Goal: Task Accomplishment & Management: Manage account settings

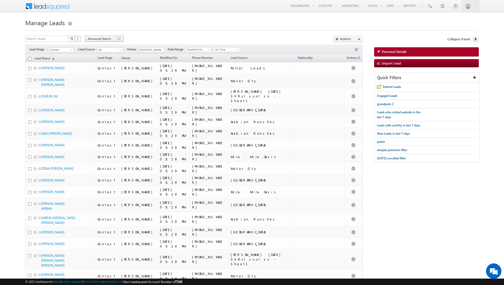
click at [117, 38] on span at bounding box center [119, 39] width 4 height 4
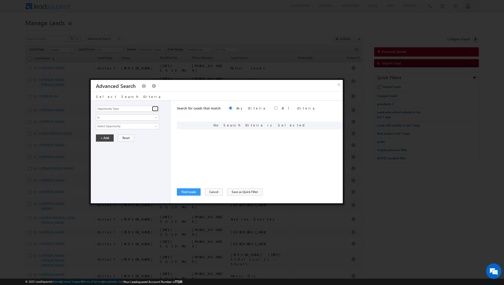
click at [157, 107] on span at bounding box center [156, 109] width 4 height 4
click at [146, 118] on link "Lead Source" at bounding box center [127, 119] width 63 height 6
type input "Lead Source"
click at [146, 118] on span "Is" at bounding box center [124, 117] width 56 height 5
click at [138, 126] on link "Is Not" at bounding box center [127, 128] width 63 height 5
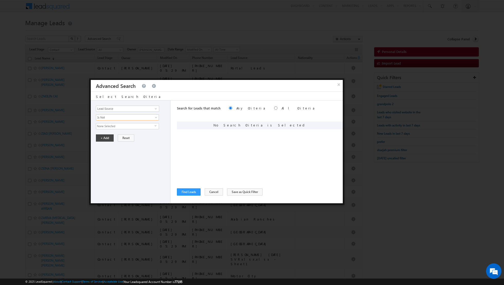
click at [136, 125] on span "None Selected" at bounding box center [125, 126] width 58 height 6
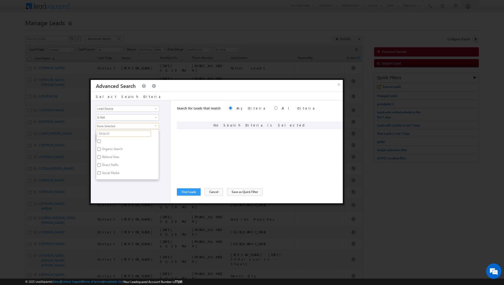
click at [130, 131] on input "text" at bounding box center [125, 134] width 54 height 6
type input "shar"
click at [118, 140] on label "Sharjah-Scl" at bounding box center [109, 142] width 26 height 8
click at [101, 140] on input "Sharjah-Scl" at bounding box center [99, 141] width 3 height 3
checkbox input "true"
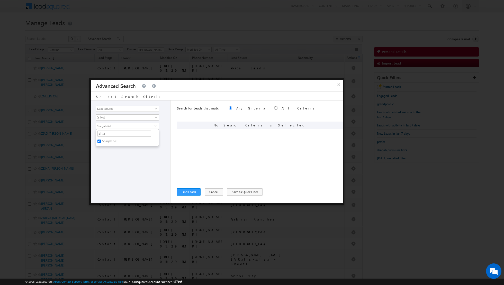
click at [114, 170] on div "Opportunity Type Lead Activity Task Sales Group Prospect Id Address 1 Address 2…" at bounding box center [131, 152] width 80 height 103
click at [103, 140] on button "+ Add" at bounding box center [105, 138] width 18 height 7
click at [274, 109] on input "radio" at bounding box center [275, 108] width 3 height 3
radio input "true"
click at [157, 107] on span at bounding box center [156, 109] width 4 height 4
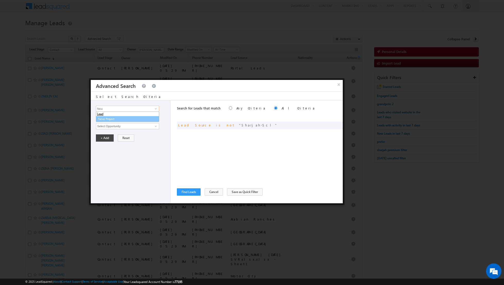
click at [142, 121] on ul "Lead Focus Project" at bounding box center [127, 117] width 63 height 11
click at [142, 117] on link "Focus Project" at bounding box center [127, 119] width 63 height 6
type input "Focus Project"
click at [144, 117] on span "Is" at bounding box center [124, 117] width 56 height 5
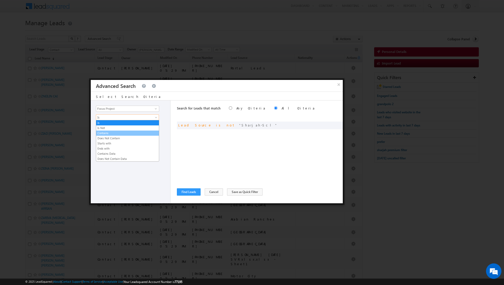
click at [132, 131] on link "Contains" at bounding box center [127, 133] width 63 height 5
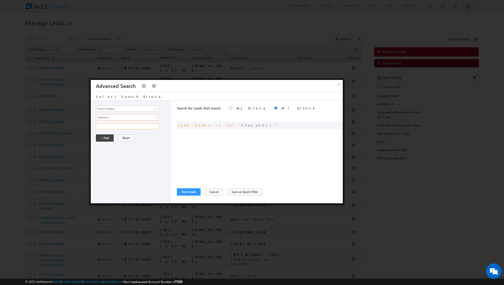
click at [139, 126] on input "text" at bounding box center [127, 126] width 63 height 6
type input "masaar"
click at [106, 138] on button "+ Add" at bounding box center [105, 138] width 18 height 7
click at [185, 190] on button "Find Leads" at bounding box center [189, 192] width 24 height 7
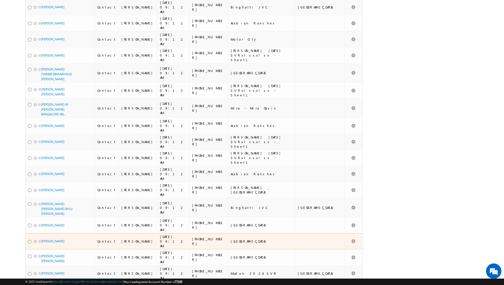
scroll to position [2369, 0]
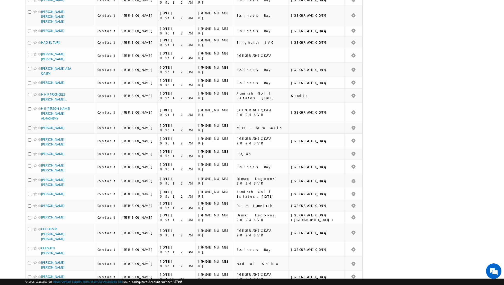
scroll to position [2447, 0]
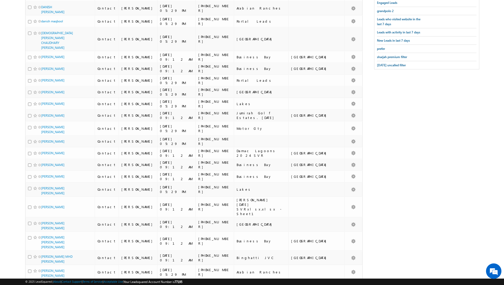
scroll to position [0, 0]
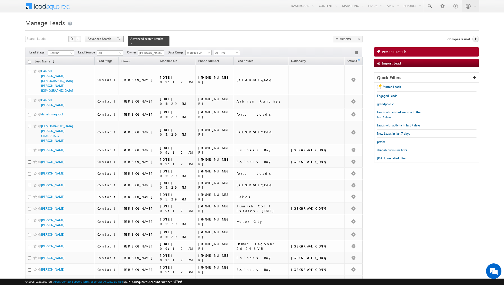
click at [117, 41] on span at bounding box center [119, 39] width 4 height 4
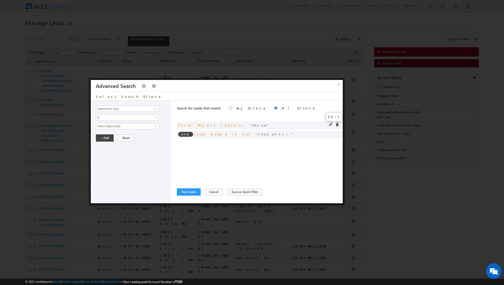
click at [332, 125] on span at bounding box center [331, 125] width 4 height 4
click at [157, 117] on span at bounding box center [157, 119] width 4 height 4
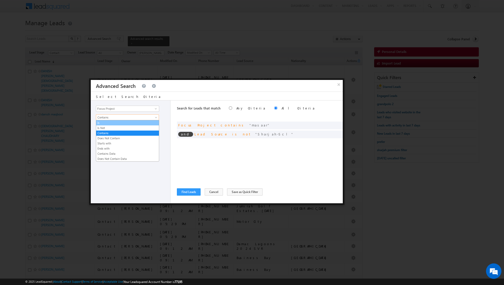
click at [131, 124] on link "Is" at bounding box center [127, 123] width 63 height 5
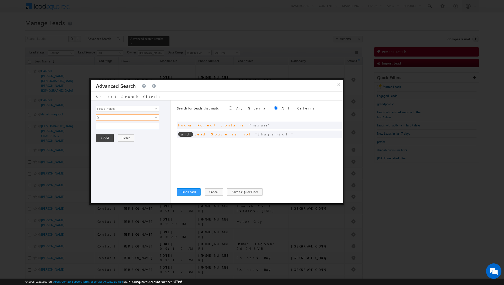
click at [109, 124] on input "text" at bounding box center [127, 126] width 63 height 6
click at [337, 124] on span at bounding box center [337, 125] width 4 height 4
click at [145, 128] on input "text" at bounding box center [127, 126] width 63 height 6
type input "Masaar"
click at [104, 138] on button "+ Add" at bounding box center [105, 138] width 18 height 7
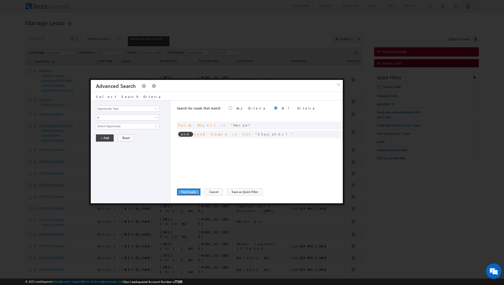
click at [188, 190] on button "Find Leads" at bounding box center [189, 192] width 24 height 7
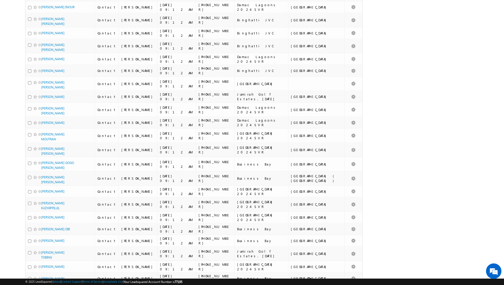
scroll to position [2484, 0]
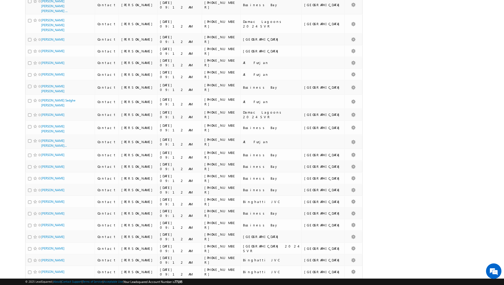
scroll to position [2412, 0]
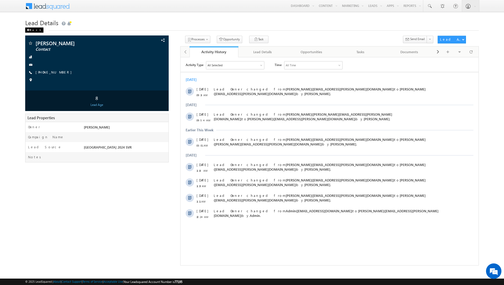
click at [31, 30] on div "Back" at bounding box center [34, 30] width 18 height 5
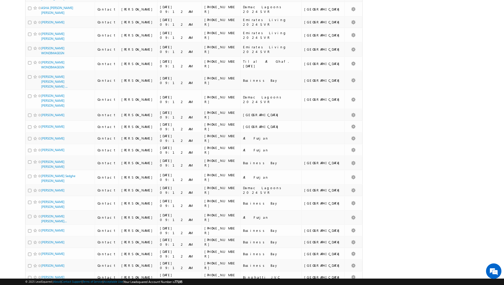
scroll to position [2412, 0]
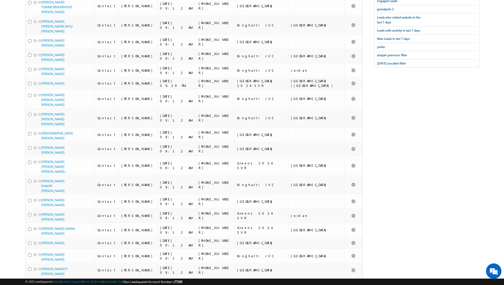
scroll to position [0, 0]
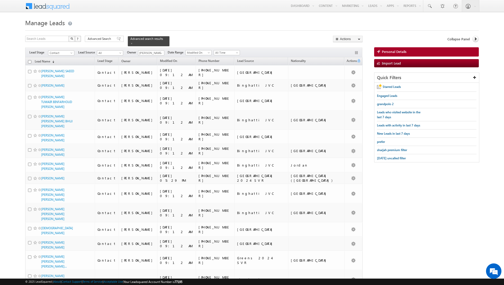
click at [29, 60] on input "checkbox" at bounding box center [29, 61] width 3 height 3
checkbox input "true"
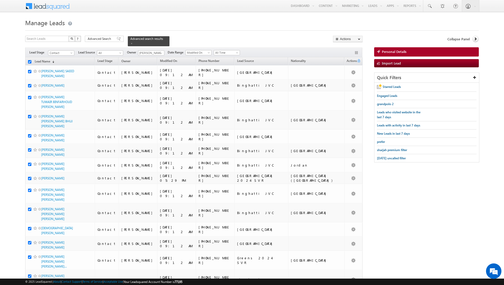
checkbox input "true"
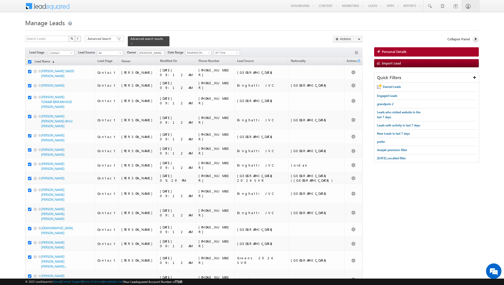
checkbox input "true"
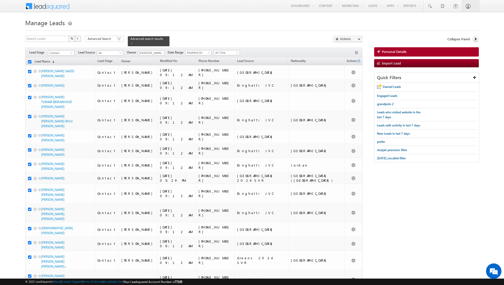
checkbox input "true"
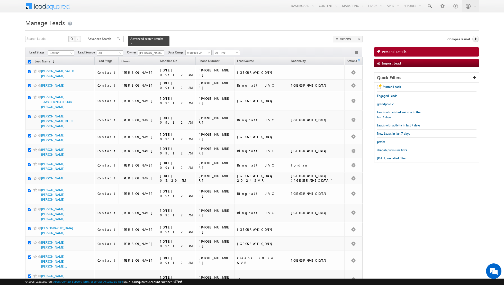
checkbox input "true"
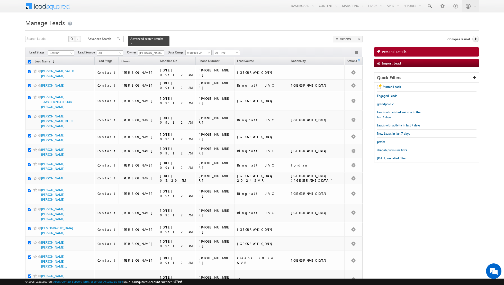
checkbox input "true"
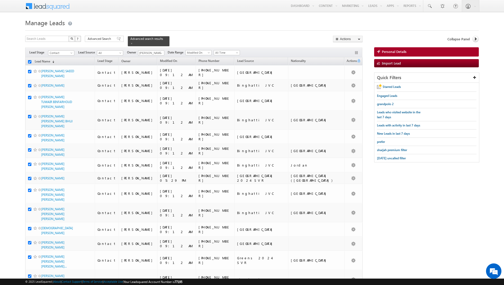
checkbox input "true"
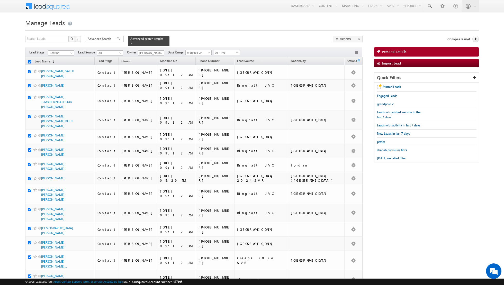
checkbox input "true"
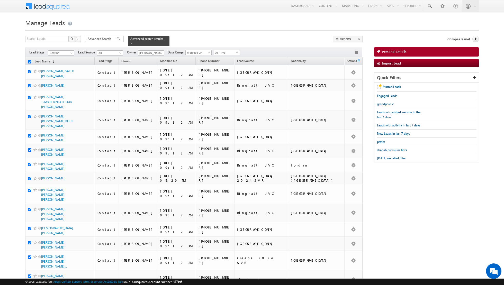
checkbox input "true"
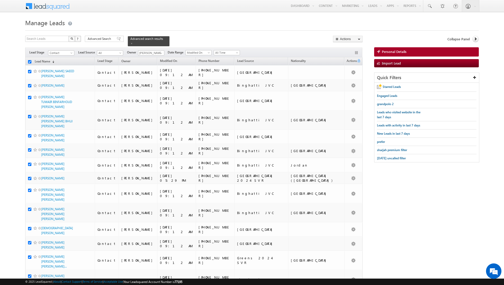
checkbox input "true"
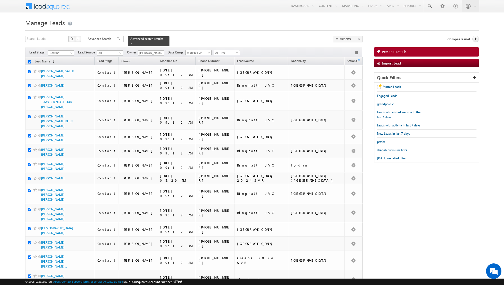
checkbox input "true"
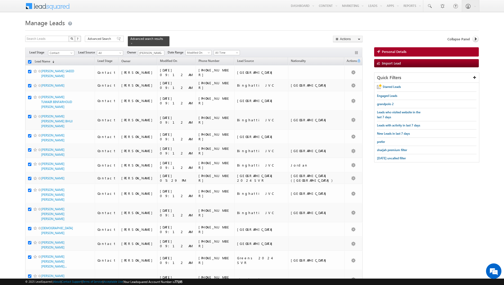
checkbox input "true"
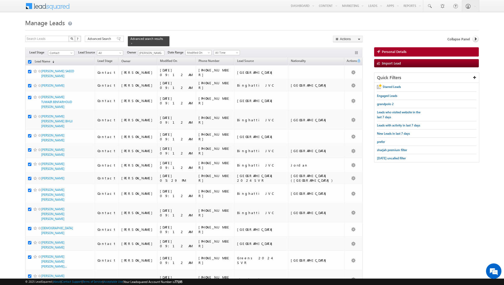
checkbox input "true"
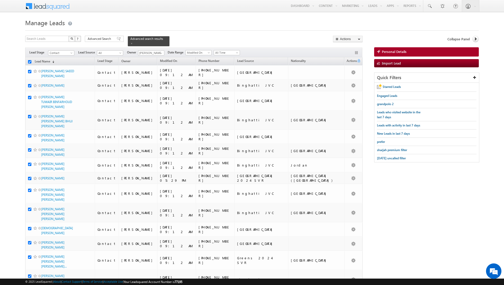
checkbox input "true"
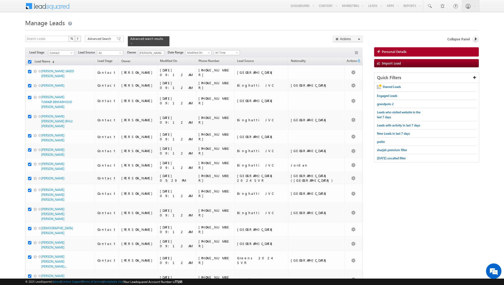
checkbox input "true"
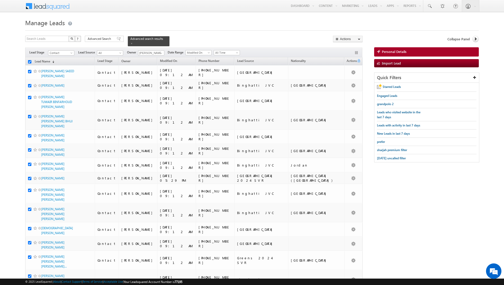
checkbox input "true"
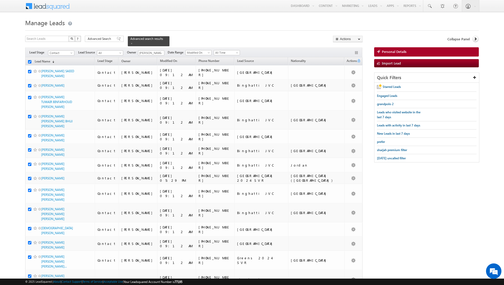
checkbox input "true"
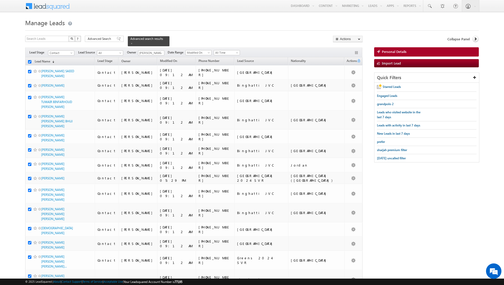
checkbox input "true"
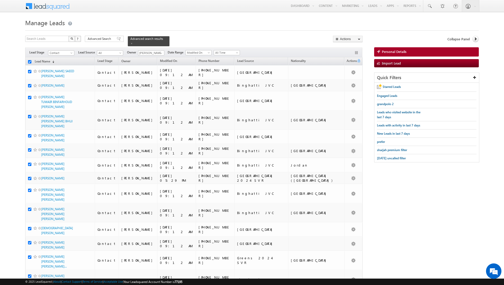
checkbox input "true"
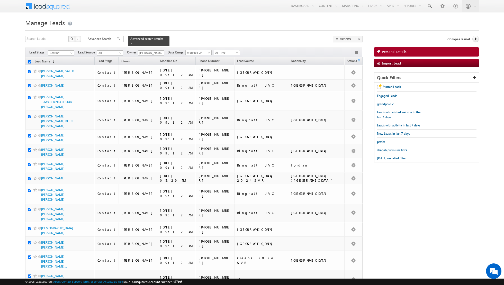
checkbox input "true"
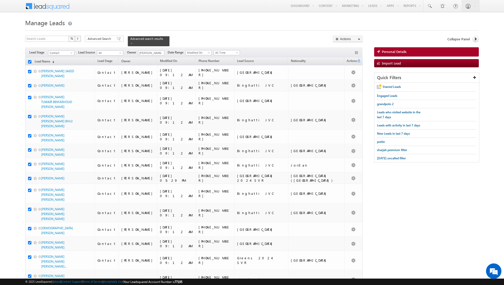
checkbox input "true"
click at [30, 61] on input "checkbox" at bounding box center [29, 61] width 3 height 3
checkbox input "false"
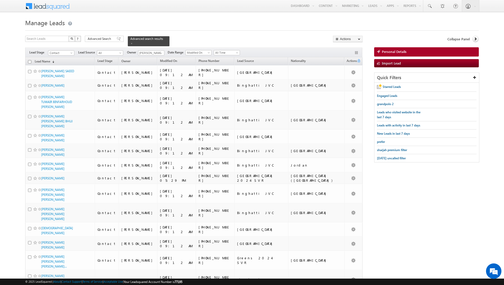
checkbox input "false"
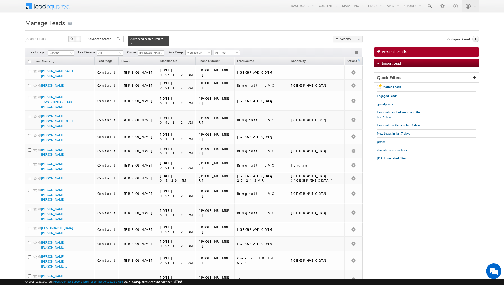
checkbox input "false"
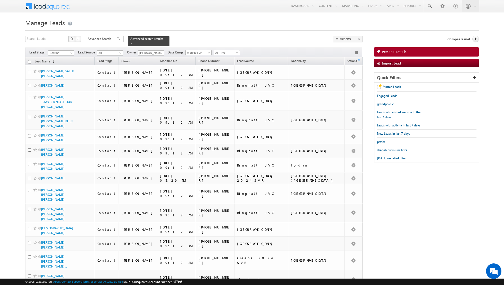
checkbox input "false"
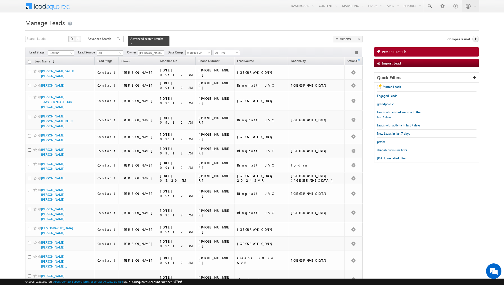
checkbox input "false"
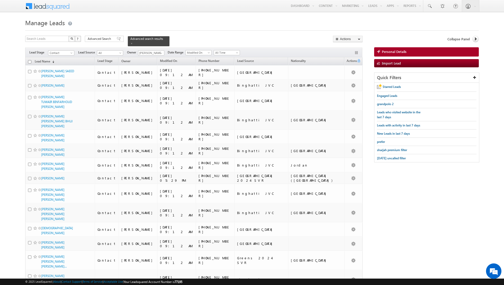
checkbox input "false"
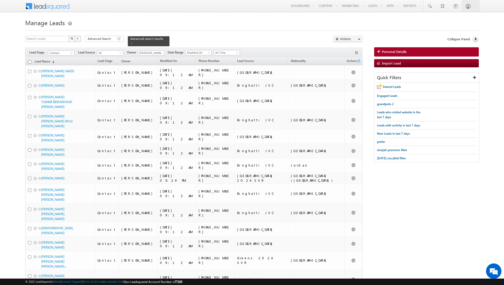
checkbox input "false"
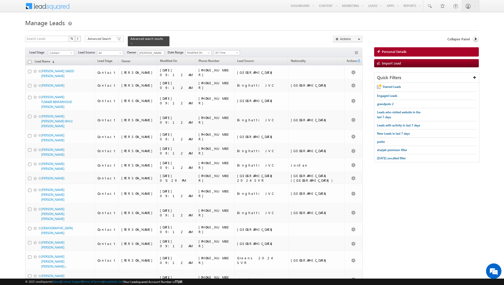
checkbox input "false"
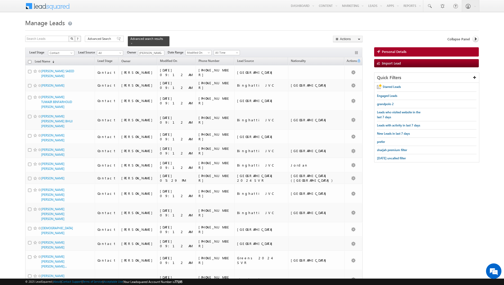
checkbox input "false"
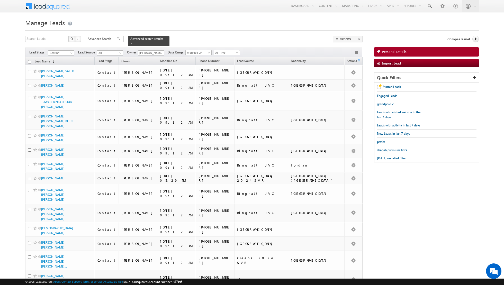
checkbox input "false"
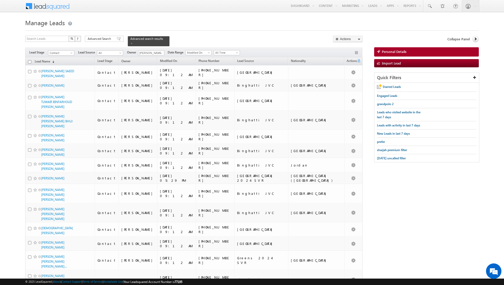
checkbox input "false"
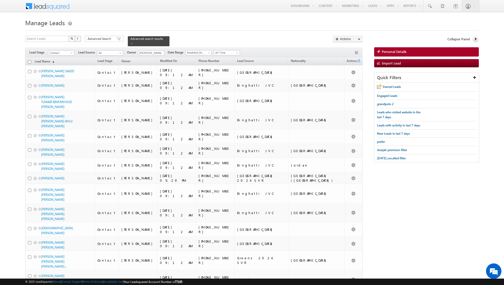
checkbox input "false"
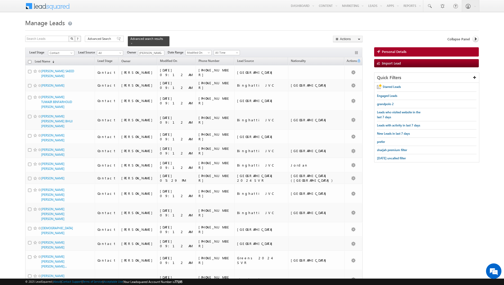
checkbox input "false"
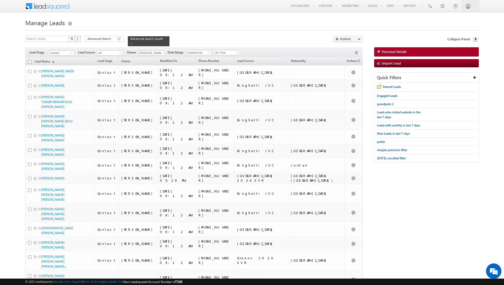
checkbox input "false"
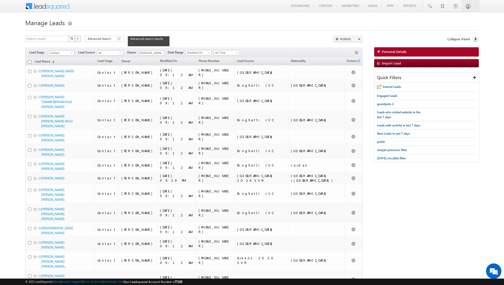
checkbox input "false"
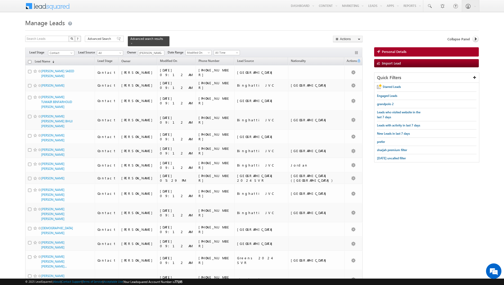
checkbox input "false"
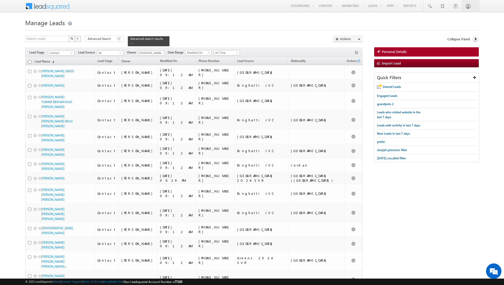
checkbox input "false"
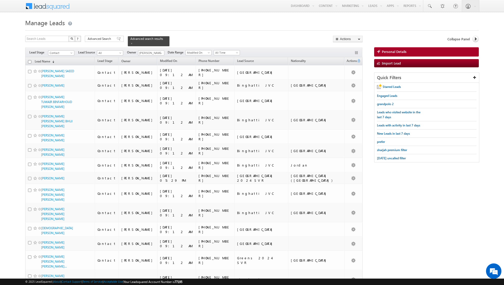
checkbox input "false"
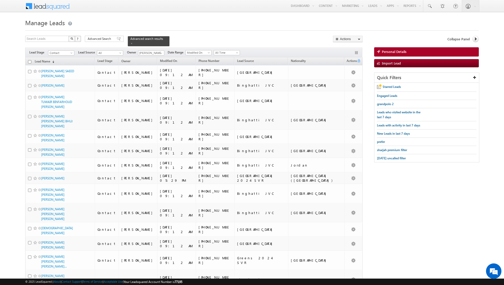
checkbox input "false"
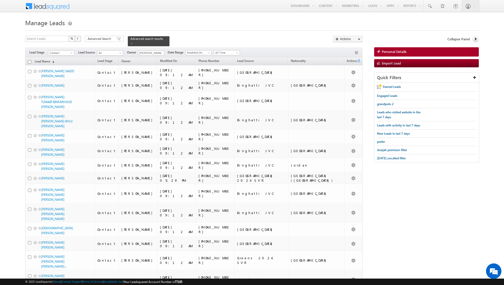
checkbox input "false"
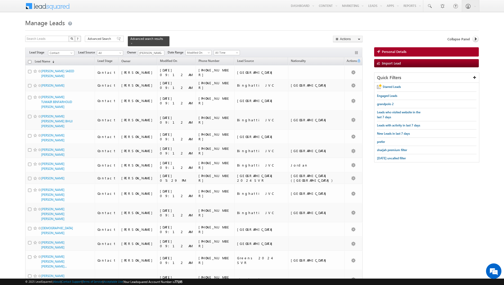
checkbox input "false"
click at [117, 38] on span at bounding box center [119, 39] width 4 height 4
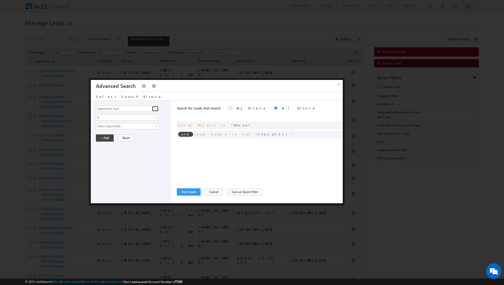
click at [156, 109] on span at bounding box center [156, 109] width 4 height 4
click at [140, 118] on link "Is" at bounding box center [127, 117] width 63 height 6
click at [157, 108] on span at bounding box center [156, 109] width 4 height 4
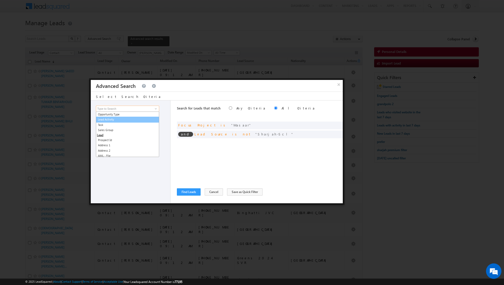
click at [136, 119] on link "Lead Activity" at bounding box center [127, 120] width 63 height 6
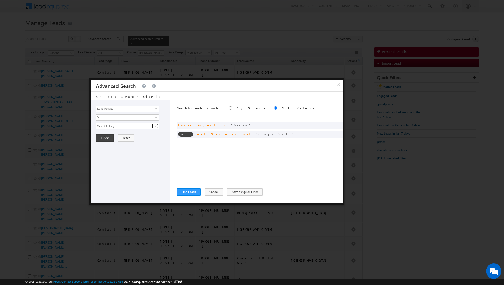
click at [154, 126] on span at bounding box center [156, 126] width 4 height 4
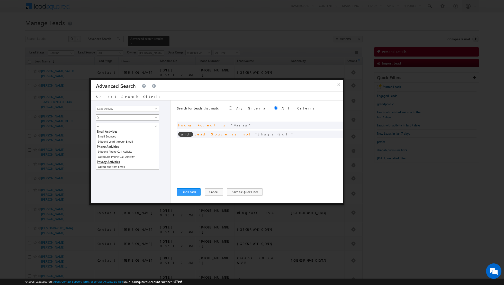
click at [123, 116] on span "Is" at bounding box center [124, 117] width 56 height 5
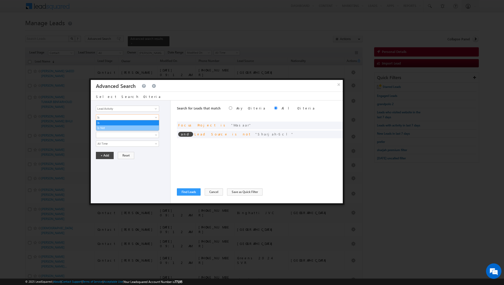
click at [116, 126] on link "Is Not" at bounding box center [127, 128] width 63 height 5
click at [156, 124] on span at bounding box center [156, 126] width 4 height 4
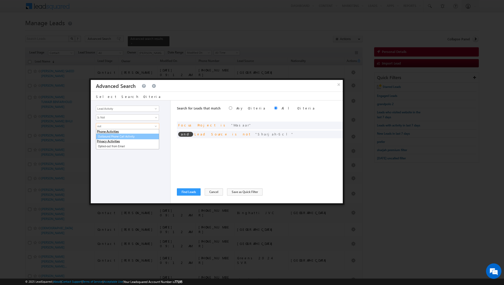
click at [136, 135] on link "Outbound Phone Call Activity" at bounding box center [127, 137] width 63 height 6
click at [133, 135] on span at bounding box center [124, 135] width 56 height 5
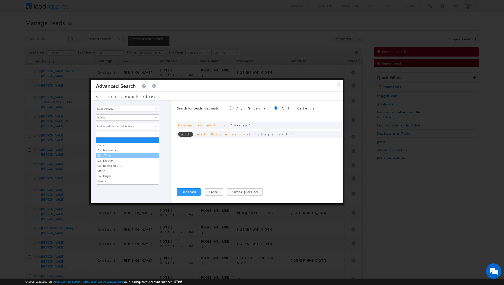
click at [120, 155] on link "Start Time" at bounding box center [127, 155] width 63 height 5
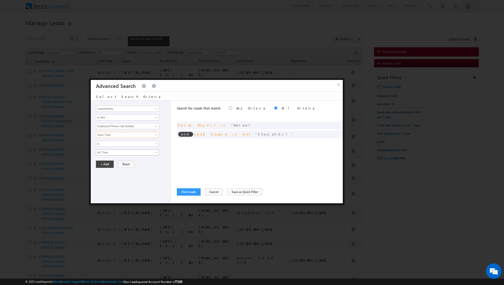
click at [123, 152] on span "All Time" at bounding box center [124, 152] width 56 height 5
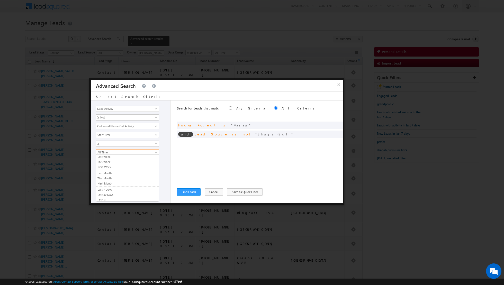
scroll to position [32, 0]
click at [116, 194] on link "Last N" at bounding box center [127, 196] width 63 height 5
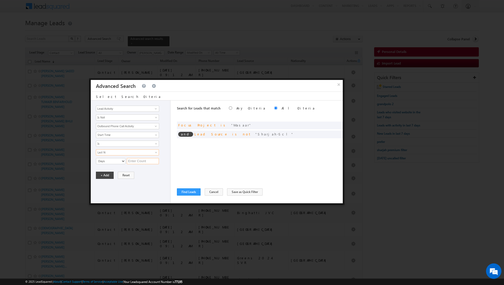
click at [140, 160] on input "text" at bounding box center [143, 161] width 32 height 6
click at [102, 175] on button "+ Add" at bounding box center [105, 175] width 18 height 7
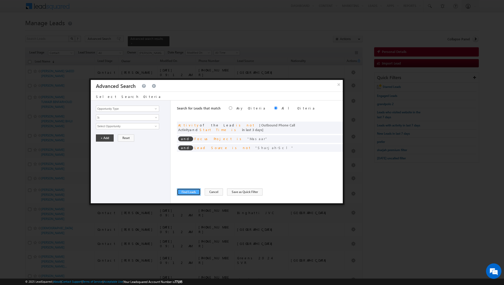
click at [187, 189] on button "Find Leads" at bounding box center [189, 192] width 24 height 7
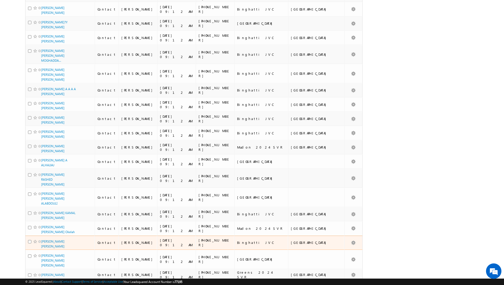
scroll to position [0, 0]
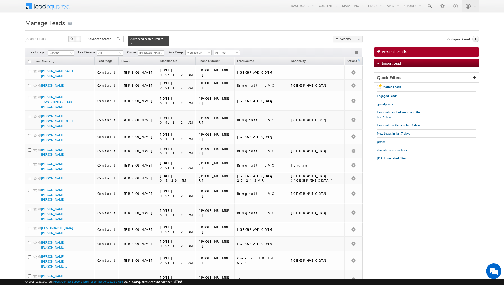
click at [30, 62] on input "checkbox" at bounding box center [29, 61] width 3 height 3
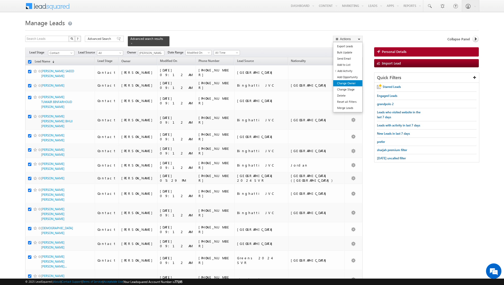
click at [345, 82] on link "Change Owner" at bounding box center [347, 83] width 29 height 6
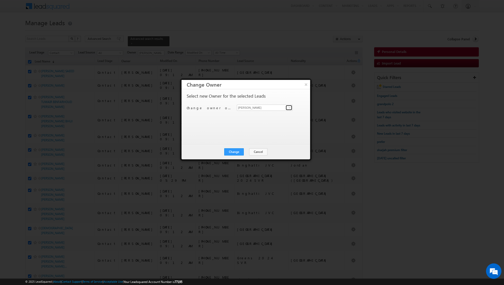
click at [289, 108] on span at bounding box center [290, 108] width 4 height 4
click at [258, 129] on span "[EMAIL_ADDRESS][DOMAIN_NAME]" at bounding box center [262, 130] width 46 height 4
click at [235, 151] on button "Change" at bounding box center [234, 151] width 20 height 7
click at [247, 152] on button "Close" at bounding box center [246, 151] width 16 height 7
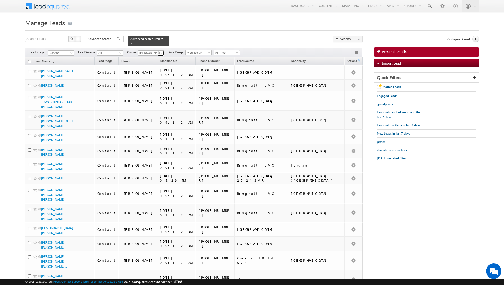
click at [160, 52] on span at bounding box center [161, 53] width 4 height 4
click at [158, 88] on link "[PERSON_NAME] [PERSON_NAME] [PERSON_NAME][EMAIL_ADDRESS][PERSON_NAME][DOMAIN_NA…" at bounding box center [163, 91] width 51 height 10
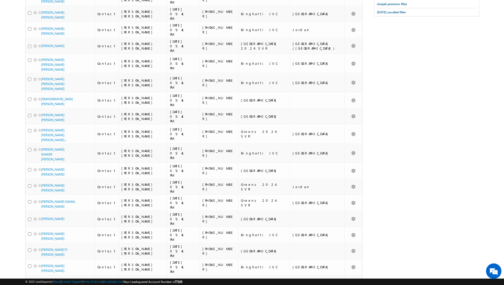
scroll to position [0, 0]
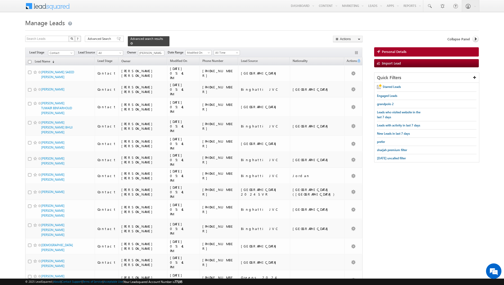
click at [130, 43] on span at bounding box center [131, 43] width 3 height 3
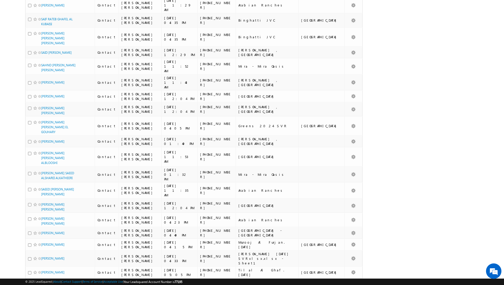
scroll to position [1126, 0]
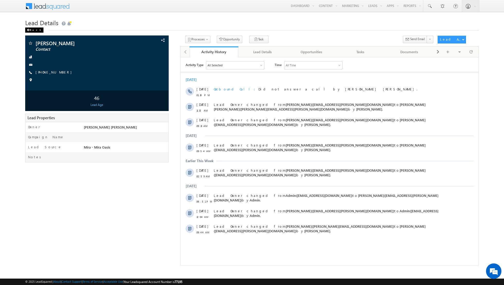
click at [30, 30] on div "Back" at bounding box center [34, 30] width 18 height 5
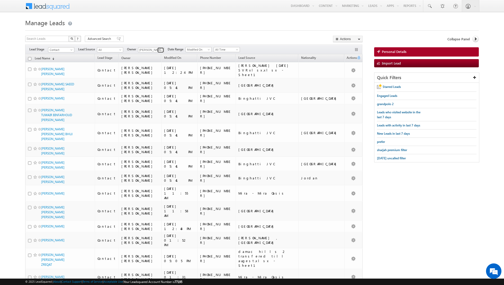
click at [160, 50] on span at bounding box center [161, 50] width 4 height 4
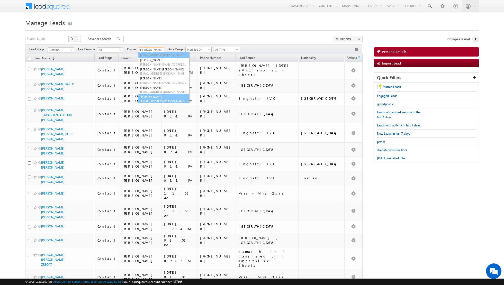
scroll to position [42, 0]
click at [159, 98] on link "Shiva Sisodia shiva.sisodia@indglobal.ae" at bounding box center [163, 99] width 51 height 10
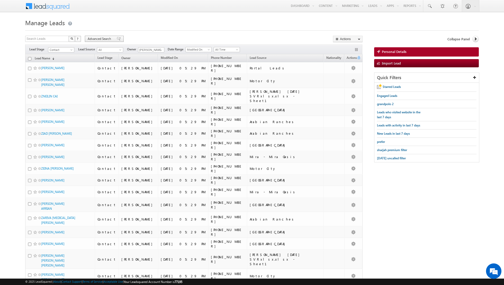
click at [117, 39] on span at bounding box center [119, 39] width 4 height 4
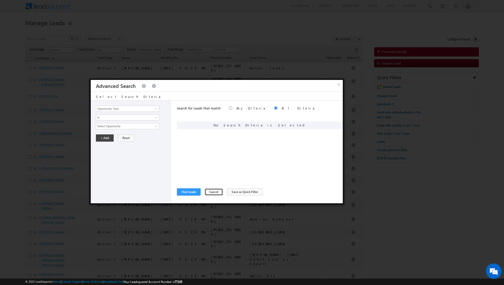
click at [210, 191] on button "Cancel" at bounding box center [214, 192] width 18 height 7
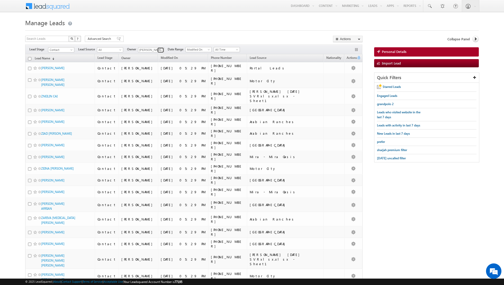
click at [157, 49] on link at bounding box center [160, 50] width 6 height 5
click at [152, 91] on span "shaik.basha@indglobal.ae" at bounding box center [163, 92] width 46 height 4
type input "[PERSON_NAME]"
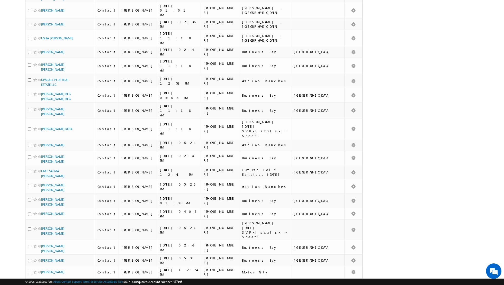
scroll to position [1103, 0]
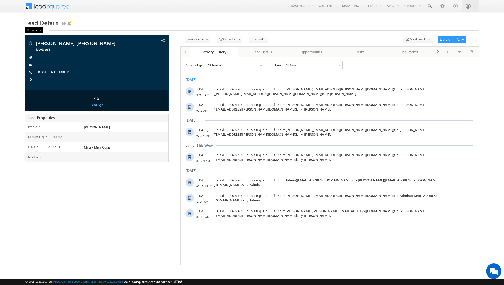
click at [29, 31] on span at bounding box center [28, 30] width 3 height 3
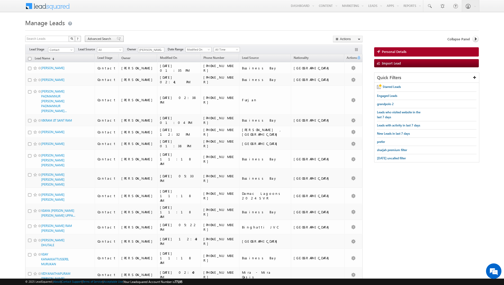
click at [113, 38] on div "Advanced Search" at bounding box center [104, 39] width 39 height 6
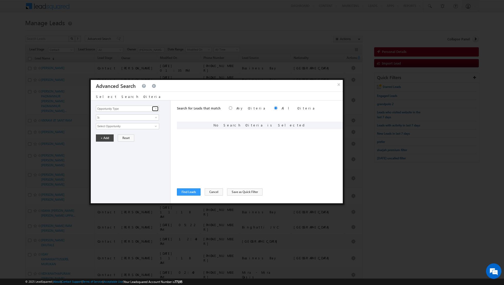
click at [156, 110] on span at bounding box center [156, 109] width 4 height 4
click at [120, 122] on link "Modified On" at bounding box center [127, 124] width 63 height 6
type input "Modified On"
click at [104, 137] on button "+ Add" at bounding box center [105, 138] width 18 height 7
click at [156, 109] on span at bounding box center [156, 109] width 4 height 4
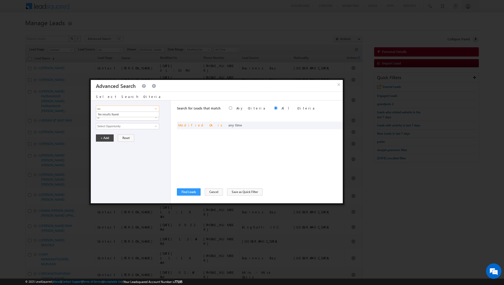
type input "o"
click at [145, 115] on link "Lead Activity" at bounding box center [127, 115] width 63 height 6
type input "Lead Activity"
click at [141, 118] on span "Is" at bounding box center [124, 117] width 56 height 5
click at [135, 126] on link "Is Not" at bounding box center [127, 128] width 63 height 5
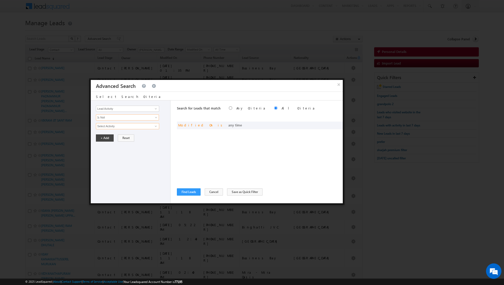
click at [137, 125] on input "Select Activity" at bounding box center [127, 126] width 63 height 6
click at [155, 127] on span at bounding box center [156, 126] width 4 height 4
click at [118, 155] on link "Outbound Phone Call Activity" at bounding box center [127, 157] width 63 height 6
type input "Outbound Phone Call Activity"
click at [152, 134] on link at bounding box center [127, 135] width 63 height 6
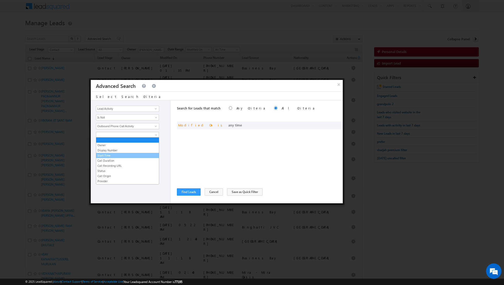
click at [127, 156] on link "Start Time" at bounding box center [127, 155] width 63 height 5
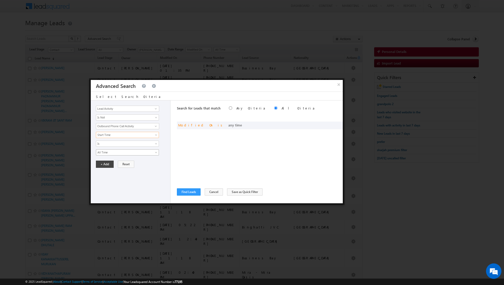
click at [138, 152] on span "All Time" at bounding box center [124, 152] width 56 height 5
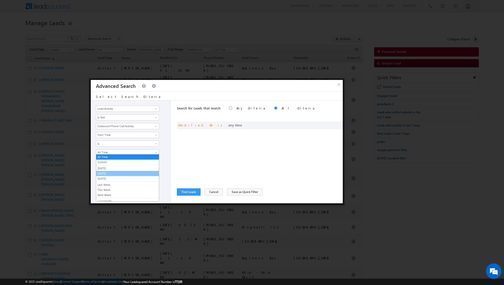
click at [125, 172] on link "[DATE]" at bounding box center [127, 173] width 63 height 5
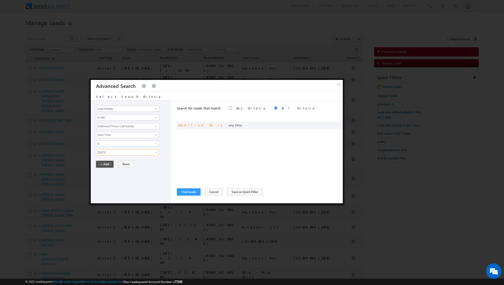
click at [103, 161] on button "+ Add" at bounding box center [105, 164] width 18 height 7
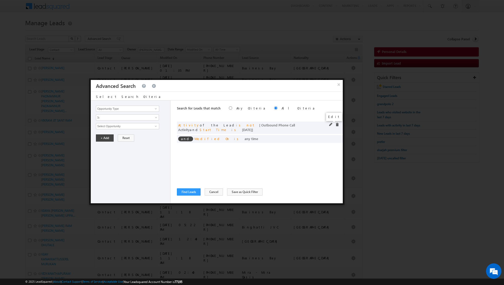
click at [330, 124] on span at bounding box center [331, 125] width 4 height 4
click at [331, 137] on span at bounding box center [331, 139] width 4 height 4
click at [148, 125] on span "All Time" at bounding box center [124, 126] width 56 height 5
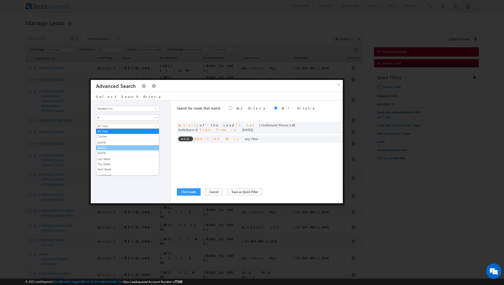
click at [125, 147] on link "[DATE]" at bounding box center [127, 148] width 63 height 5
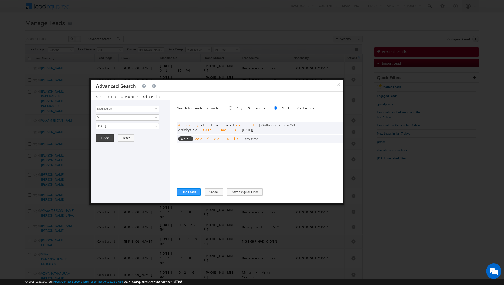
click at [121, 202] on div "Opportunity Type Lead Activity Task Sales Group Prospect Id Address 1 Address 2…" at bounding box center [131, 152] width 80 height 103
click at [103, 137] on button "+ Add" at bounding box center [105, 138] width 18 height 7
click at [189, 194] on button "Find Leads" at bounding box center [189, 192] width 24 height 7
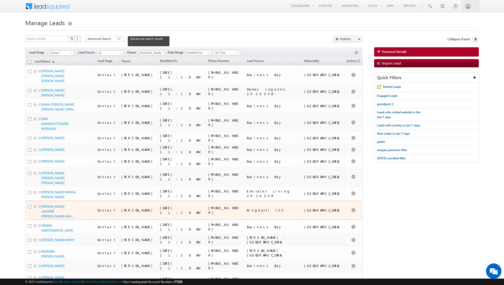
scroll to position [438, 0]
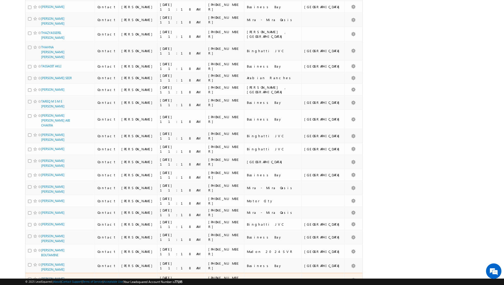
click at [50, 277] on link "[PERSON_NAME] [PERSON_NAME]" at bounding box center [52, 281] width 23 height 9
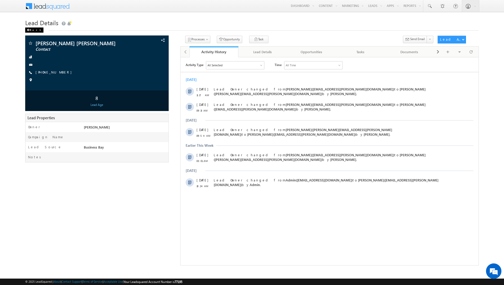
click at [29, 29] on div "Back" at bounding box center [34, 30] width 18 height 5
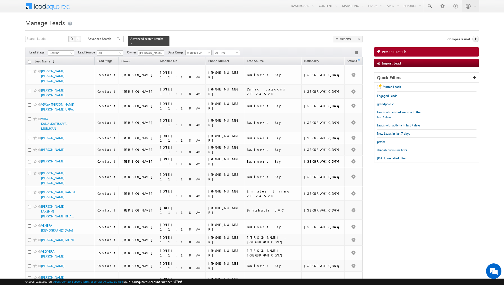
click at [29, 60] on input "checkbox" at bounding box center [29, 61] width 3 height 3
checkbox input "true"
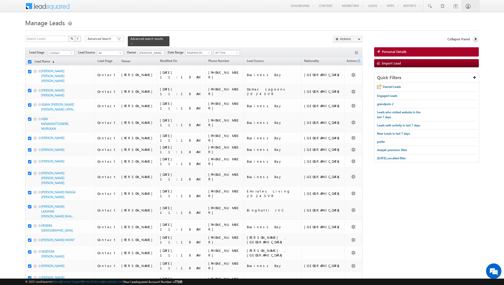
checkbox input "true"
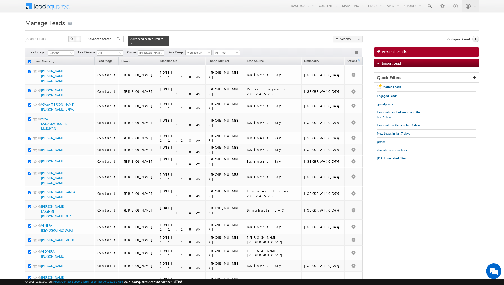
checkbox input "true"
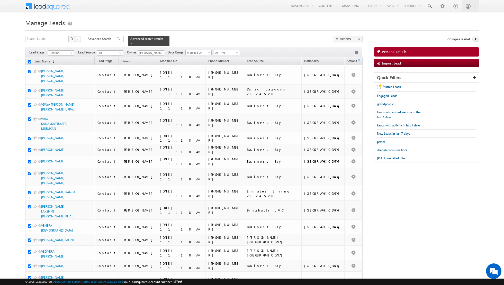
checkbox input "true"
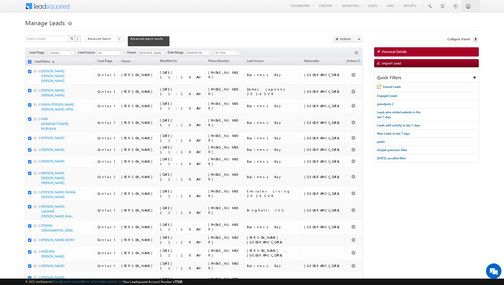
checkbox input "true"
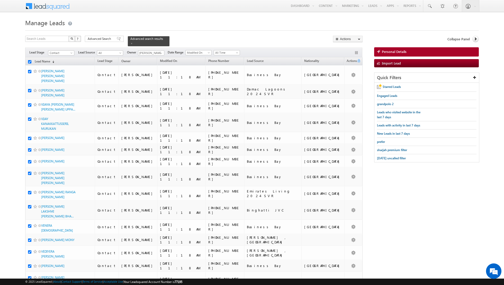
checkbox input "true"
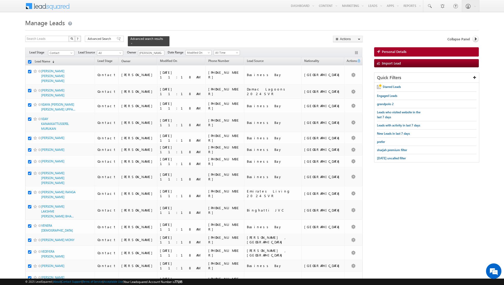
checkbox input "true"
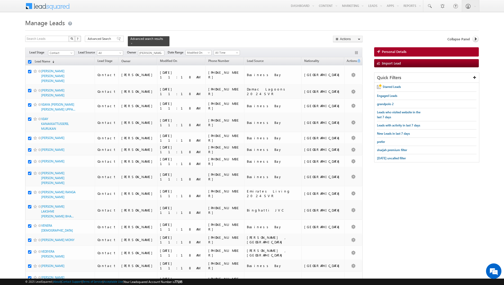
checkbox input "true"
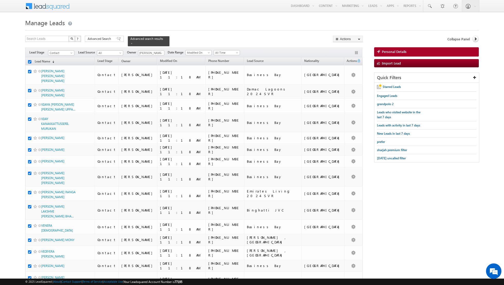
checkbox input "true"
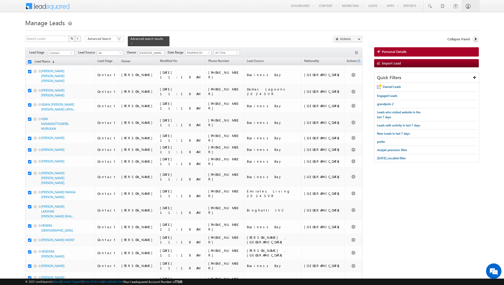
checkbox input "true"
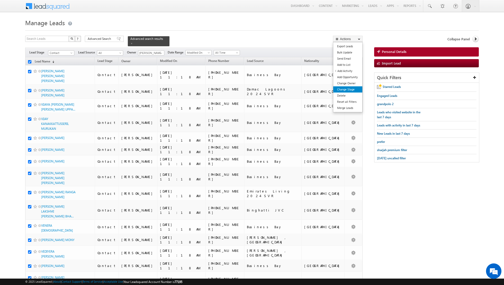
click at [346, 89] on link "Change Stage" at bounding box center [347, 89] width 29 height 6
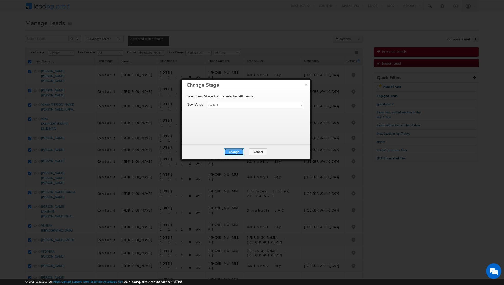
click at [231, 151] on button "Change" at bounding box center [234, 151] width 20 height 7
click at [247, 150] on button "Close" at bounding box center [246, 151] width 16 height 7
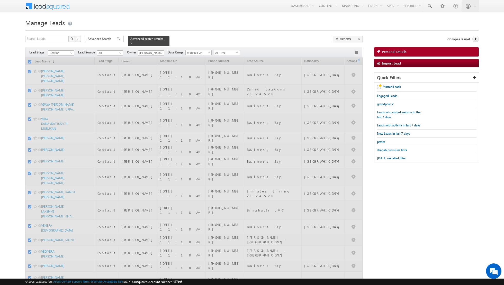
checkbox input "false"
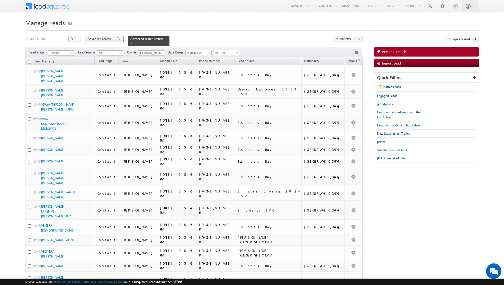
click at [113, 39] on div "Advanced Search" at bounding box center [104, 39] width 39 height 6
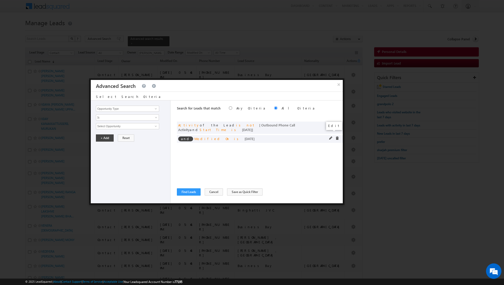
click at [329, 137] on span at bounding box center [331, 139] width 4 height 4
click at [151, 126] on span "[DATE]" at bounding box center [124, 126] width 56 height 5
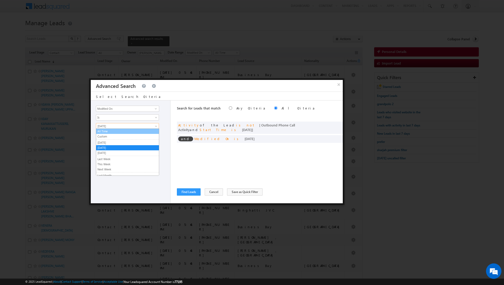
click at [137, 131] on link "All Time" at bounding box center [127, 131] width 63 height 5
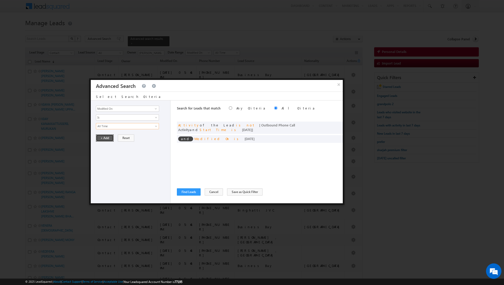
click at [104, 138] on button "+ Add" at bounding box center [105, 138] width 18 height 7
click at [329, 124] on span at bounding box center [331, 125] width 4 height 4
click at [154, 153] on link "[DATE]" at bounding box center [127, 152] width 63 height 6
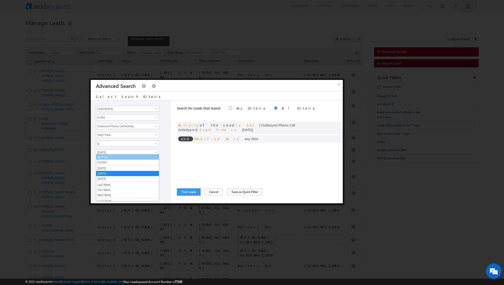
click at [131, 159] on link "All Time" at bounding box center [127, 157] width 63 height 5
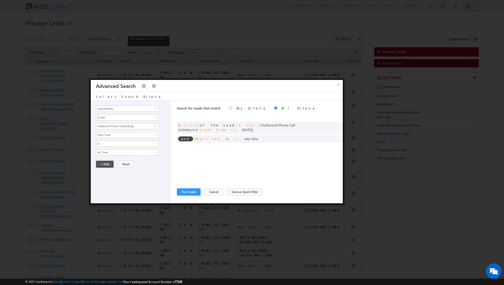
click at [103, 163] on button "+ Add" at bounding box center [105, 164] width 18 height 7
click at [186, 192] on button "Find Leads" at bounding box center [189, 192] width 24 height 7
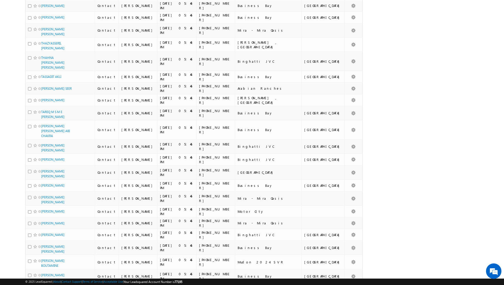
scroll to position [438, 0]
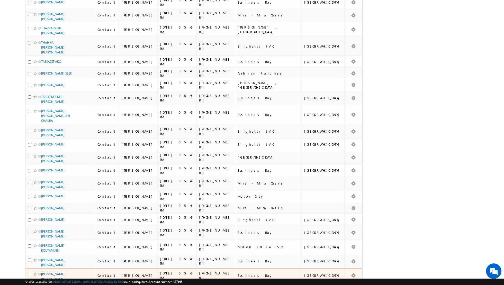
click at [51, 272] on link "[PERSON_NAME] [PERSON_NAME]" at bounding box center [52, 276] width 23 height 9
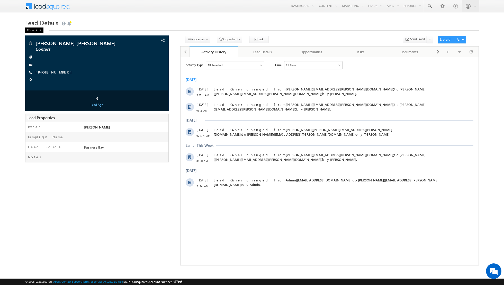
click at [28, 29] on span at bounding box center [28, 30] width 3 height 3
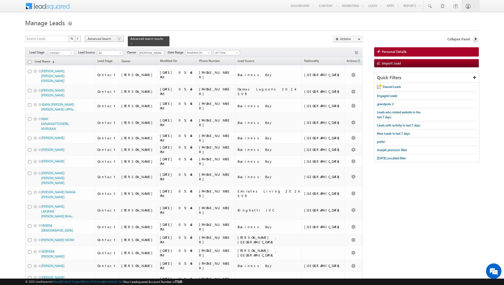
click at [117, 39] on span at bounding box center [119, 39] width 4 height 4
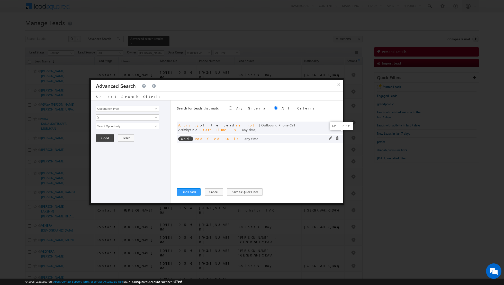
click at [338, 137] on span at bounding box center [337, 139] width 4 height 4
click at [189, 193] on button "Find Leads" at bounding box center [189, 192] width 24 height 7
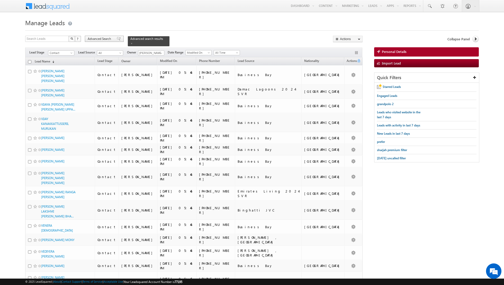
click at [118, 39] on div "Advanced Search" at bounding box center [104, 39] width 39 height 6
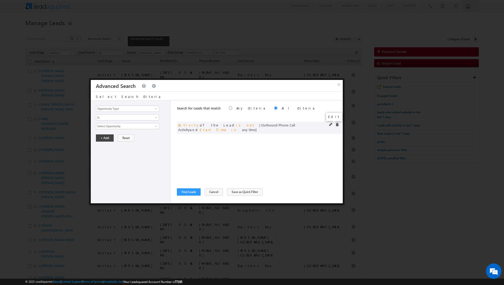
click at [331, 123] on span at bounding box center [331, 125] width 4 height 4
click at [152, 119] on link "Is Not" at bounding box center [127, 117] width 63 height 6
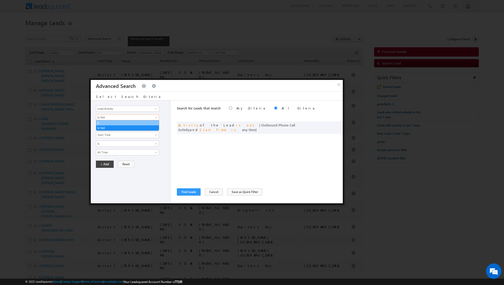
click at [145, 122] on link "Is" at bounding box center [127, 123] width 63 height 5
click at [156, 126] on span at bounding box center [156, 126] width 4 height 4
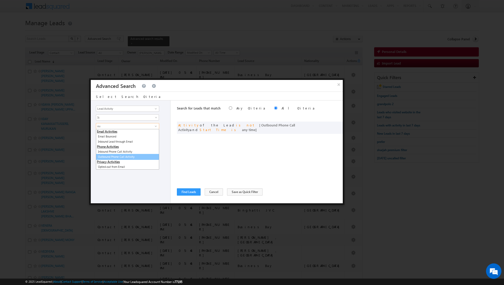
click at [121, 157] on link "Outbound Phone Call Activity" at bounding box center [127, 157] width 63 height 6
type input "Outbound Phone Call Activity"
click at [126, 135] on span at bounding box center [124, 135] width 56 height 5
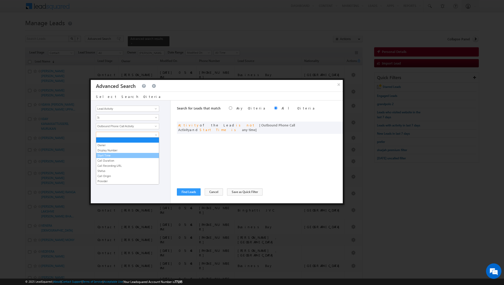
click at [120, 155] on link "Start Time" at bounding box center [127, 155] width 63 height 5
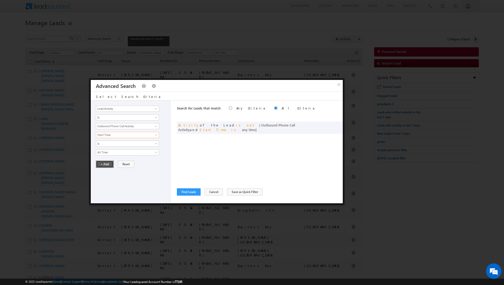
click at [104, 163] on button "+ Add" at bounding box center [105, 164] width 18 height 7
click at [188, 192] on button "Find Leads" at bounding box center [189, 192] width 24 height 7
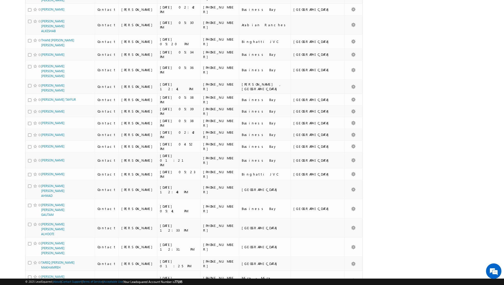
scroll to position [1094, 0]
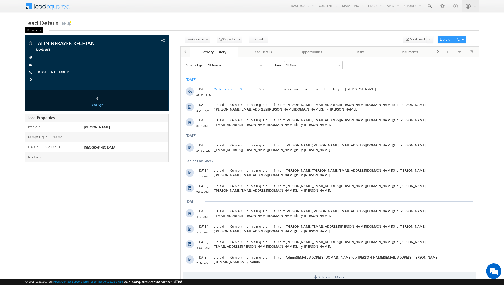
click at [32, 31] on div "Back" at bounding box center [34, 30] width 18 height 5
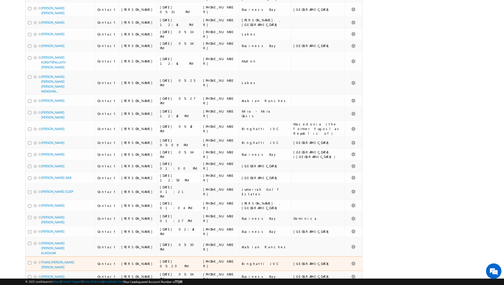
scroll to position [1094, 0]
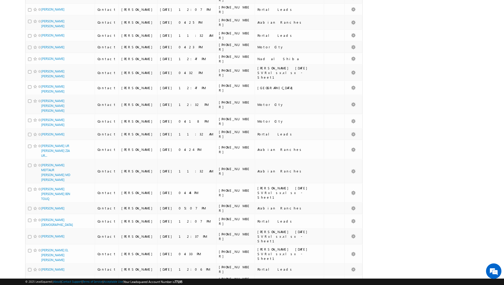
scroll to position [1117, 0]
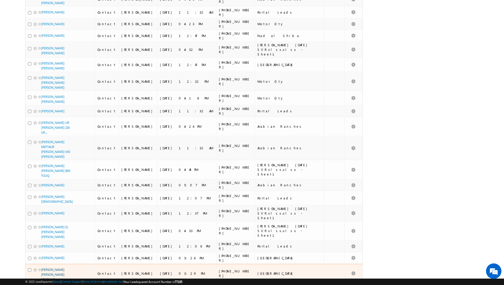
click at [50, 268] on link "[PERSON_NAME] [PERSON_NAME] LENGAWI" at bounding box center [52, 275] width 23 height 14
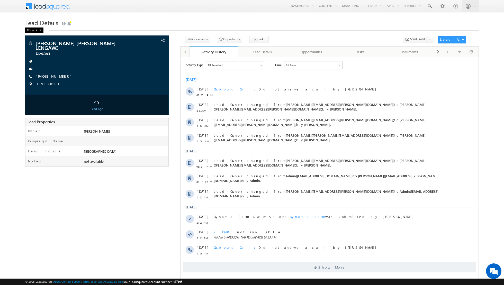
click at [30, 30] on div "Back" at bounding box center [34, 30] width 18 height 5
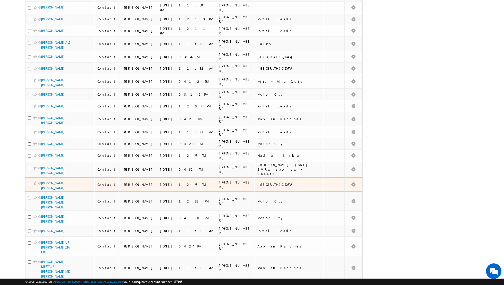
scroll to position [1117, 0]
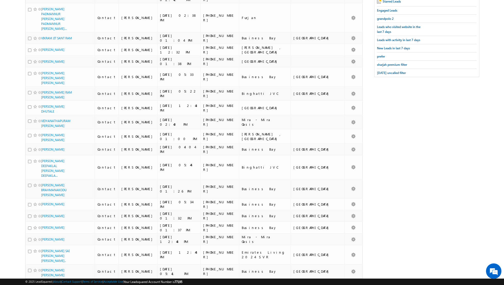
scroll to position [0, 0]
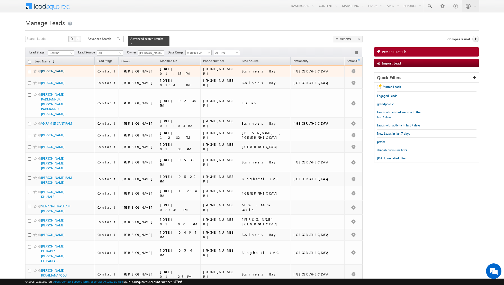
click at [48, 69] on link "[PERSON_NAME]" at bounding box center [52, 71] width 23 height 4
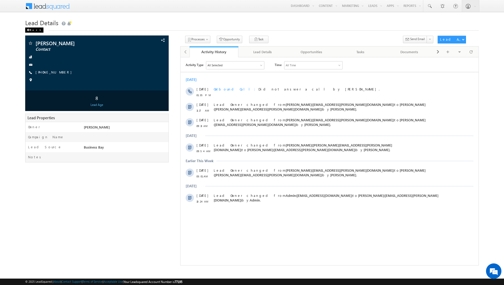
click at [30, 29] on span at bounding box center [28, 30] width 3 height 3
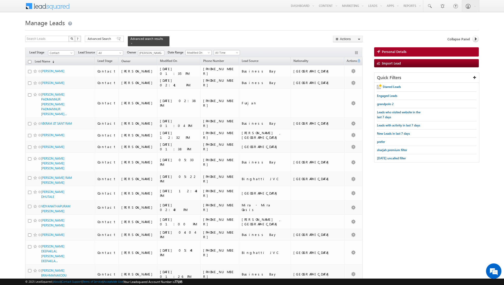
click at [30, 61] on input "checkbox" at bounding box center [29, 61] width 3 height 3
checkbox input "true"
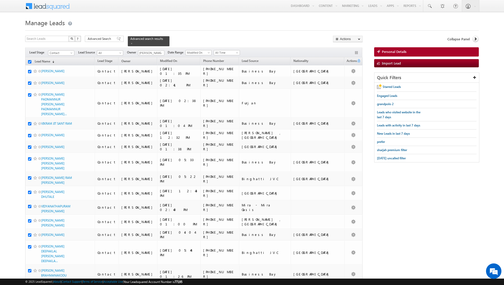
checkbox input "true"
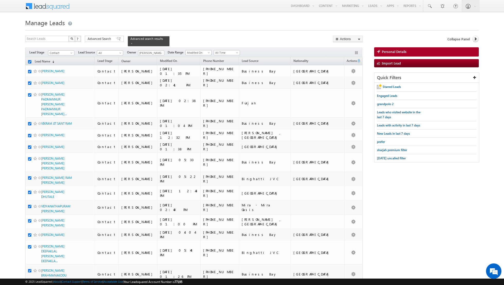
checkbox input "true"
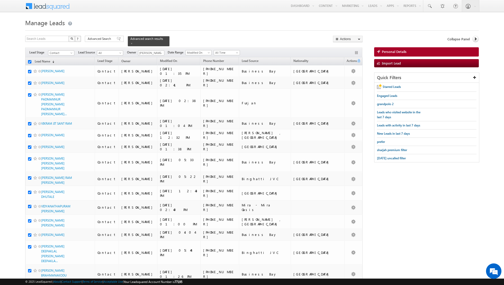
checkbox input "true"
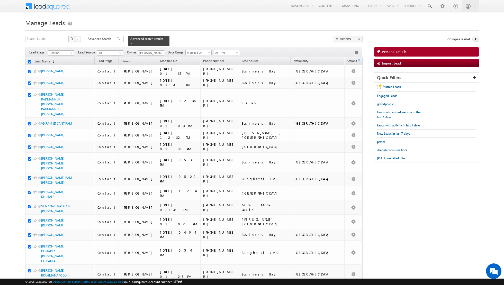
checkbox input "true"
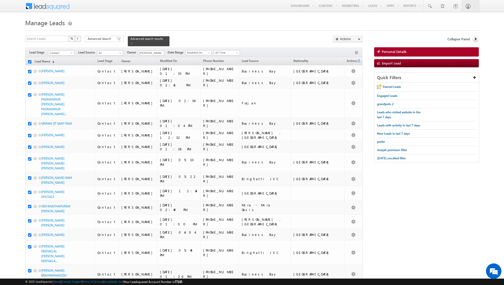
checkbox input "true"
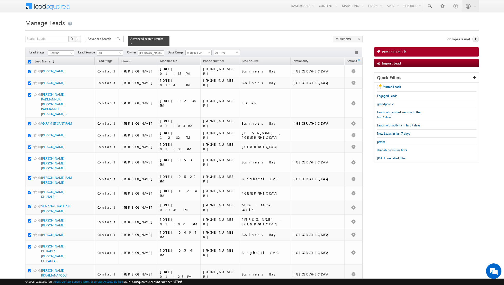
checkbox input "true"
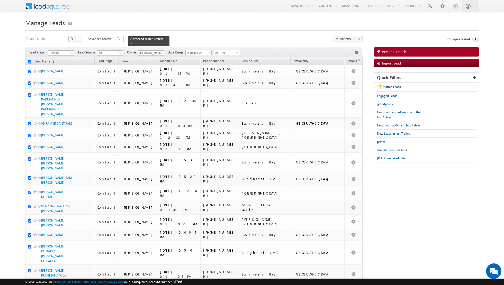
checkbox input "true"
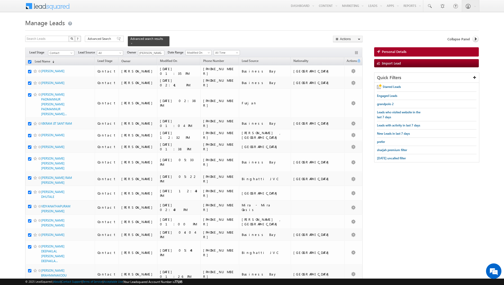
checkbox input "true"
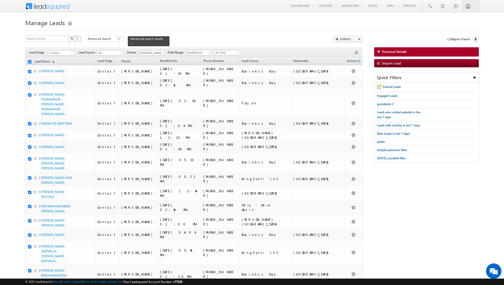
checkbox input "true"
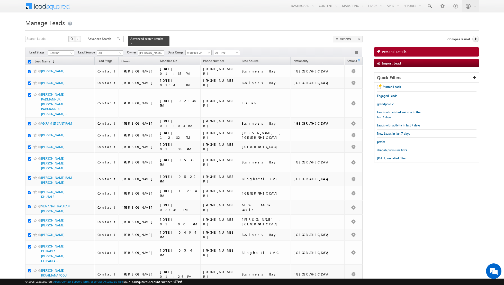
checkbox input "true"
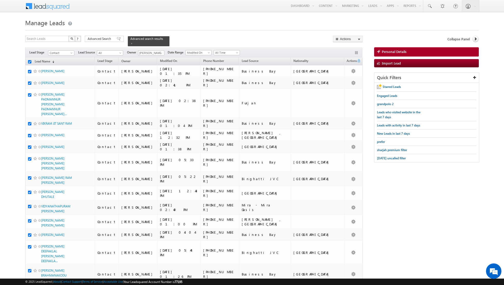
checkbox input "true"
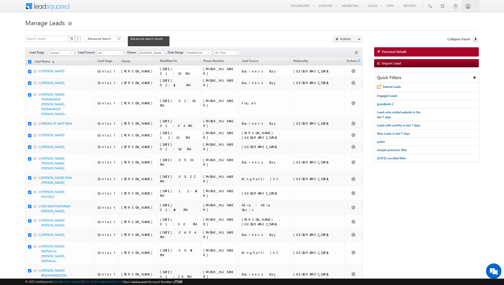
checkbox input "true"
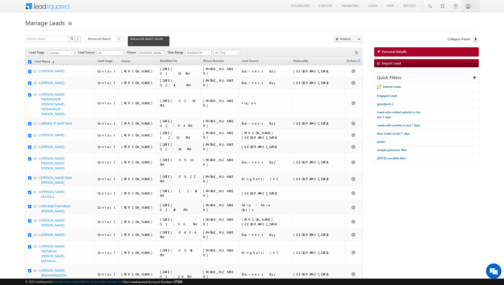
checkbox input "true"
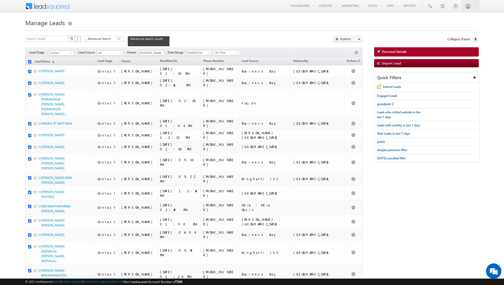
checkbox input "true"
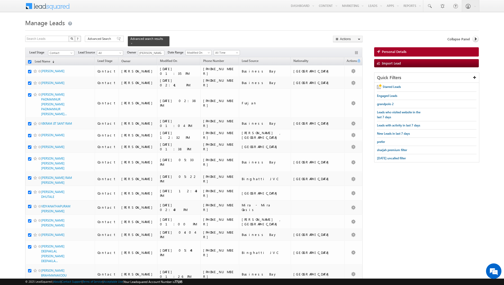
checkbox input "true"
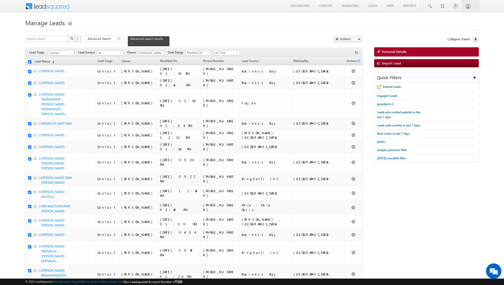
checkbox input "true"
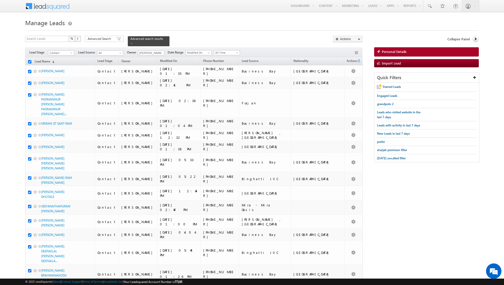
checkbox input "true"
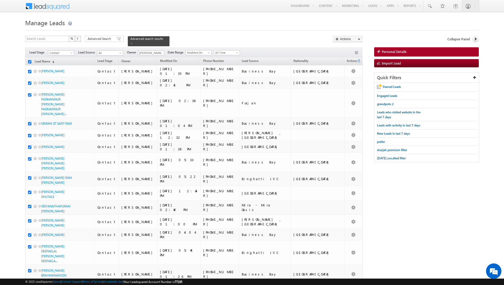
checkbox input "true"
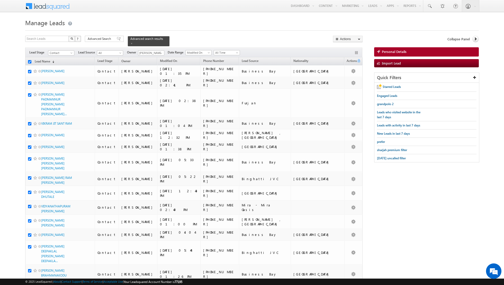
checkbox input "true"
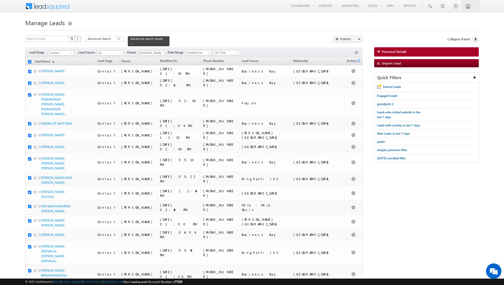
checkbox input "true"
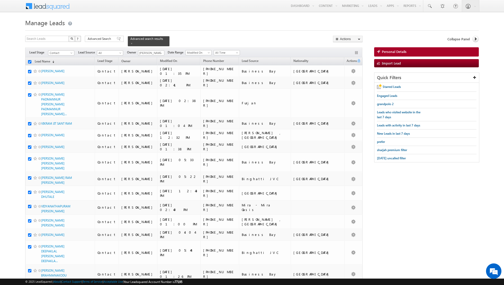
checkbox input "true"
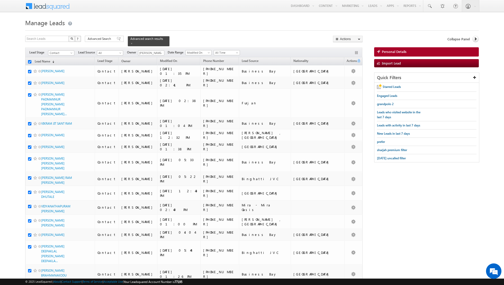
checkbox input "true"
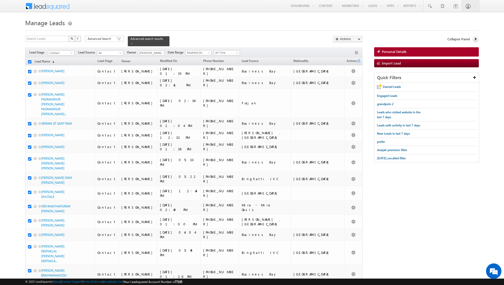
checkbox input "true"
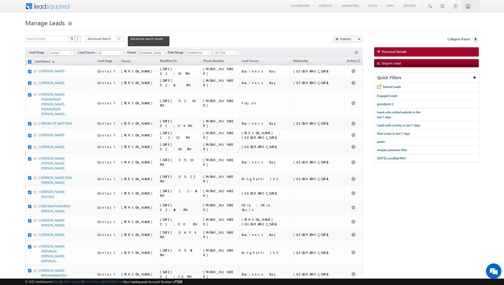
checkbox input "true"
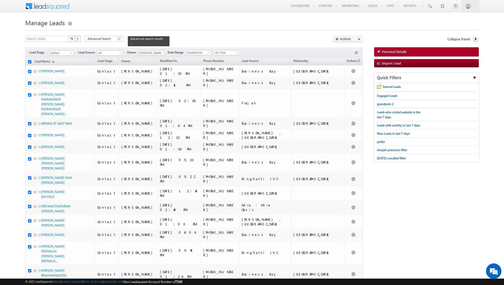
checkbox input "true"
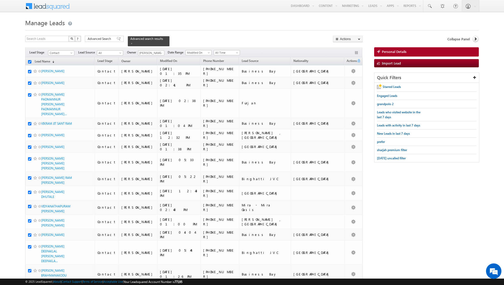
checkbox input "true"
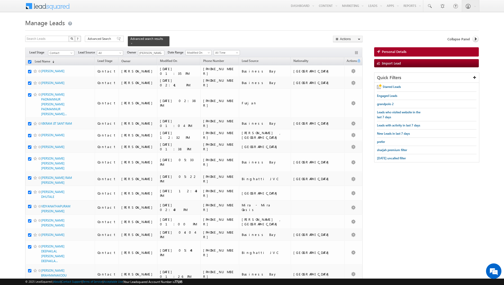
checkbox input "true"
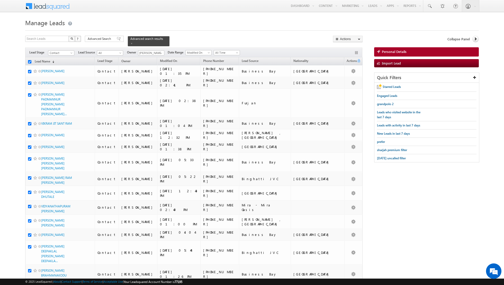
checkbox input "true"
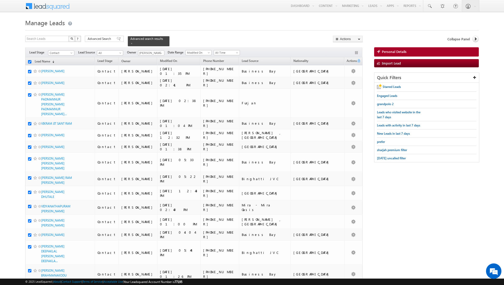
checkbox input "true"
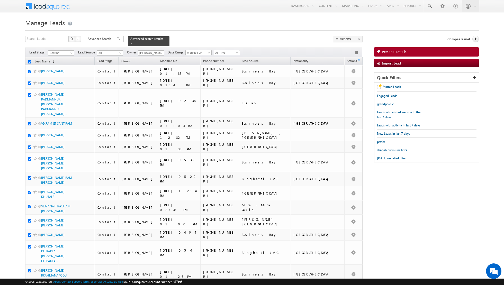
checkbox input "true"
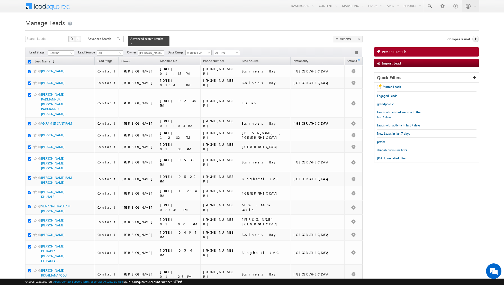
checkbox input "true"
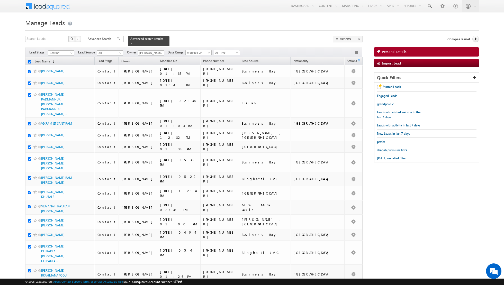
checkbox input "true"
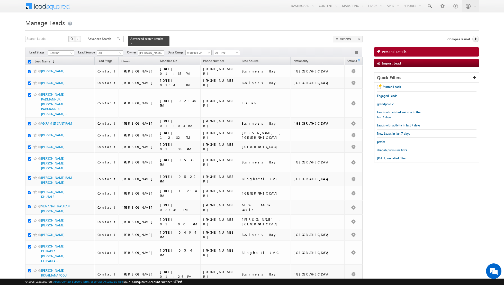
checkbox input "true"
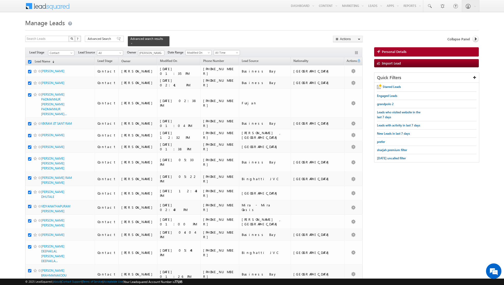
checkbox input "true"
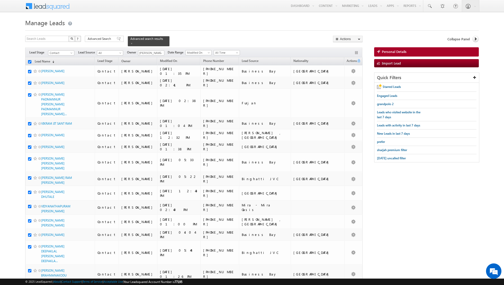
checkbox input "true"
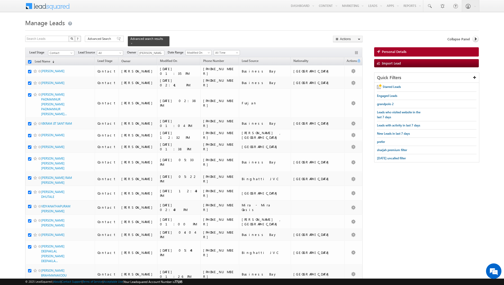
checkbox input "true"
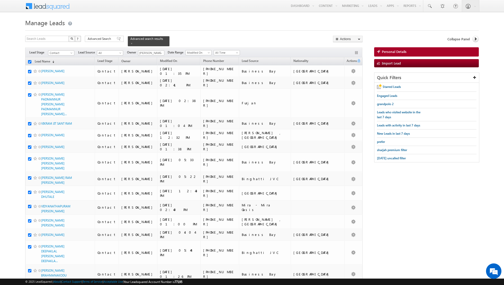
checkbox input "true"
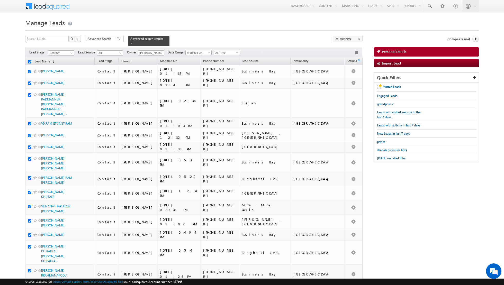
checkbox input "true"
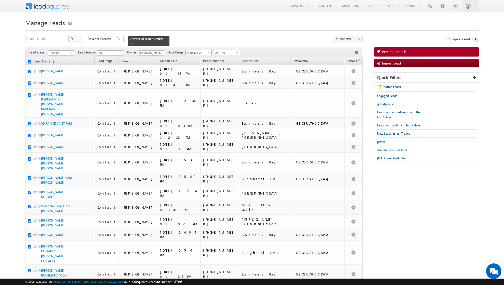
checkbox input "true"
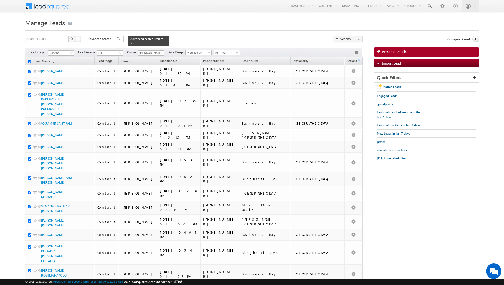
checkbox input "true"
click at [349, 83] on link "Change Owner" at bounding box center [347, 83] width 29 height 6
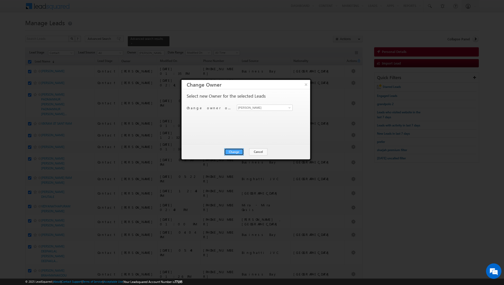
click at [237, 152] on button "Change" at bounding box center [234, 151] width 20 height 7
click at [244, 152] on button "Close" at bounding box center [246, 151] width 16 height 7
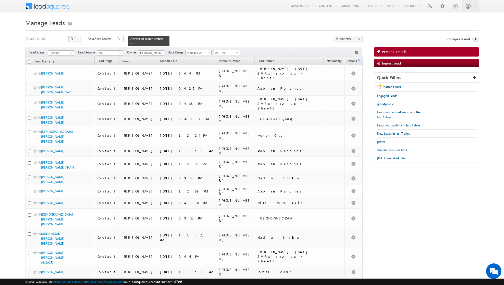
click at [30, 61] on input "checkbox" at bounding box center [29, 61] width 3 height 3
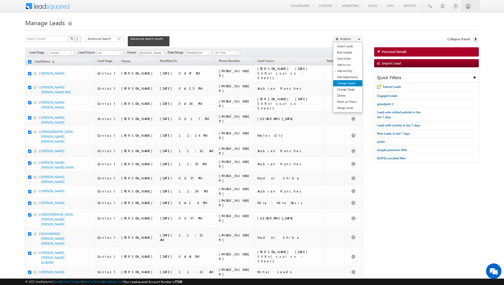
click at [341, 83] on link "Change Owner" at bounding box center [347, 83] width 29 height 6
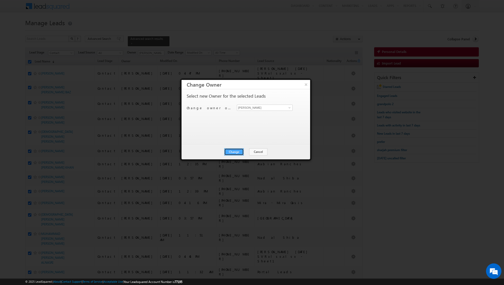
click at [234, 150] on button "Change" at bounding box center [234, 151] width 20 height 7
click at [251, 149] on button "Close" at bounding box center [246, 151] width 16 height 7
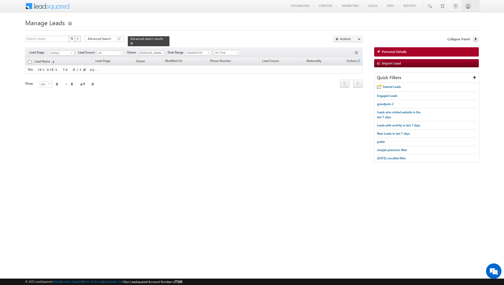
click at [130, 44] on span at bounding box center [131, 43] width 3 height 3
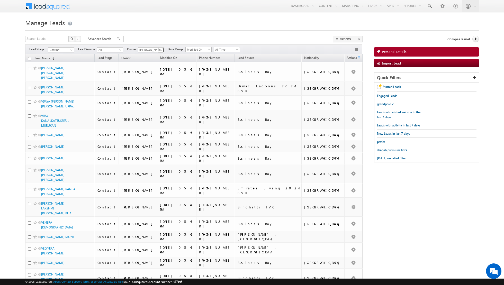
click at [162, 51] on span at bounding box center [161, 50] width 4 height 4
click at [157, 96] on link "Shiva Sisodia shiva.sisodia@indglobal.ae" at bounding box center [163, 99] width 51 height 10
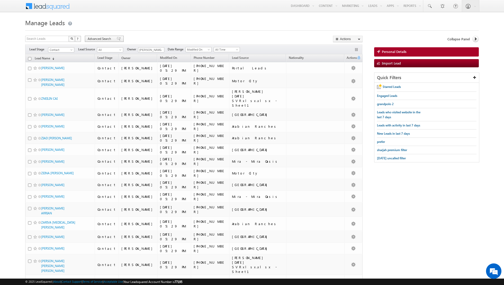
click at [117, 40] on span at bounding box center [119, 39] width 4 height 4
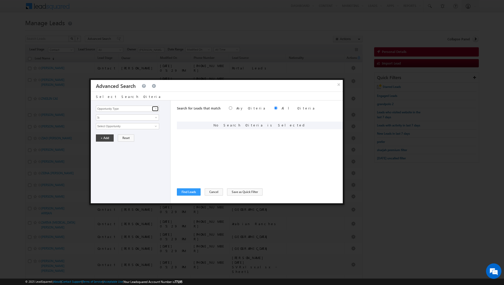
click at [156, 108] on span at bounding box center [156, 109] width 4 height 4
click at [133, 119] on link "Focus Project" at bounding box center [127, 119] width 63 height 6
click at [132, 118] on span "Is" at bounding box center [124, 117] width 56 height 5
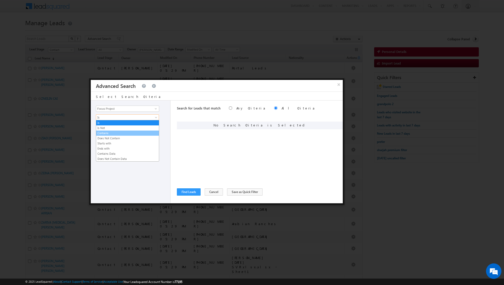
click at [123, 131] on link "Contains" at bounding box center [127, 133] width 63 height 5
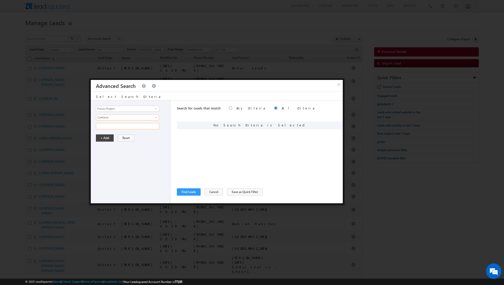
click at [119, 126] on input "text" at bounding box center [127, 126] width 63 height 6
click at [102, 138] on button "+ Add" at bounding box center [105, 138] width 18 height 7
click at [156, 108] on span at bounding box center [156, 109] width 4 height 4
click at [141, 118] on link "Focus Project" at bounding box center [127, 119] width 63 height 6
click at [136, 119] on span "Is" at bounding box center [124, 117] width 56 height 5
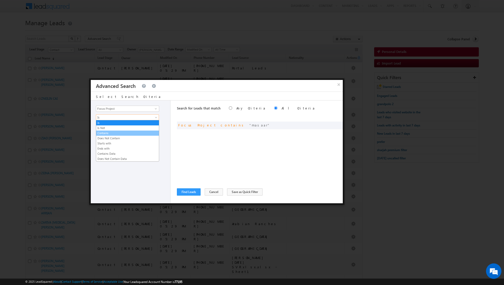
click at [124, 131] on link "Contains" at bounding box center [127, 133] width 63 height 5
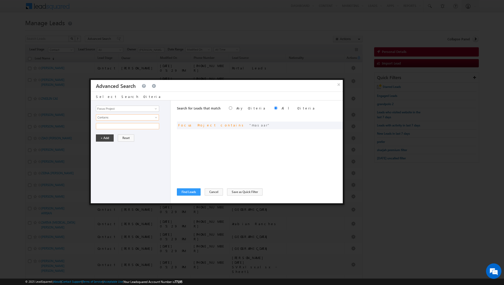
click at [121, 128] on input "text" at bounding box center [127, 126] width 63 height 6
click at [102, 139] on button "+ Add" at bounding box center [105, 138] width 18 height 7
click at [155, 109] on span at bounding box center [156, 109] width 4 height 4
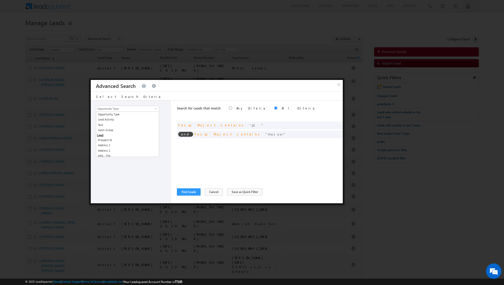
click at [138, 179] on div "Opportunity Type Lead Activity Task Sales Group Prospect Id Address 1 Address 2…" at bounding box center [131, 152] width 80 height 103
click at [229, 108] on input "radio" at bounding box center [230, 108] width 3 height 3
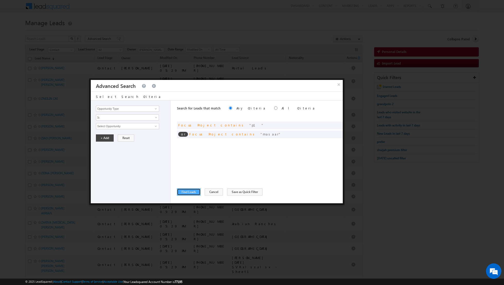
click at [189, 192] on button "Find Leads" at bounding box center [189, 192] width 24 height 7
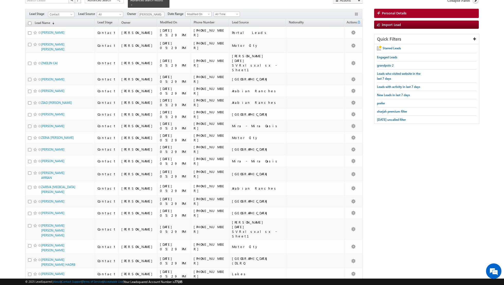
scroll to position [0, 0]
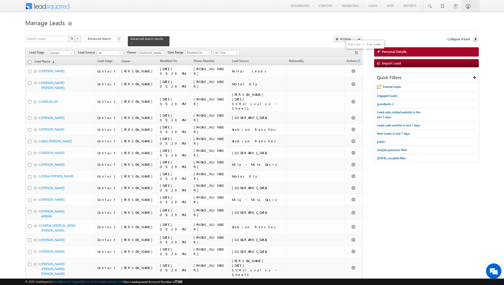
click at [357, 52] on button "button" at bounding box center [357, 53] width 5 height 5
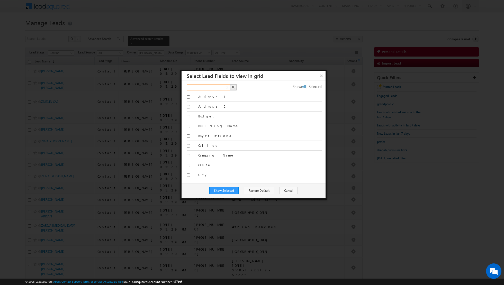
click at [206, 88] on input "text" at bounding box center [209, 87] width 44 height 6
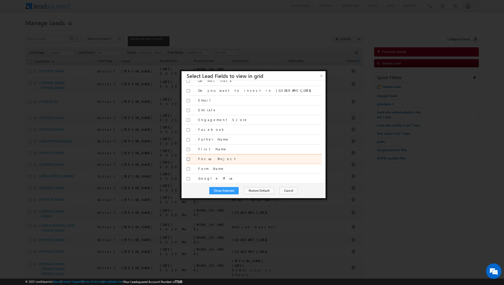
click at [190, 158] on input "Focus Project" at bounding box center [188, 159] width 3 height 3
click at [224, 189] on button "Show Selected" at bounding box center [223, 190] width 29 height 7
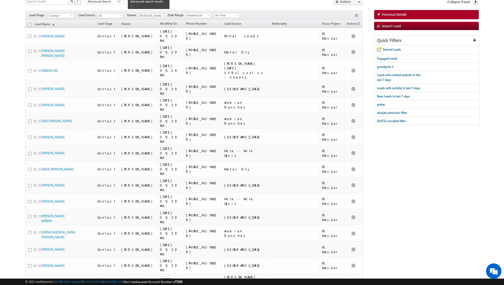
scroll to position [0, 0]
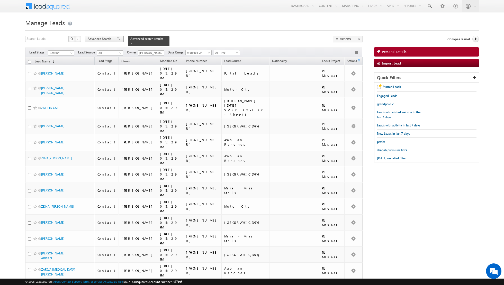
click at [117, 38] on span at bounding box center [119, 39] width 4 height 4
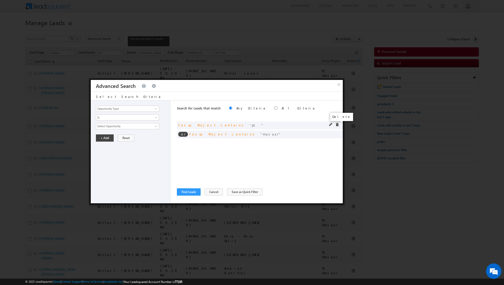
click at [338, 125] on span at bounding box center [337, 125] width 4 height 4
click at [182, 195] on button "Find Leads" at bounding box center [189, 192] width 24 height 7
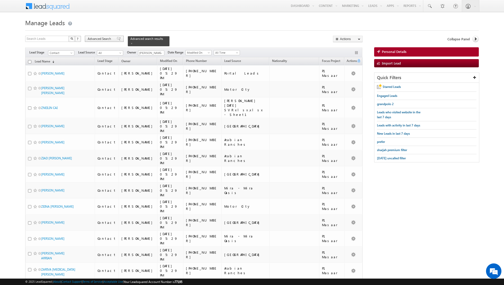
click at [115, 36] on div "Advanced Search" at bounding box center [104, 39] width 39 height 6
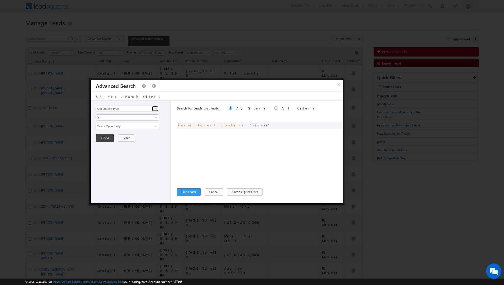
click at [156, 110] on span at bounding box center [156, 109] width 4 height 4
click at [143, 116] on link "Lead Activity" at bounding box center [127, 115] width 63 height 6
click at [142, 116] on span "Is" at bounding box center [124, 117] width 56 height 5
click at [133, 126] on link "Is Not" at bounding box center [127, 128] width 63 height 5
click at [131, 127] on input "Select Activity" at bounding box center [127, 126] width 63 height 6
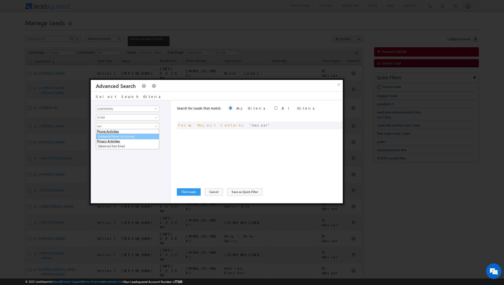
click at [123, 136] on link "Outbound Phone Call Activity" at bounding box center [127, 137] width 63 height 6
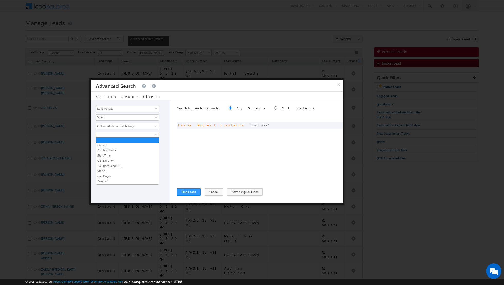
click at [131, 135] on span at bounding box center [124, 135] width 56 height 5
click at [112, 144] on link "Start Time" at bounding box center [127, 143] width 63 height 5
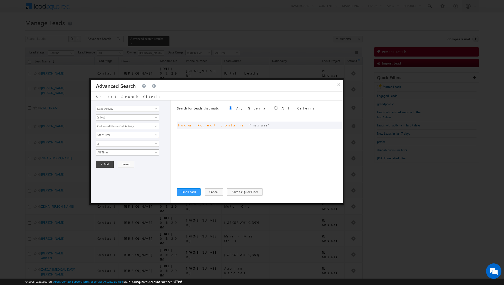
click at [138, 151] on span "All Time" at bounding box center [124, 152] width 56 height 5
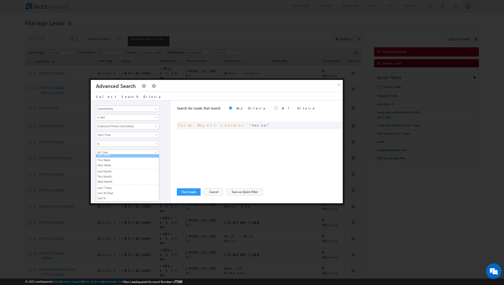
scroll to position [32, 0]
click at [118, 194] on link "Last N" at bounding box center [127, 196] width 63 height 5
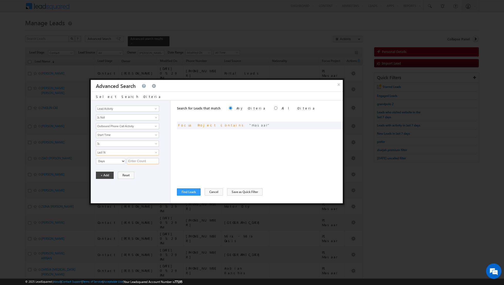
click at [133, 161] on input "text" at bounding box center [143, 161] width 32 height 6
click at [105, 174] on button "+ Add" at bounding box center [105, 175] width 18 height 7
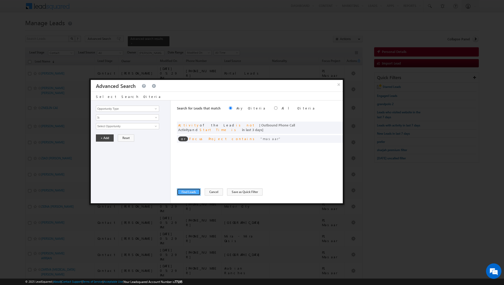
click at [185, 192] on button "Find Leads" at bounding box center [189, 192] width 24 height 7
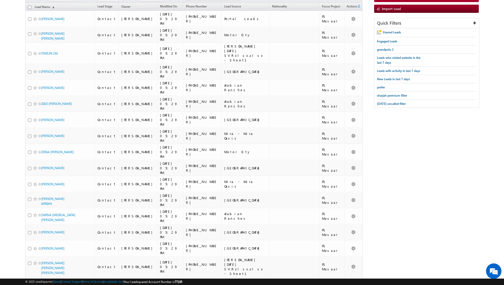
scroll to position [0, 0]
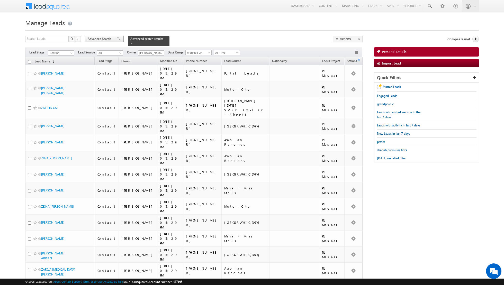
click at [117, 40] on span at bounding box center [119, 39] width 4 height 4
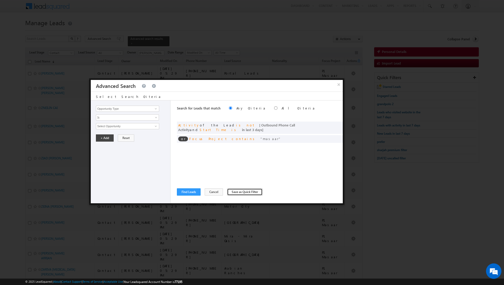
click at [229, 193] on button "Save as Quick Filter" at bounding box center [245, 192] width 36 height 7
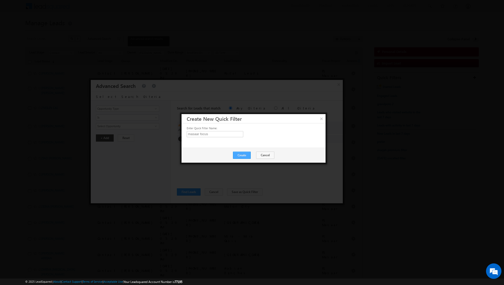
click at [247, 155] on button "Create" at bounding box center [242, 155] width 18 height 7
click at [253, 155] on button "Close" at bounding box center [254, 155] width 16 height 7
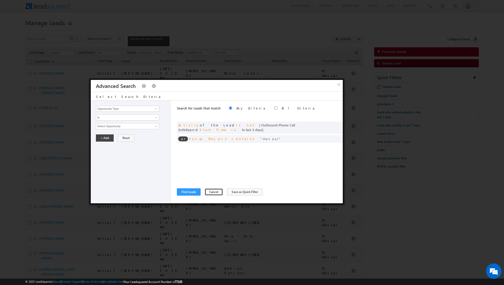
click at [207, 190] on button "Cancel" at bounding box center [214, 192] width 18 height 7
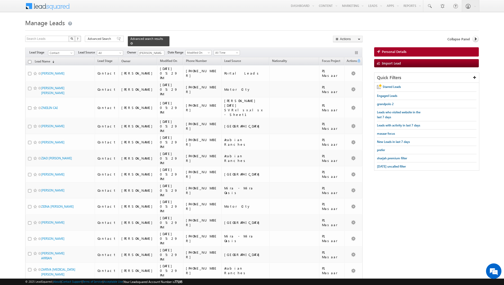
click at [130, 44] on span at bounding box center [131, 43] width 3 height 3
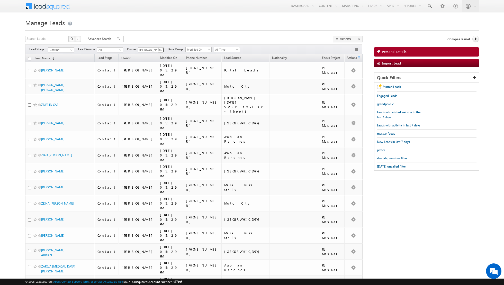
click at [158, 51] on link at bounding box center [160, 50] width 6 height 5
click at [154, 77] on span "[EMAIL_ADDRESS][DOMAIN_NAME]" at bounding box center [163, 79] width 46 height 4
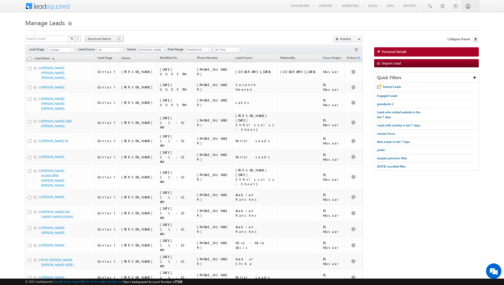
click at [117, 39] on span at bounding box center [119, 39] width 4 height 4
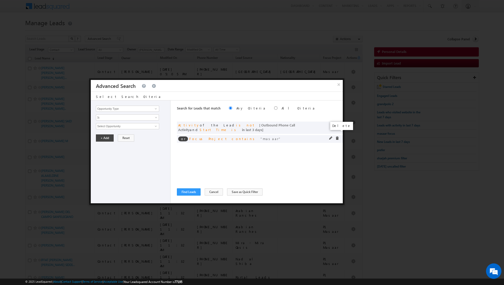
click at [337, 137] on span at bounding box center [337, 139] width 4 height 4
click at [338, 123] on span at bounding box center [337, 125] width 4 height 4
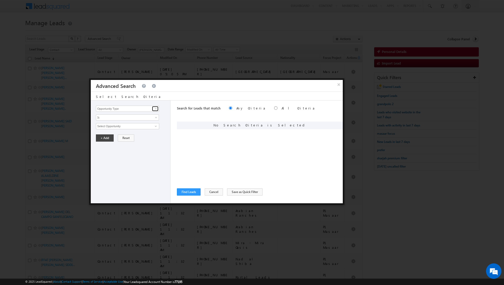
click at [155, 109] on span at bounding box center [156, 109] width 4 height 4
click at [142, 115] on link "Lead Activity" at bounding box center [127, 115] width 63 height 6
click at [150, 125] on input "Select Activity" at bounding box center [127, 126] width 63 height 6
click at [136, 136] on link "Outbound Phone Call Activity" at bounding box center [127, 137] width 63 height 6
click at [136, 133] on span at bounding box center [124, 135] width 56 height 5
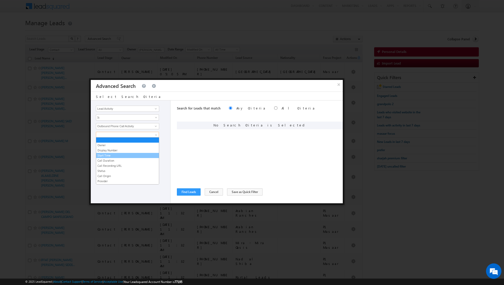
click at [117, 154] on link "Start Time" at bounding box center [127, 155] width 63 height 5
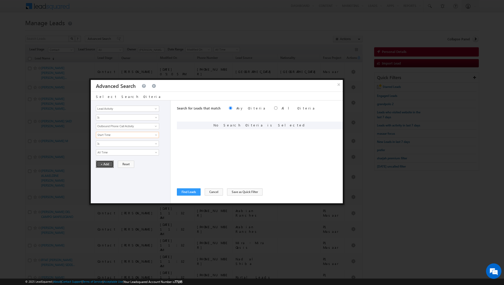
click at [105, 162] on button "+ Add" at bounding box center [105, 164] width 18 height 7
click at [274, 108] on input "radio" at bounding box center [275, 108] width 3 height 3
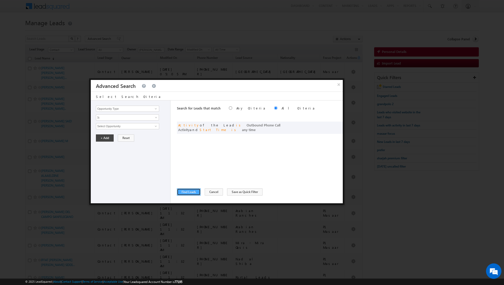
click at [190, 191] on button "Find Leads" at bounding box center [189, 192] width 24 height 7
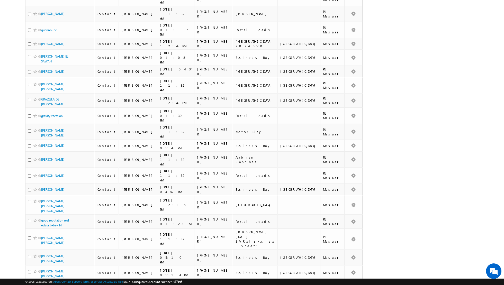
scroll to position [2338, 0]
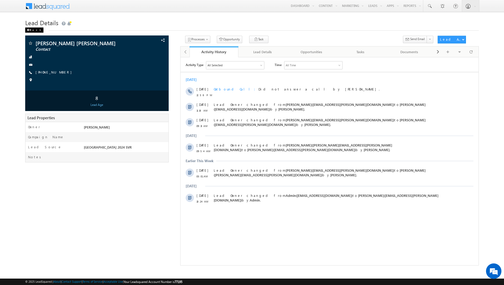
click at [30, 31] on div "Back" at bounding box center [34, 30] width 18 height 5
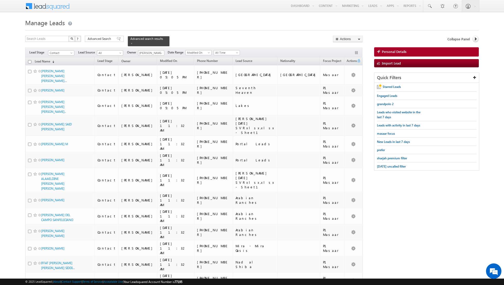
click at [29, 61] on input "checkbox" at bounding box center [29, 61] width 3 height 3
checkbox input "true"
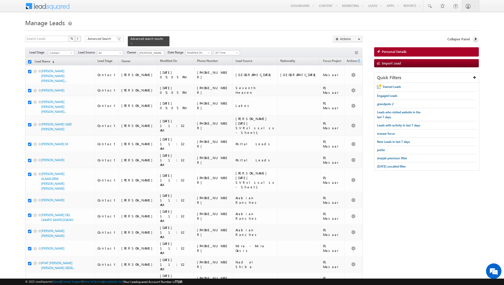
checkbox input "true"
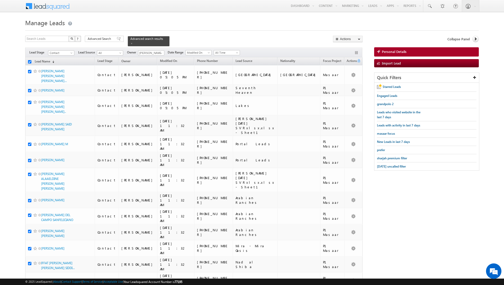
checkbox input "true"
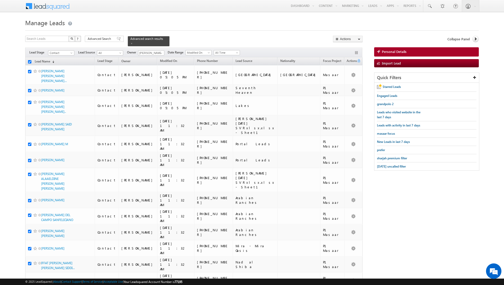
checkbox input "true"
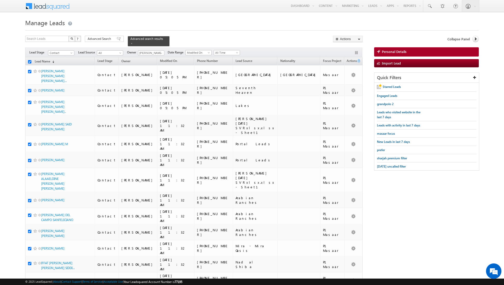
checkbox input "true"
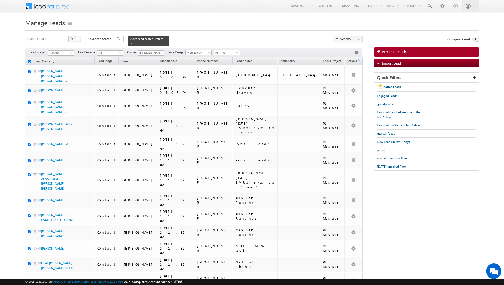
checkbox input "true"
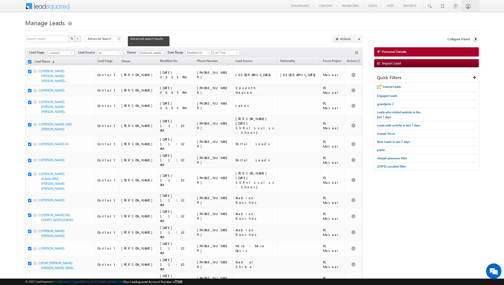
checkbox input "true"
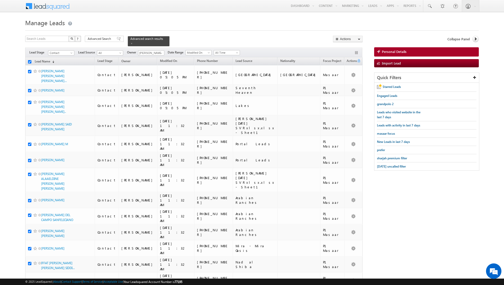
checkbox input "true"
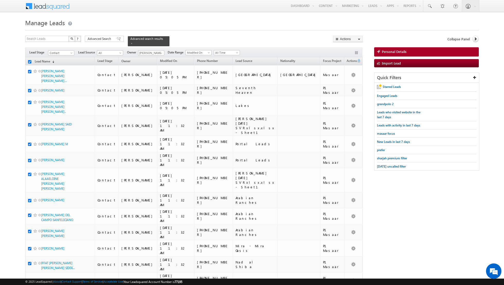
checkbox input "true"
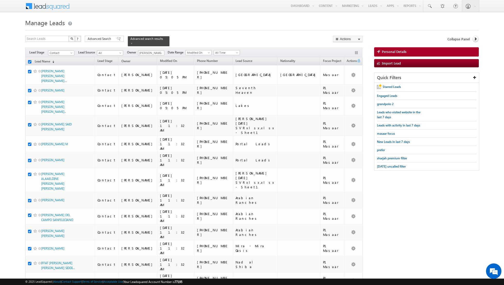
checkbox input "true"
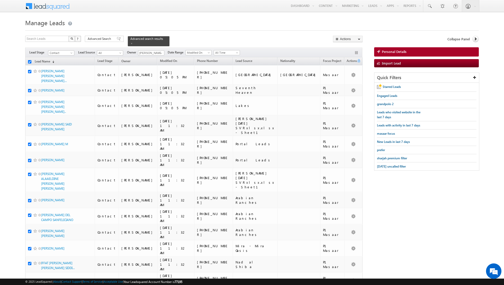
checkbox input "true"
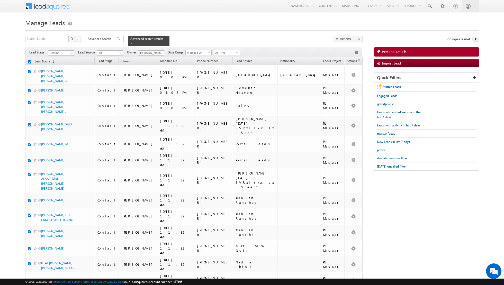
checkbox input "true"
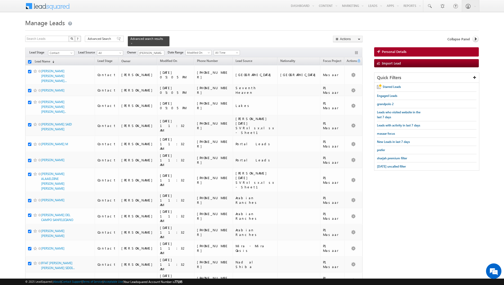
checkbox input "true"
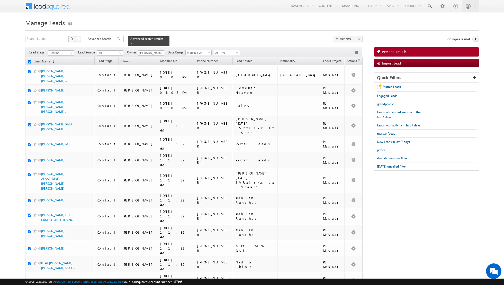
checkbox input "true"
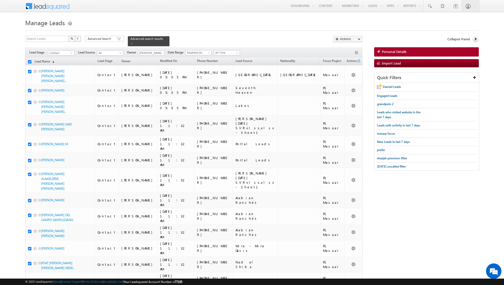
checkbox input "true"
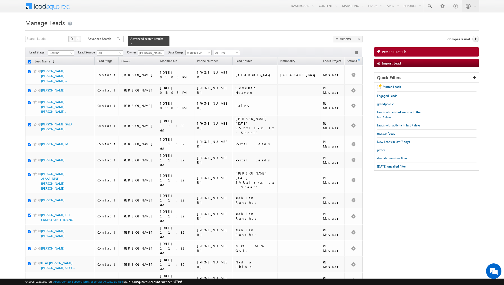
checkbox input "true"
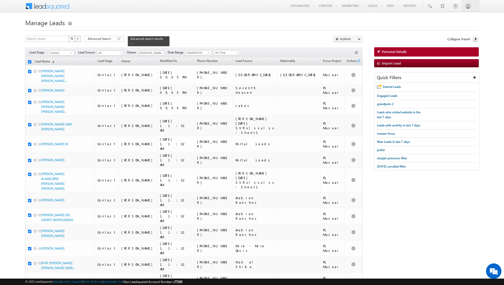
checkbox input "true"
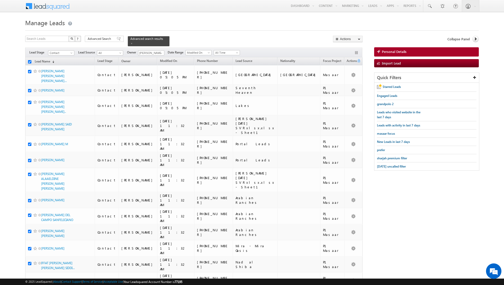
checkbox input "true"
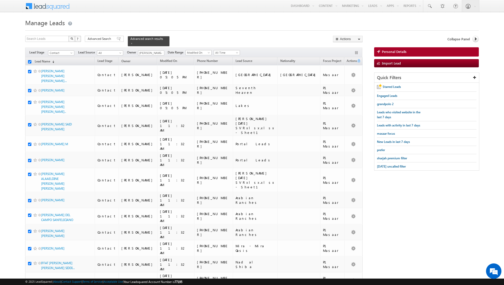
checkbox input "true"
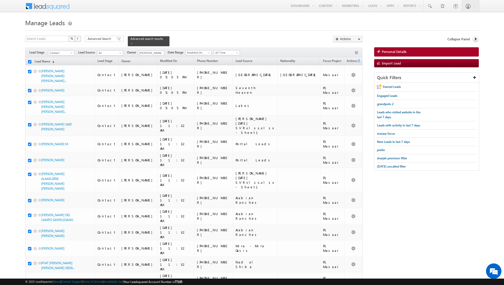
checkbox input "true"
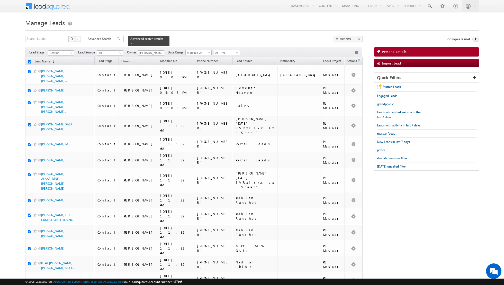
checkbox input "true"
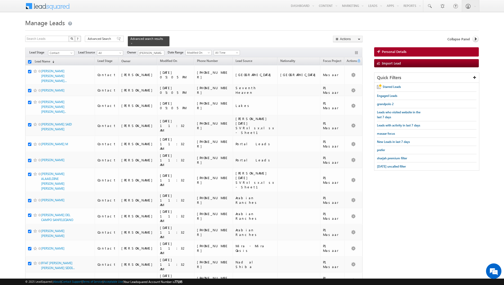
checkbox input "true"
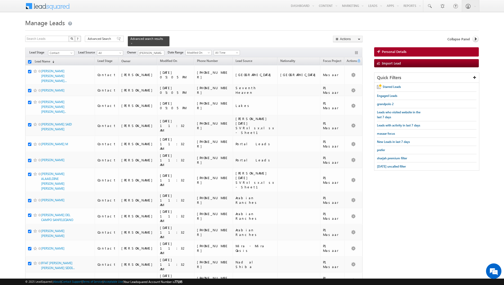
checkbox input "true"
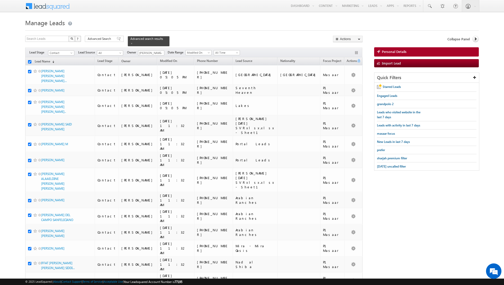
checkbox input "true"
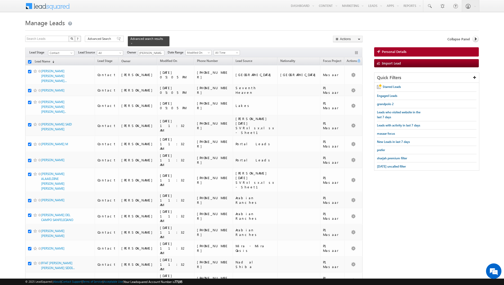
checkbox input "true"
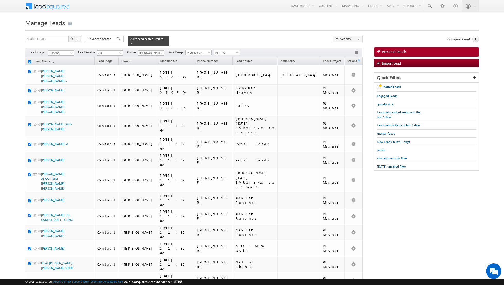
checkbox input "true"
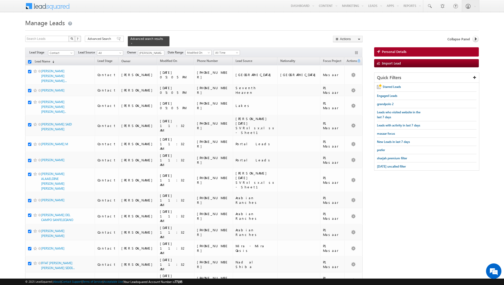
checkbox input "true"
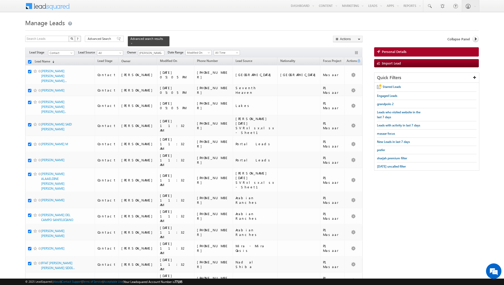
checkbox input "true"
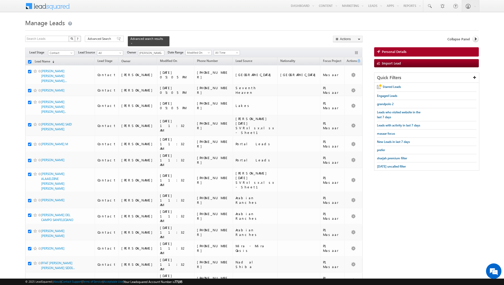
checkbox input "true"
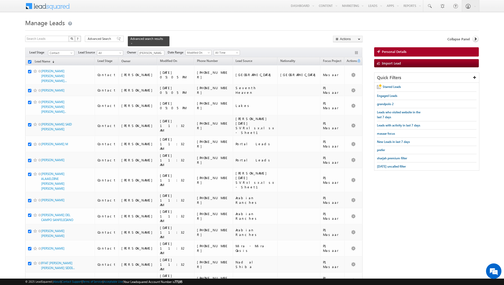
checkbox input "true"
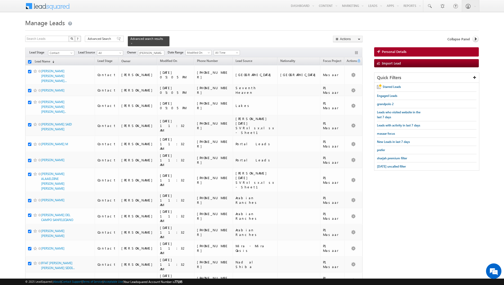
checkbox input "true"
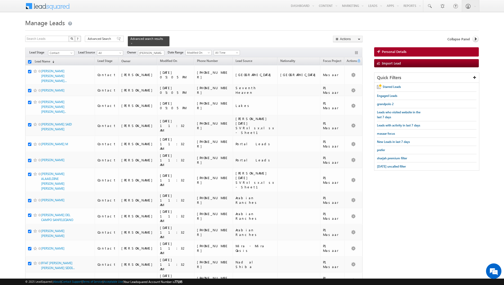
checkbox input "true"
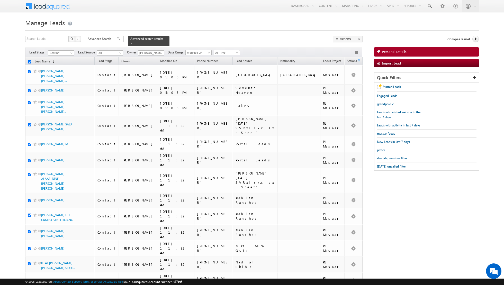
checkbox input "true"
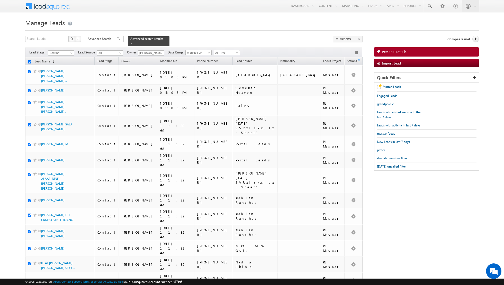
checkbox input "true"
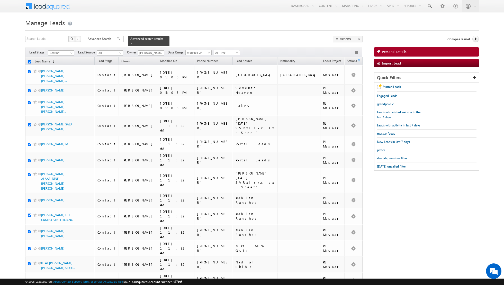
checkbox input "true"
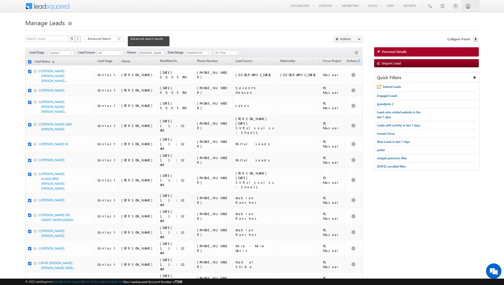
checkbox input "true"
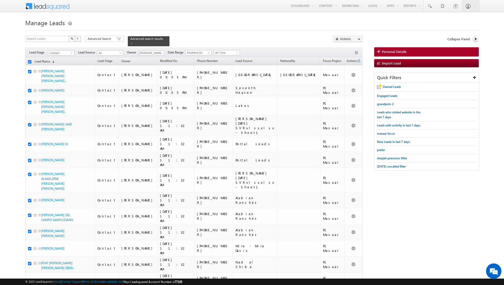
checkbox input "true"
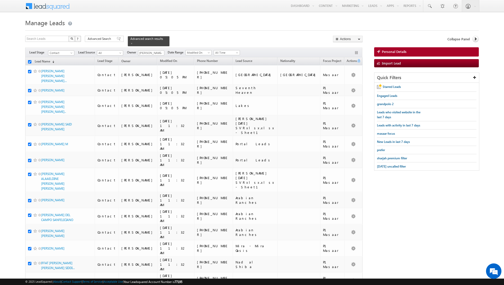
checkbox input "true"
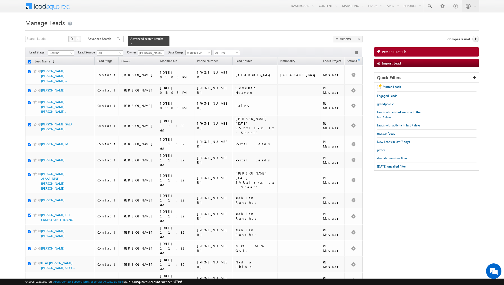
checkbox input "true"
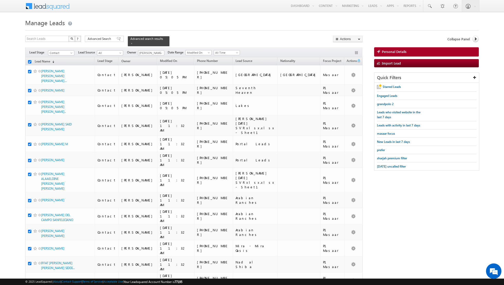
checkbox input "true"
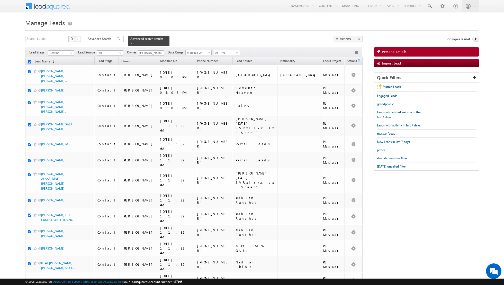
checkbox input "true"
click at [349, 83] on link "Change Owner" at bounding box center [347, 83] width 29 height 6
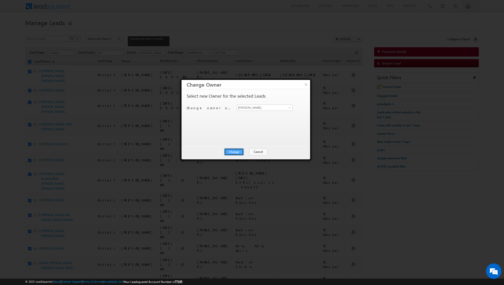
click at [235, 152] on button "Change" at bounding box center [234, 151] width 20 height 7
click at [250, 152] on button "Close" at bounding box center [246, 151] width 16 height 7
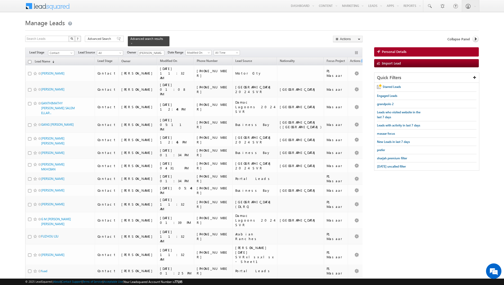
click at [30, 62] on input "checkbox" at bounding box center [29, 61] width 3 height 3
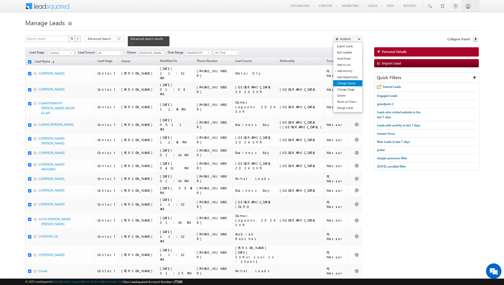
click at [342, 82] on link "Change Owner" at bounding box center [347, 83] width 29 height 6
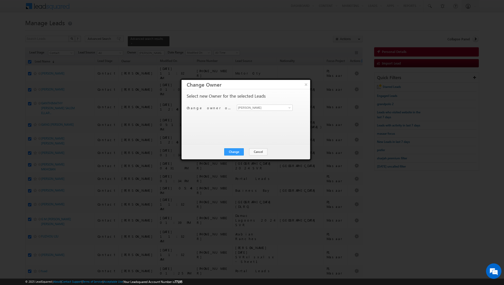
click at [235, 147] on div "Change Cancel Close" at bounding box center [246, 152] width 129 height 15
click at [233, 150] on button "Change" at bounding box center [234, 151] width 20 height 7
click at [249, 150] on button "Close" at bounding box center [246, 151] width 16 height 7
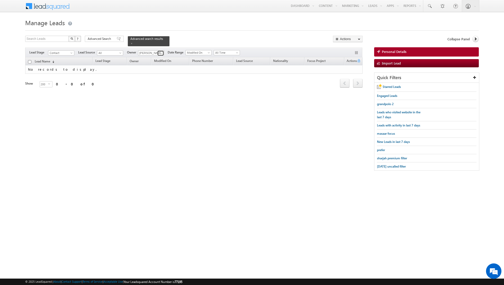
click at [159, 54] on span at bounding box center [161, 53] width 4 height 4
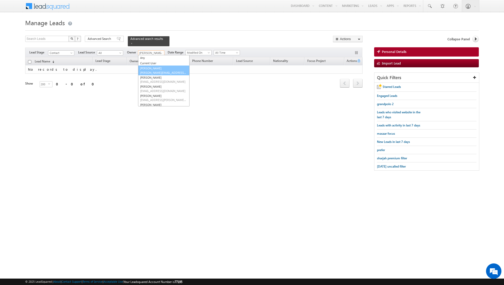
click at [154, 72] on span "aakash.arora@indglobal.ae" at bounding box center [163, 73] width 46 height 4
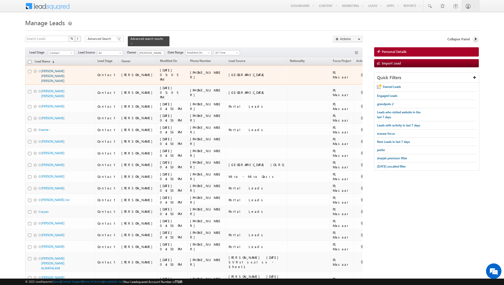
click at [51, 72] on link "LALIT KHUSHALDAS KARANI KHUSHAL DAS" at bounding box center [52, 76] width 23 height 14
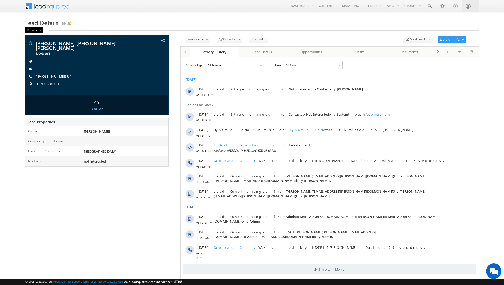
click at [30, 29] on div "Back" at bounding box center [34, 30] width 18 height 5
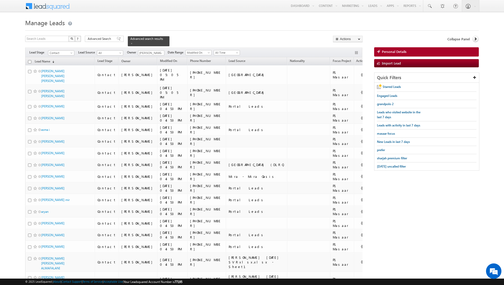
click at [31, 61] on input "checkbox" at bounding box center [29, 61] width 3 height 3
checkbox input "true"
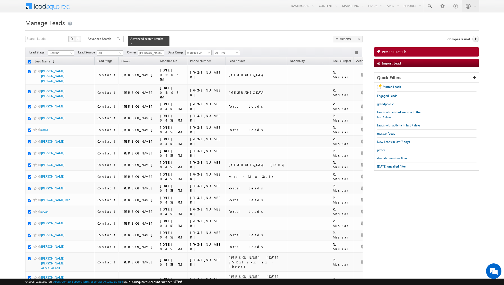
checkbox input "true"
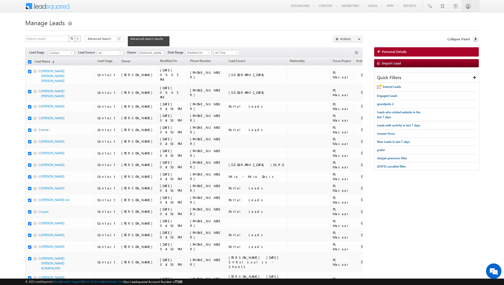
checkbox input "true"
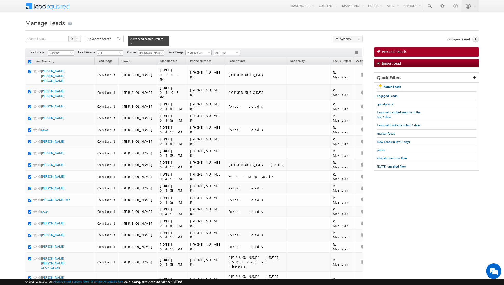
checkbox input "true"
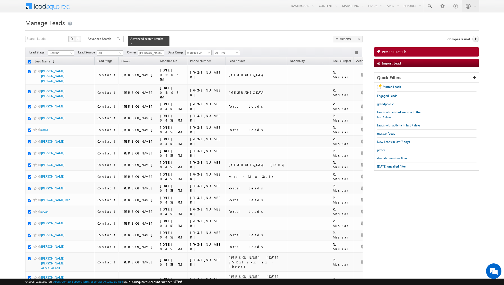
checkbox input "true"
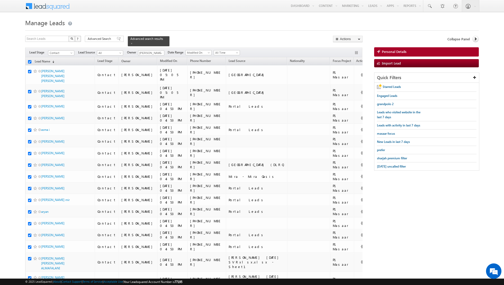
checkbox input "true"
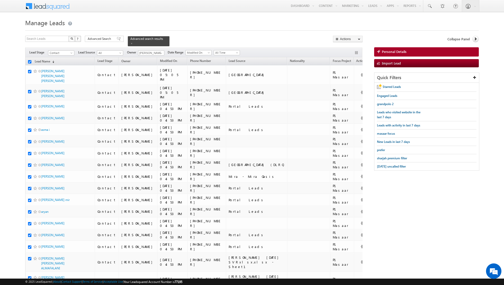
checkbox input "true"
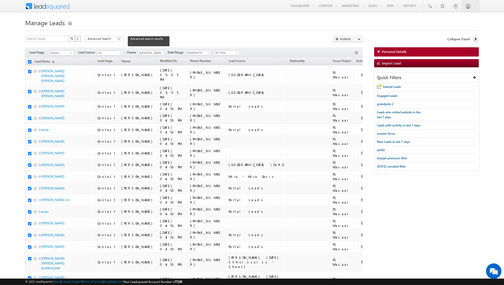
checkbox input "true"
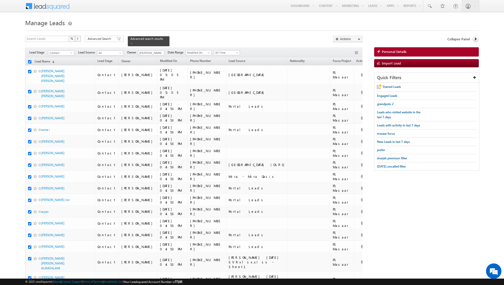
checkbox input "true"
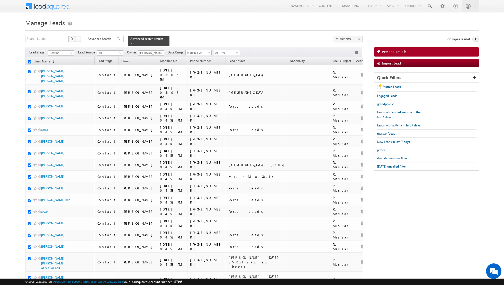
checkbox input "true"
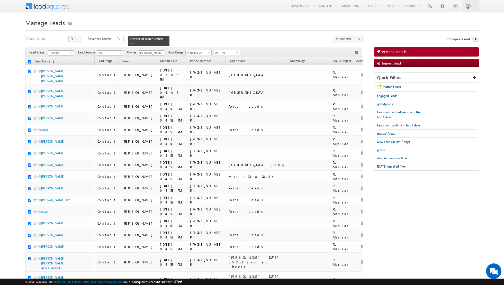
checkbox input "true"
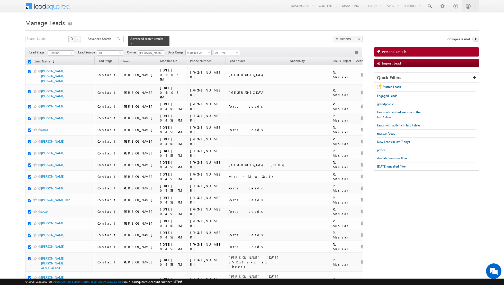
checkbox input "true"
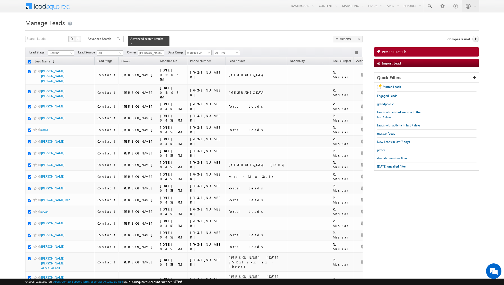
checkbox input "true"
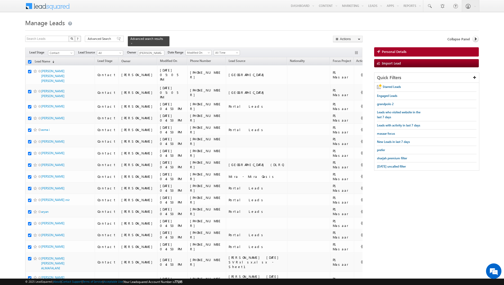
checkbox input "true"
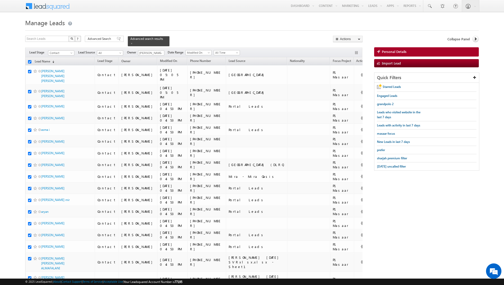
checkbox input "true"
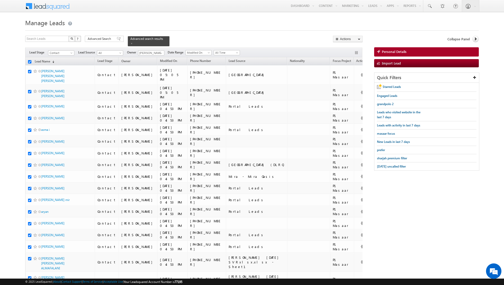
checkbox input "true"
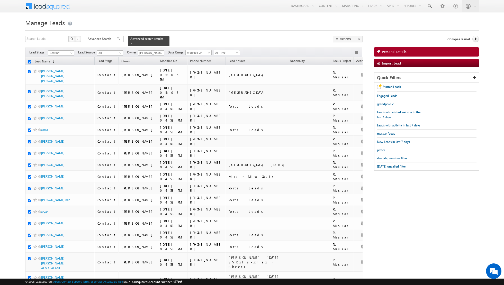
checkbox input "true"
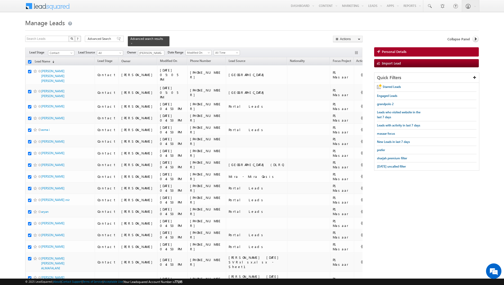
checkbox input "true"
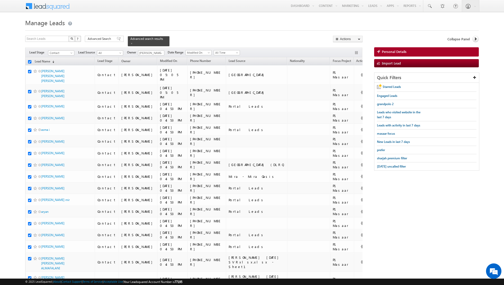
checkbox input "true"
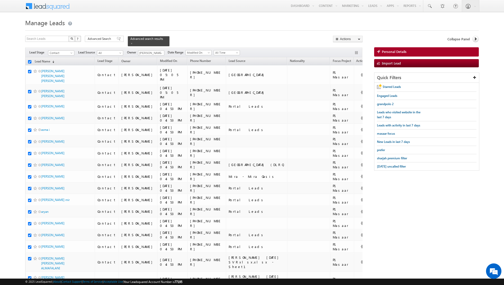
checkbox input "true"
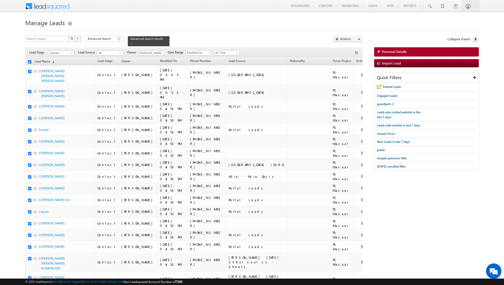
checkbox input "true"
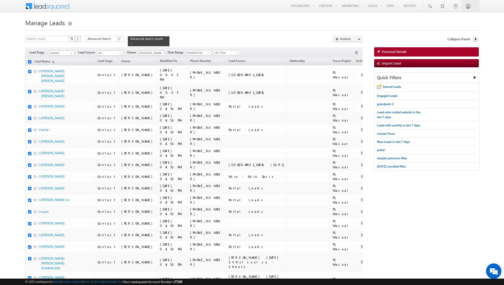
checkbox input "true"
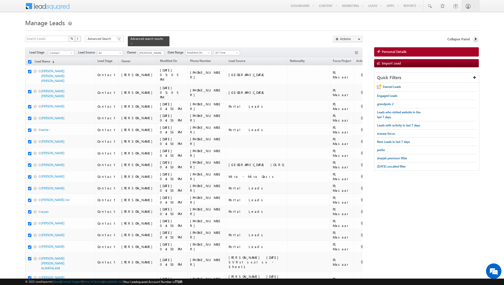
checkbox input "true"
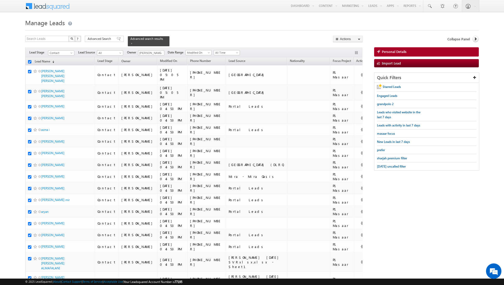
checkbox input "true"
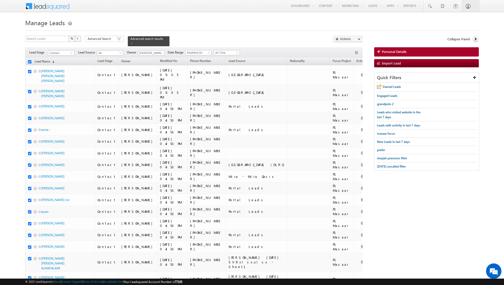
checkbox input "true"
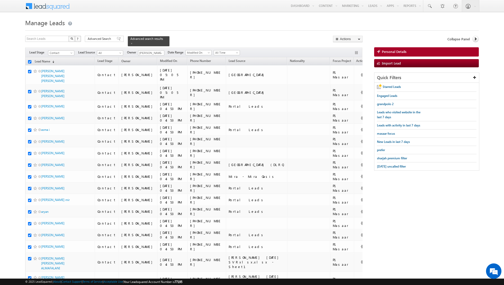
checkbox input "true"
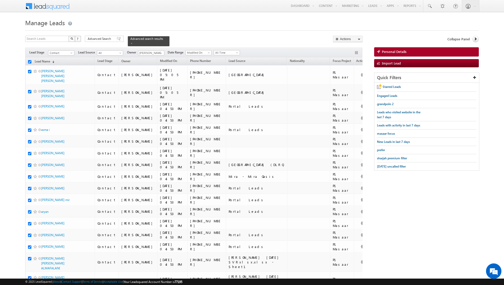
checkbox input "true"
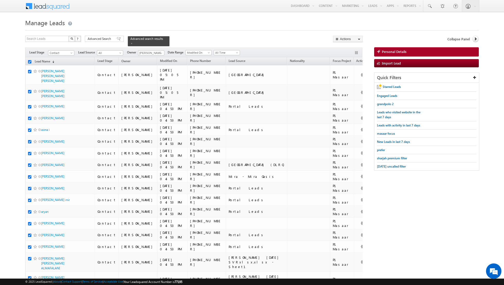
checkbox input "true"
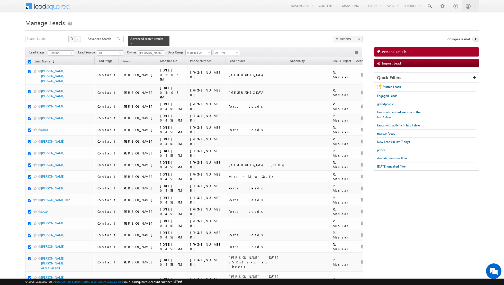
checkbox input "true"
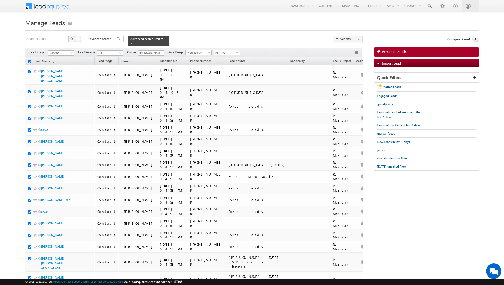
checkbox input "true"
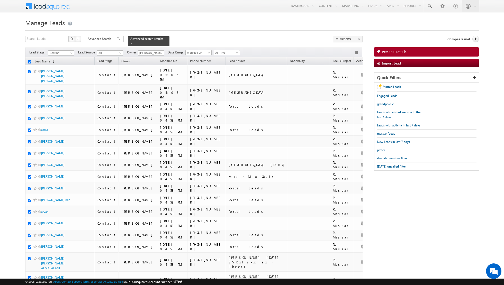
checkbox input "true"
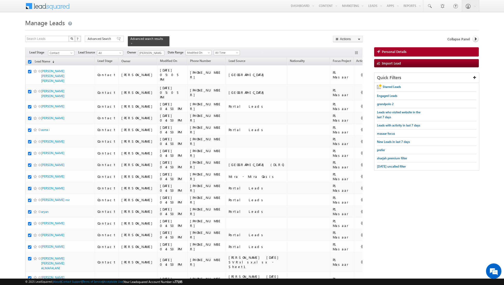
checkbox input "true"
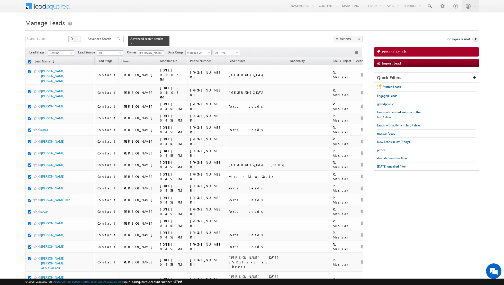
checkbox input "true"
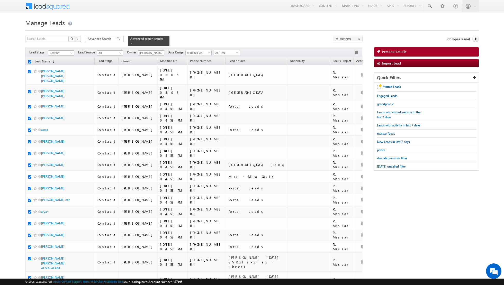
checkbox input "true"
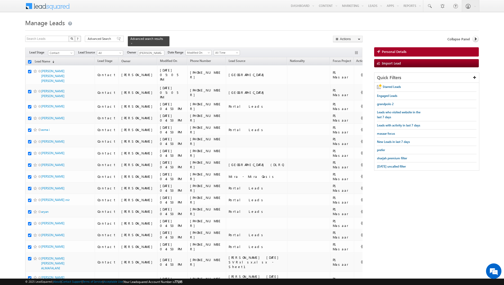
checkbox input "true"
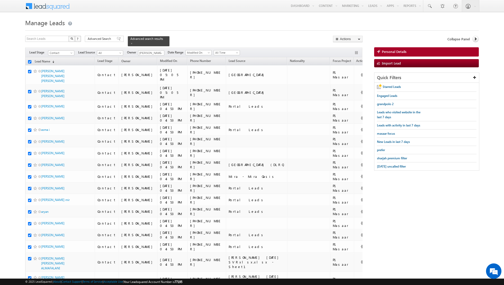
checkbox input "true"
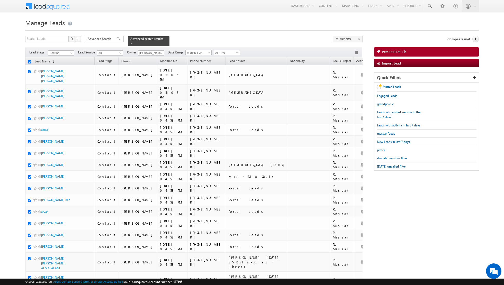
checkbox input "true"
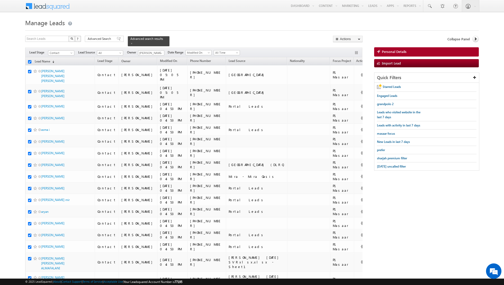
checkbox input "true"
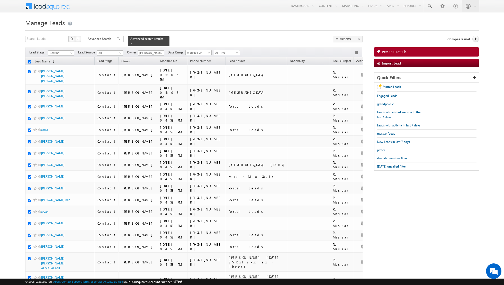
checkbox input "true"
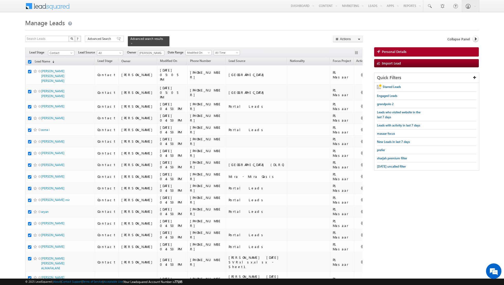
checkbox input "true"
click at [349, 83] on link "Change Owner" at bounding box center [347, 83] width 29 height 6
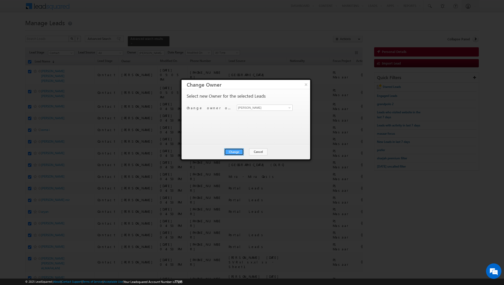
click at [237, 149] on button "Change" at bounding box center [234, 151] width 20 height 7
click at [245, 151] on button "Close" at bounding box center [246, 151] width 16 height 7
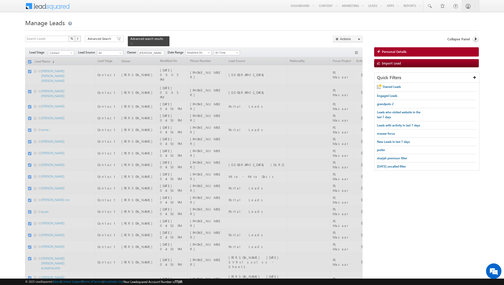
checkbox input "false"
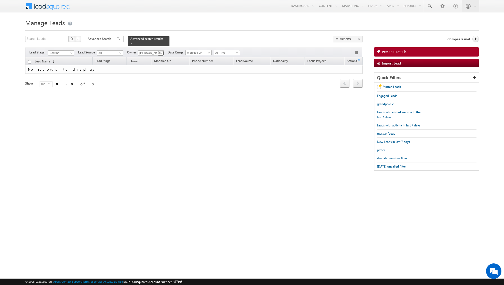
click at [161, 54] on span at bounding box center [161, 53] width 4 height 4
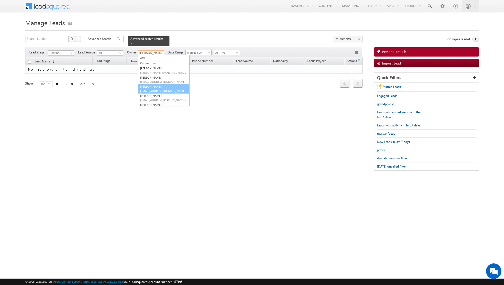
click at [151, 88] on link "Dinesh Kumar dinesh.kumar@indglobal.ae" at bounding box center [163, 89] width 51 height 10
type input "[PERSON_NAME]"
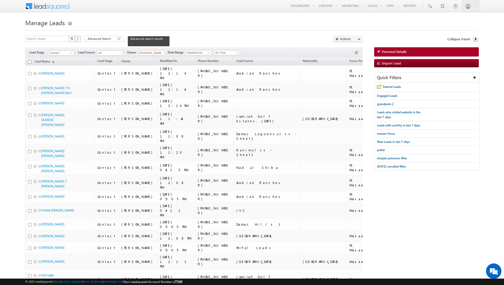
click at [30, 62] on input "checkbox" at bounding box center [29, 61] width 3 height 3
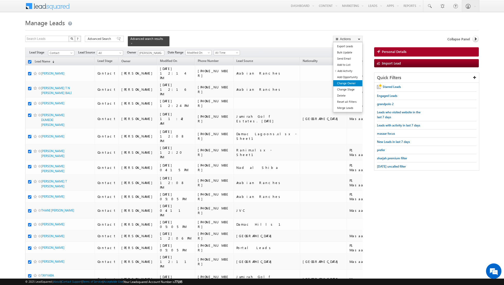
click at [344, 83] on link "Change Owner" at bounding box center [347, 83] width 29 height 6
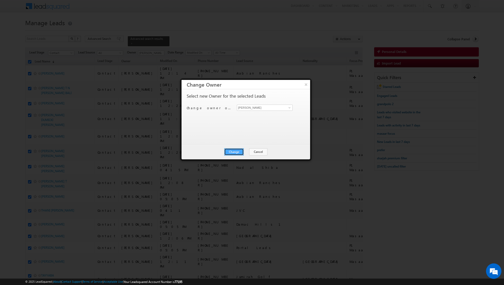
click at [237, 150] on button "Change" at bounding box center [234, 151] width 20 height 7
click at [246, 150] on button "Close" at bounding box center [246, 151] width 16 height 7
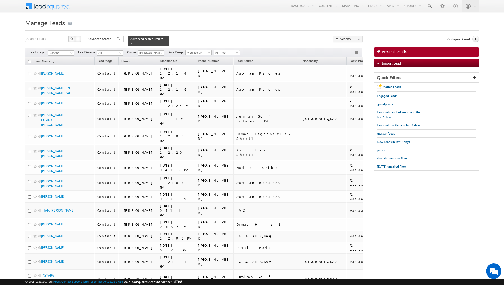
click at [29, 61] on input "checkbox" at bounding box center [29, 61] width 3 height 3
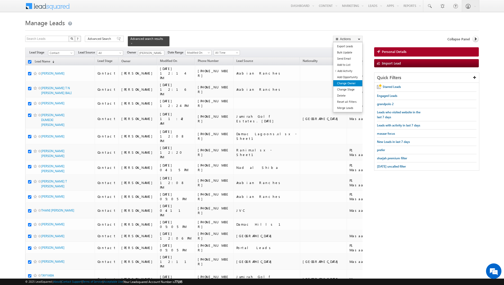
click at [347, 81] on link "Change Owner" at bounding box center [347, 83] width 29 height 6
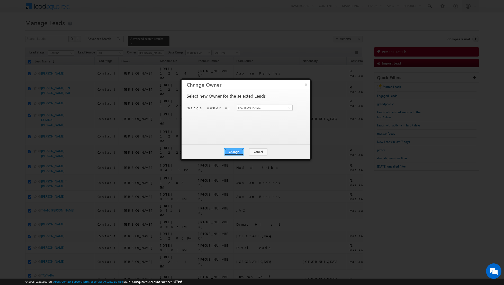
click at [235, 151] on button "Change" at bounding box center [234, 151] width 20 height 7
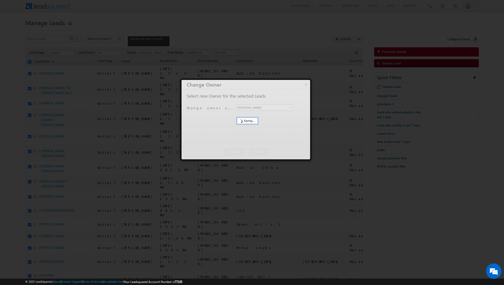
click at [235, 151] on div at bounding box center [246, 119] width 129 height 79
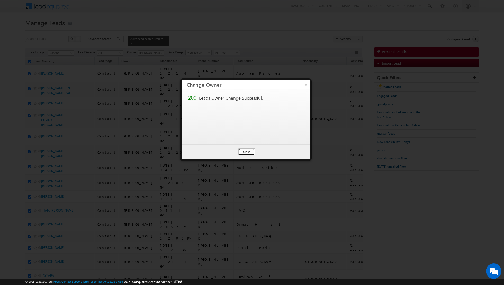
click at [244, 151] on button "Close" at bounding box center [246, 151] width 16 height 7
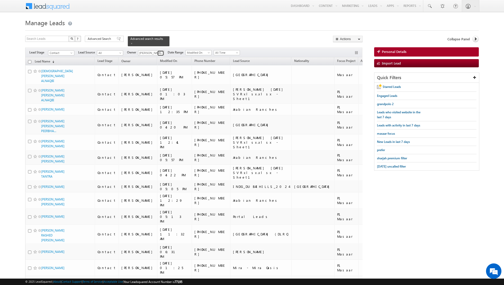
click at [157, 54] on link at bounding box center [160, 53] width 6 height 5
click at [150, 93] on link "Isha Mehndiratta isha.mehndiratta@indglobal.ae" at bounding box center [163, 98] width 51 height 10
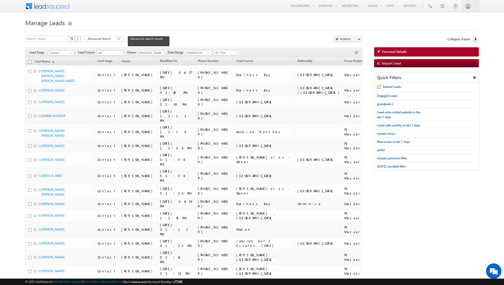
click at [29, 60] on input "checkbox" at bounding box center [29, 61] width 3 height 3
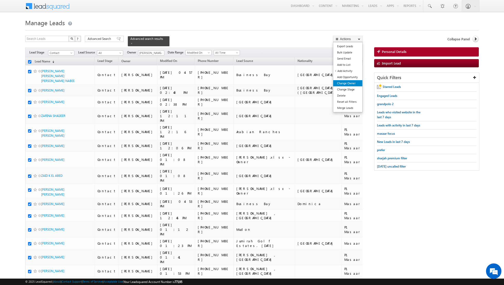
click at [343, 84] on link "Change Owner" at bounding box center [347, 83] width 29 height 6
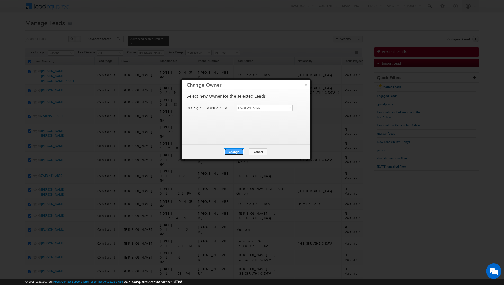
click at [236, 150] on button "Change" at bounding box center [234, 151] width 20 height 7
click at [246, 151] on button "Close" at bounding box center [246, 151] width 16 height 7
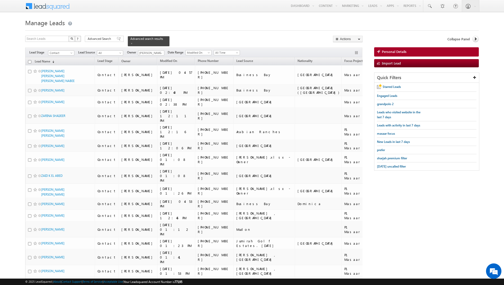
click at [29, 61] on input "checkbox" at bounding box center [29, 61] width 3 height 3
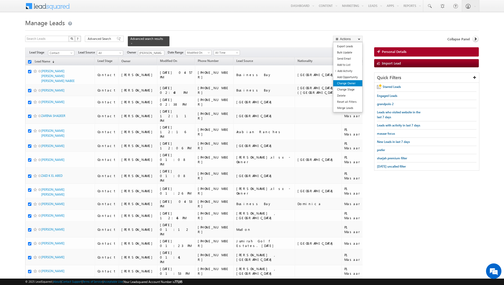
click at [341, 84] on link "Change Owner" at bounding box center [347, 83] width 29 height 6
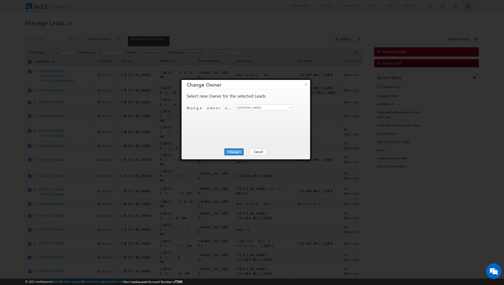
click at [237, 150] on button "Change" at bounding box center [234, 151] width 20 height 7
click at [246, 151] on button "Close" at bounding box center [246, 151] width 16 height 7
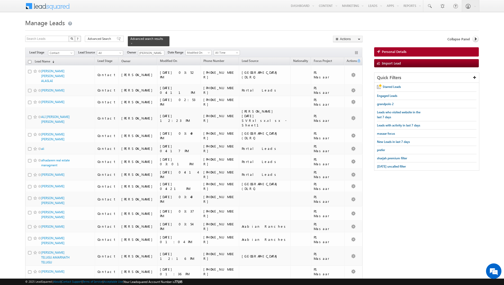
click at [29, 60] on input "checkbox" at bounding box center [29, 61] width 3 height 3
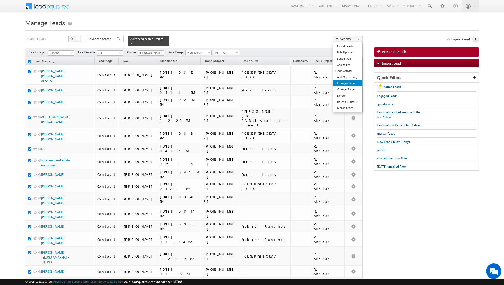
click at [347, 84] on link "Change Owner" at bounding box center [347, 83] width 29 height 6
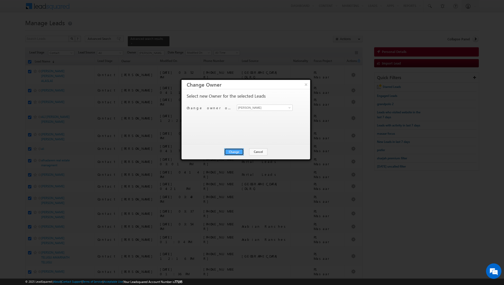
click at [236, 150] on button "Change" at bounding box center [234, 151] width 20 height 7
click at [246, 152] on button "Close" at bounding box center [246, 151] width 16 height 7
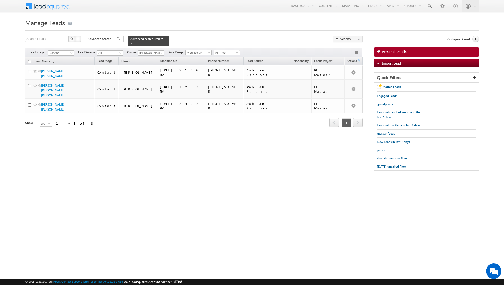
click at [30, 61] on input "checkbox" at bounding box center [29, 61] width 3 height 3
click at [343, 84] on link "Change Owner" at bounding box center [347, 83] width 29 height 6
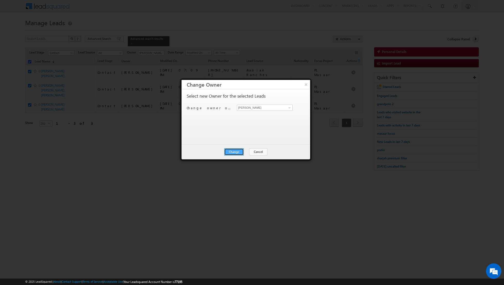
click at [235, 149] on button "Change" at bounding box center [234, 151] width 20 height 7
click at [245, 150] on button "Close" at bounding box center [246, 151] width 16 height 7
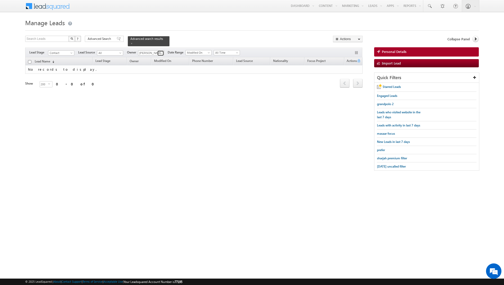
click at [159, 52] on span at bounding box center [161, 53] width 4 height 4
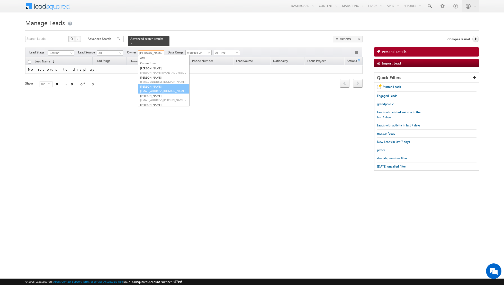
click at [152, 87] on link "Dinesh Kumar dinesh.kumar@indglobal.ae" at bounding box center [163, 89] width 51 height 10
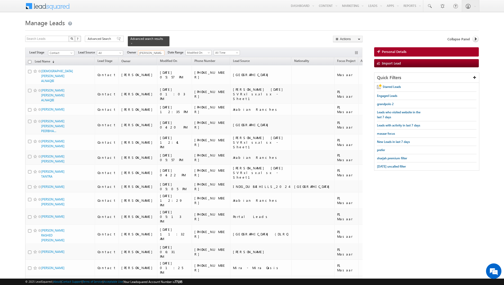
click at [30, 61] on input "checkbox" at bounding box center [29, 61] width 3 height 3
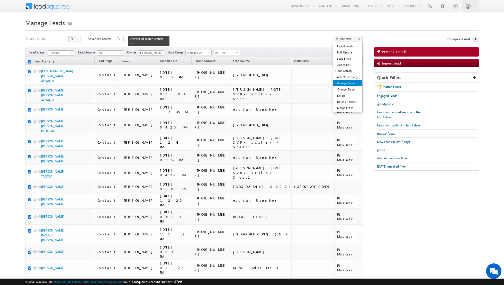
click at [343, 83] on link "Change Owner" at bounding box center [347, 83] width 29 height 6
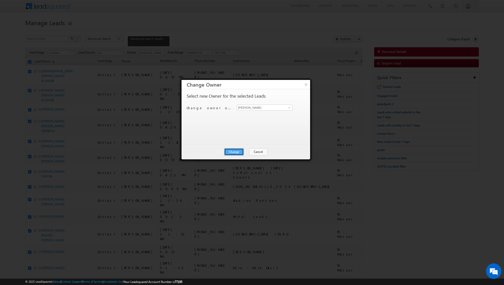
click at [238, 152] on button "Change" at bounding box center [234, 151] width 20 height 7
click at [248, 152] on button "Close" at bounding box center [246, 151] width 16 height 7
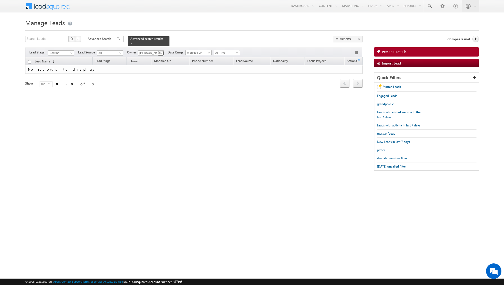
click at [157, 53] on link at bounding box center [160, 53] width 6 height 5
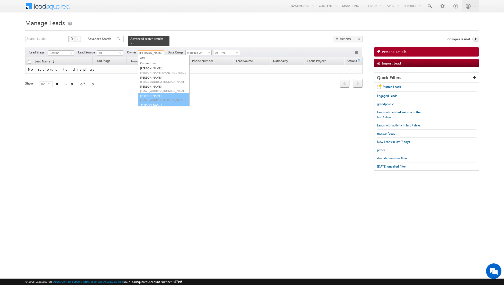
scroll to position [5, 0]
click at [150, 104] on span "[PERSON_NAME][EMAIL_ADDRESS][DOMAIN_NAME]" at bounding box center [163, 104] width 46 height 4
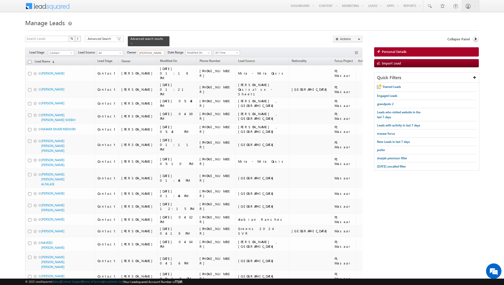
click at [30, 62] on input "checkbox" at bounding box center [29, 61] width 3 height 3
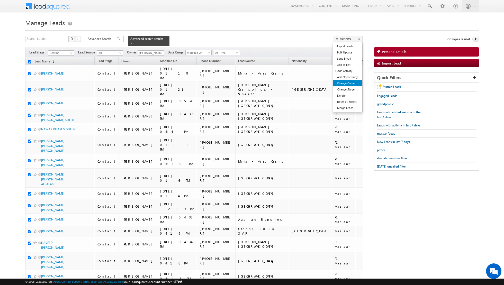
click at [350, 84] on link "Change Owner" at bounding box center [347, 83] width 29 height 6
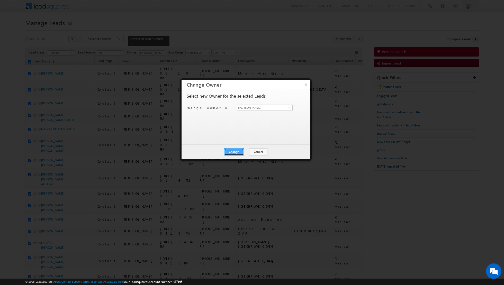
click at [238, 152] on button "Change" at bounding box center [234, 151] width 20 height 7
click at [243, 153] on button "Close" at bounding box center [246, 151] width 16 height 7
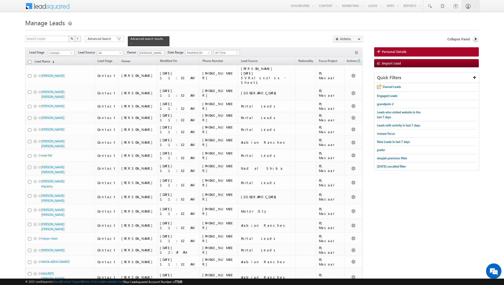
click at [30, 62] on input "checkbox" at bounding box center [29, 61] width 3 height 3
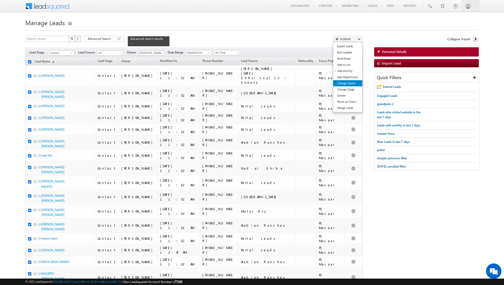
click at [340, 83] on link "Change Owner" at bounding box center [347, 83] width 29 height 6
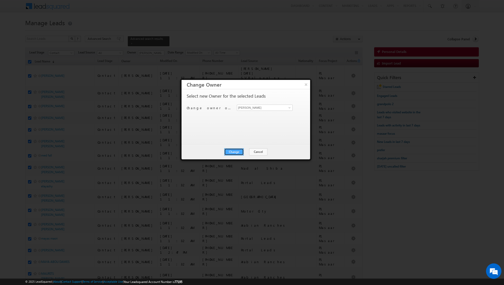
click at [233, 152] on button "Change" at bounding box center [234, 151] width 20 height 7
click at [246, 153] on button "Close" at bounding box center [246, 151] width 16 height 7
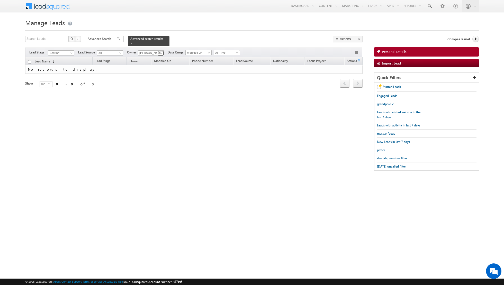
click at [161, 52] on span at bounding box center [161, 53] width 4 height 4
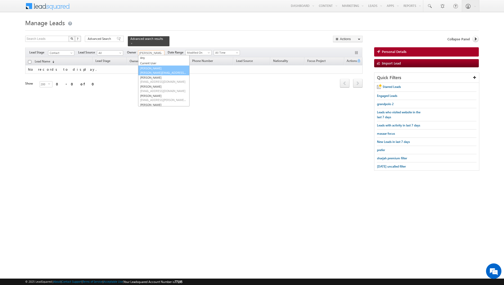
click at [154, 71] on span "aakash.arora@indglobal.ae" at bounding box center [163, 73] width 46 height 4
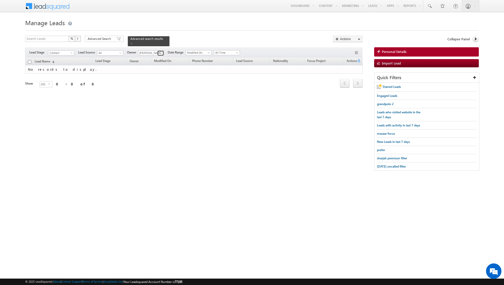
click at [159, 52] on span at bounding box center [161, 53] width 4 height 4
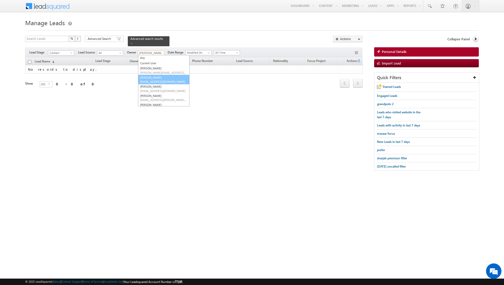
click at [155, 78] on link "Asma Kazi asma.kazi@indglobal.ae" at bounding box center [163, 80] width 51 height 10
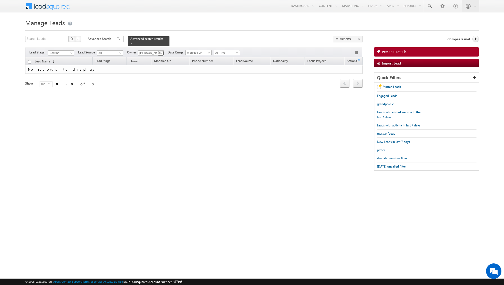
click at [160, 53] on span at bounding box center [161, 53] width 4 height 4
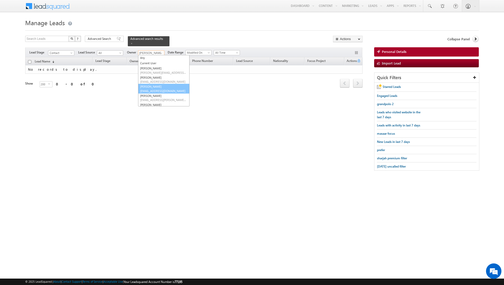
click at [154, 88] on link "Dinesh Kumar dinesh.kumar@indglobal.ae" at bounding box center [163, 89] width 51 height 10
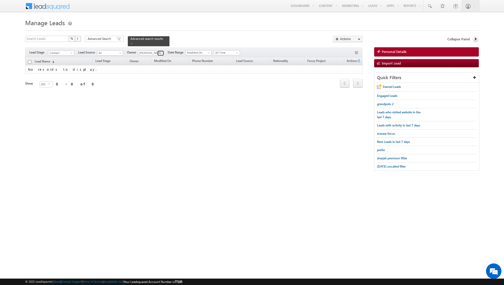
click at [159, 53] on span at bounding box center [161, 53] width 4 height 4
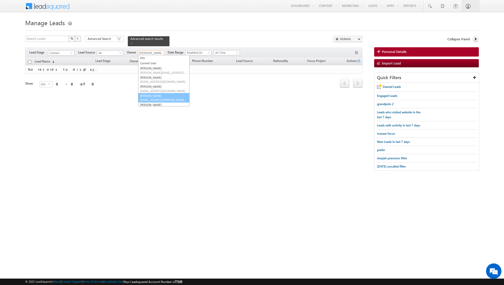
click at [157, 95] on link "Isha Mehndiratta isha.mehndiratta@indglobal.ae" at bounding box center [163, 98] width 51 height 10
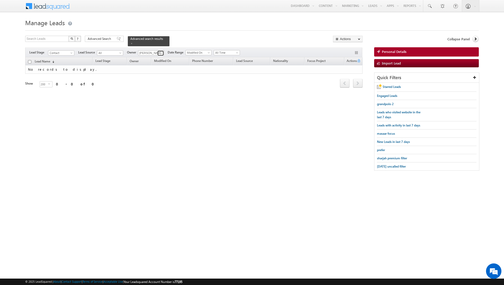
click at [159, 52] on span at bounding box center [161, 53] width 4 height 4
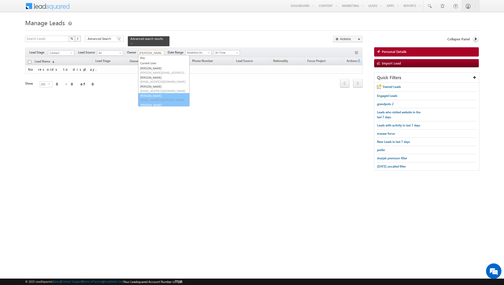
scroll to position [6, 0]
click at [155, 104] on span "muhammad.shibily@indglobal.ae" at bounding box center [163, 104] width 46 height 4
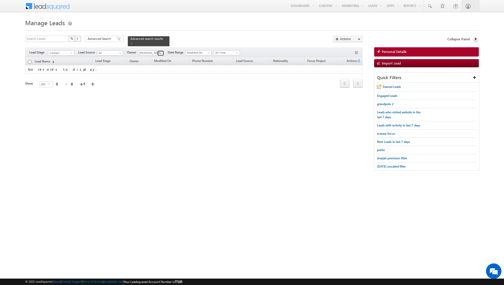
click at [159, 52] on span at bounding box center [161, 53] width 4 height 4
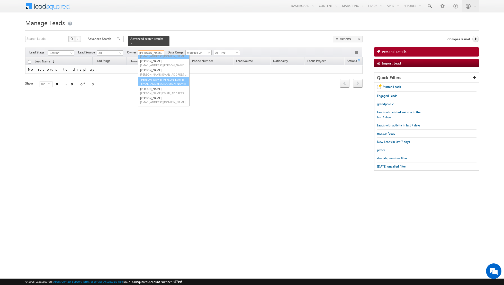
scroll to position [34, 0]
click at [157, 82] on span "nandhana.anil@indglobal.ae" at bounding box center [163, 84] width 46 height 4
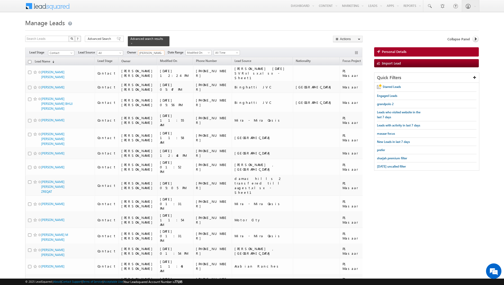
click at [29, 62] on input "checkbox" at bounding box center [29, 61] width 3 height 3
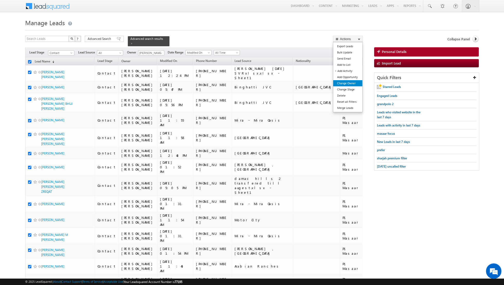
click at [345, 82] on link "Change Owner" at bounding box center [347, 83] width 29 height 6
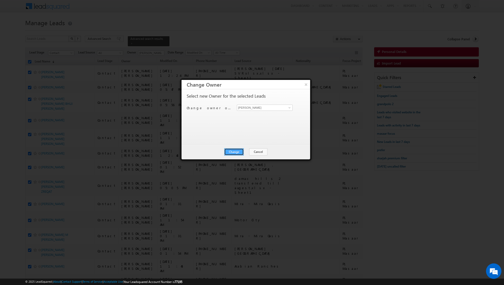
click at [237, 151] on button "Change" at bounding box center [234, 151] width 20 height 7
click at [245, 151] on button "Close" at bounding box center [246, 151] width 16 height 7
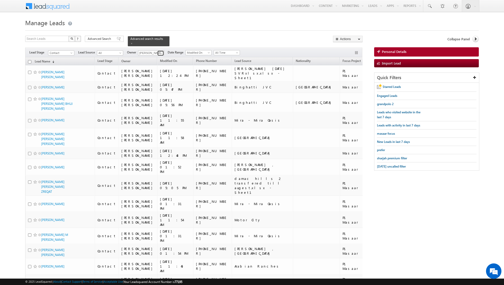
click at [159, 53] on span at bounding box center [161, 53] width 4 height 4
click at [155, 93] on link "Riya Raj riya.raj@indglobal.ae" at bounding box center [163, 97] width 51 height 10
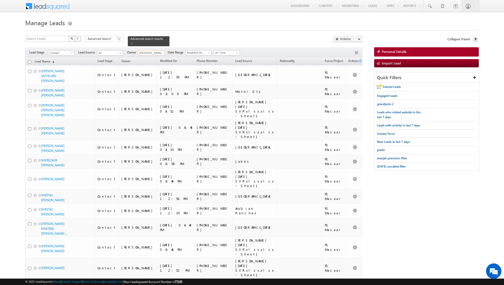
click at [29, 61] on input "checkbox" at bounding box center [29, 61] width 3 height 3
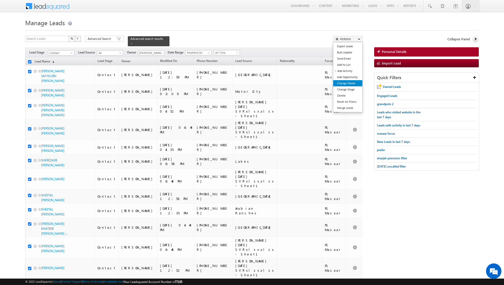
click at [343, 84] on link "Change Owner" at bounding box center [347, 83] width 29 height 6
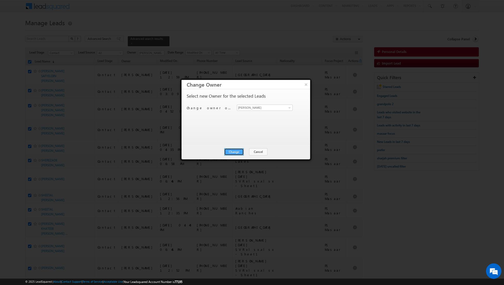
click at [236, 149] on button "Change" at bounding box center [234, 151] width 20 height 7
click at [245, 152] on button "Close" at bounding box center [246, 151] width 16 height 7
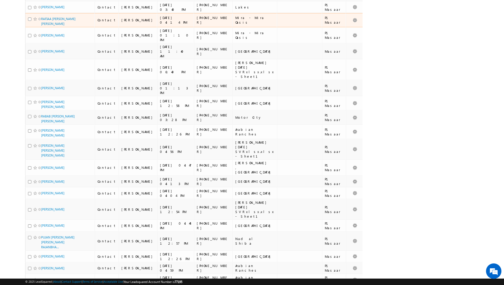
scroll to position [2396, 0]
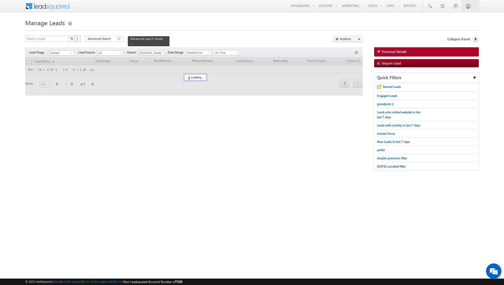
scroll to position [0, 0]
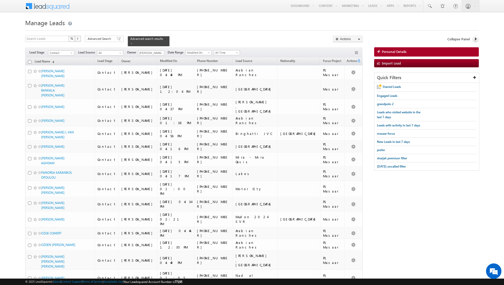
click at [30, 62] on input "checkbox" at bounding box center [29, 61] width 3 height 3
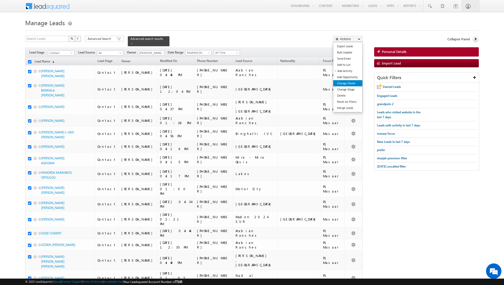
click at [347, 86] on link "Change Owner" at bounding box center [347, 83] width 29 height 6
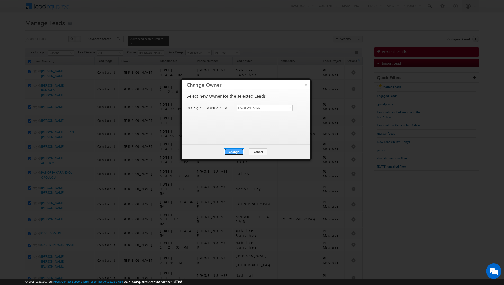
click at [235, 149] on button "Change" at bounding box center [234, 151] width 20 height 7
click at [248, 151] on button "Close" at bounding box center [246, 151] width 16 height 7
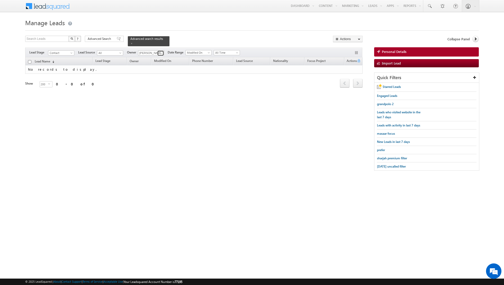
click at [160, 52] on span at bounding box center [161, 53] width 4 height 4
click at [155, 87] on link "Nandhana Anil nandhana.anil@indglobal.ae" at bounding box center [163, 88] width 51 height 10
click at [159, 53] on span at bounding box center [161, 53] width 4 height 4
click at [155, 91] on link "Shaik Basha shaik.basha@indglobal.ae" at bounding box center [163, 93] width 51 height 10
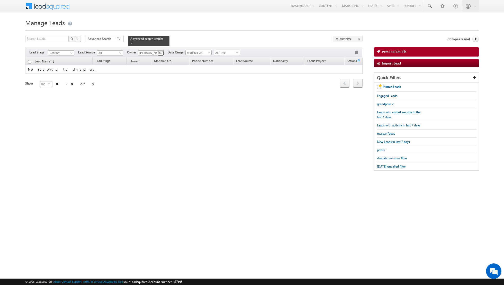
click at [159, 53] on span at bounding box center [161, 53] width 4 height 4
click at [130, 42] on span at bounding box center [131, 43] width 3 height 3
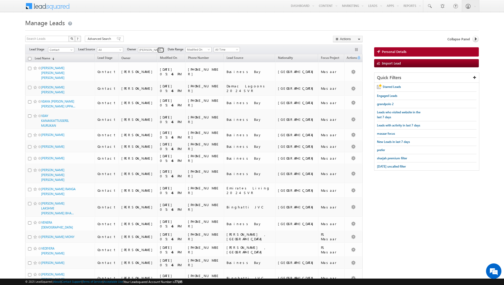
click at [160, 49] on span at bounding box center [161, 50] width 4 height 4
click at [160, 83] on span "[PERSON_NAME][EMAIL_ADDRESS][PERSON_NAME][DOMAIN_NAME]" at bounding box center [163, 83] width 46 height 4
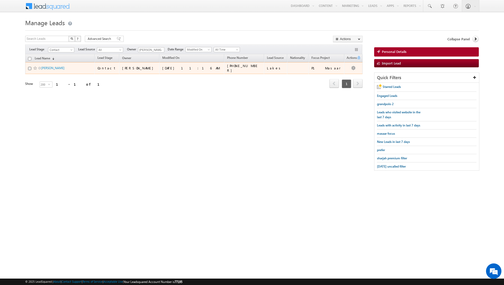
click at [30, 67] on input "checkbox" at bounding box center [29, 68] width 3 height 3
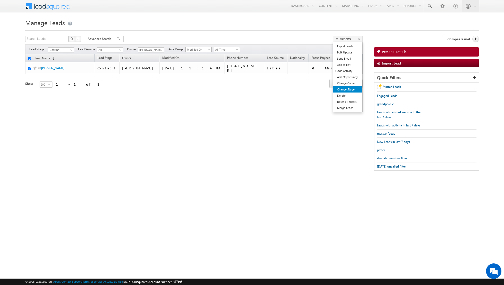
click at [342, 89] on link "Change Stage" at bounding box center [347, 89] width 29 height 6
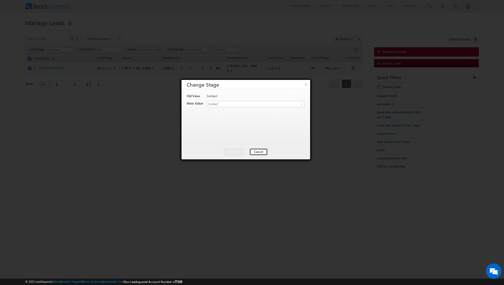
click at [256, 151] on button "Cancel" at bounding box center [259, 151] width 18 height 7
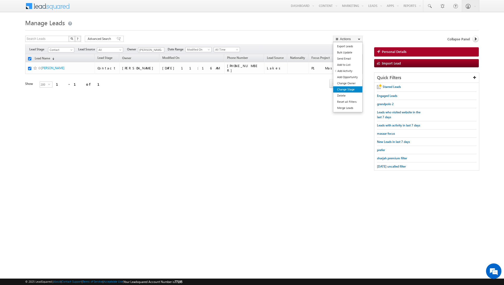
click at [351, 89] on link "Change Stage" at bounding box center [347, 89] width 29 height 6
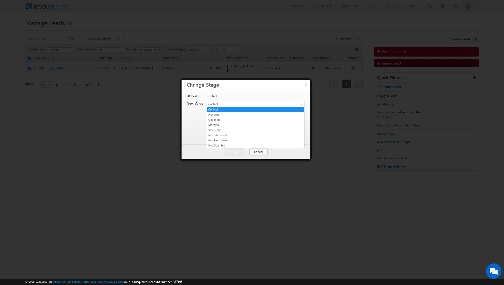
click at [269, 104] on span "Contact" at bounding box center [249, 104] width 85 height 5
click at [250, 110] on link "Contact" at bounding box center [255, 109] width 97 height 5
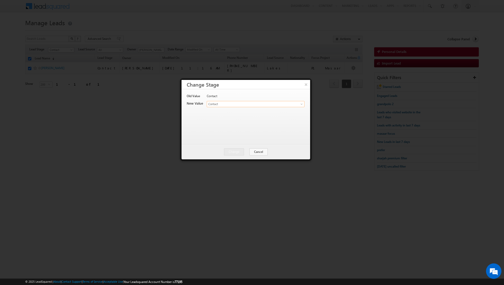
click at [271, 168] on div at bounding box center [252, 142] width 504 height 285
click at [247, 190] on div at bounding box center [252, 142] width 504 height 285
click at [257, 153] on button "Cancel" at bounding box center [259, 151] width 18 height 7
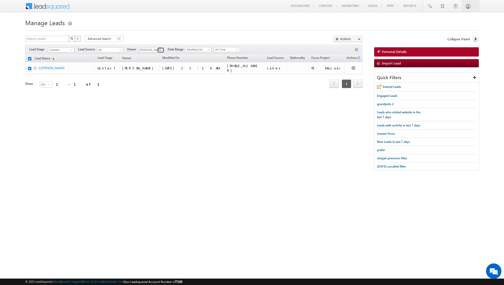
click at [159, 49] on span at bounding box center [161, 50] width 4 height 4
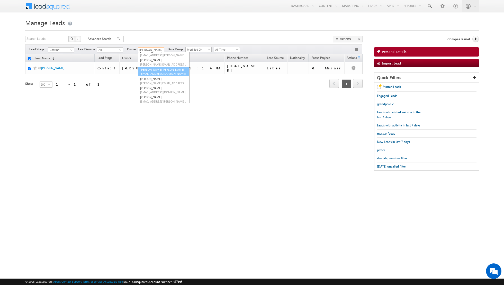
scroll to position [38, 0]
click at [155, 74] on link "Nandhana Anil nandhana.anil@indglobal.ae" at bounding box center [163, 75] width 51 height 10
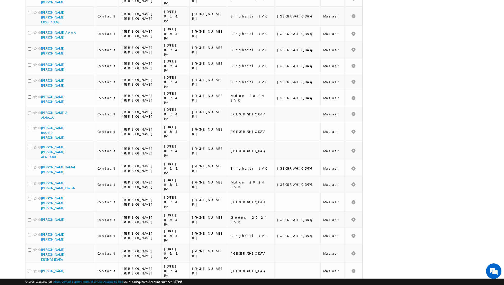
scroll to position [0, 0]
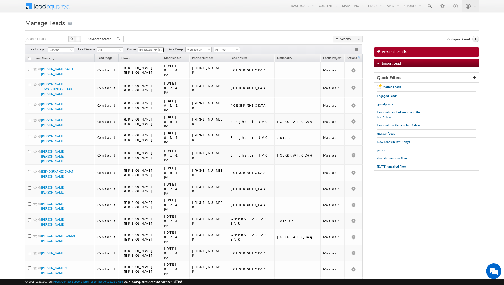
click at [160, 48] on span at bounding box center [161, 50] width 4 height 4
click at [157, 63] on link "Muhammad Shibily muhammad.shibily@indglobal.ae" at bounding box center [163, 66] width 51 height 10
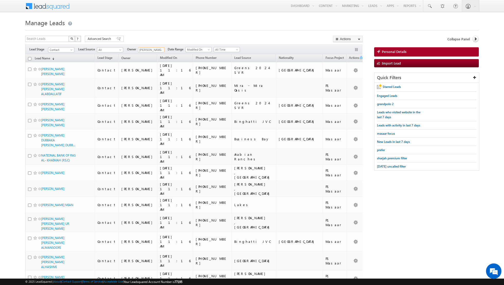
click at [30, 59] on input "checkbox" at bounding box center [29, 58] width 3 height 3
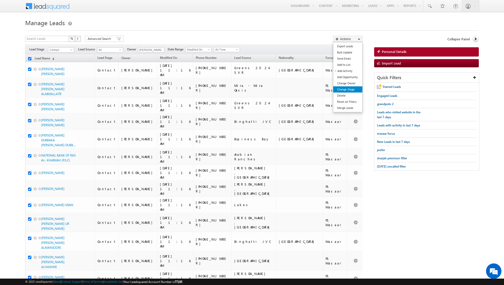
click at [343, 88] on link "Change Stage" at bounding box center [347, 89] width 29 height 6
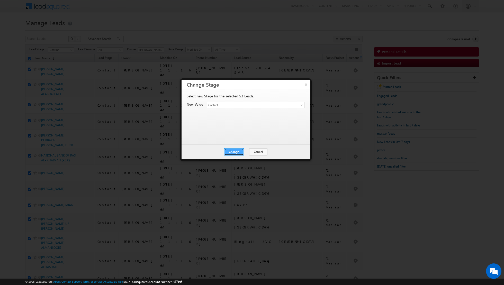
click at [234, 150] on button "Change" at bounding box center [234, 151] width 20 height 7
click at [246, 151] on button "Close" at bounding box center [246, 151] width 16 height 7
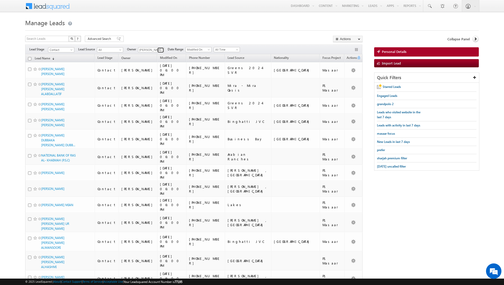
click at [159, 50] on span at bounding box center [161, 50] width 4 height 4
click at [154, 82] on link "Riya Raj riya.raj@indglobal.ae" at bounding box center [163, 84] width 51 height 10
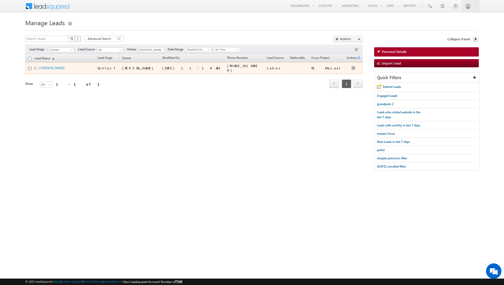
click at [29, 67] on input "checkbox" at bounding box center [29, 68] width 3 height 3
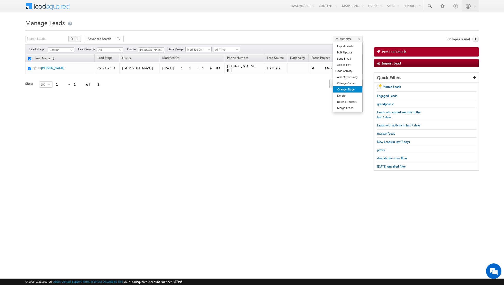
click at [345, 90] on link "Change Stage" at bounding box center [347, 89] width 29 height 6
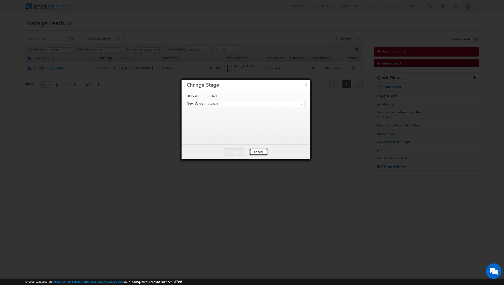
click at [257, 153] on button "Cancel" at bounding box center [259, 151] width 18 height 7
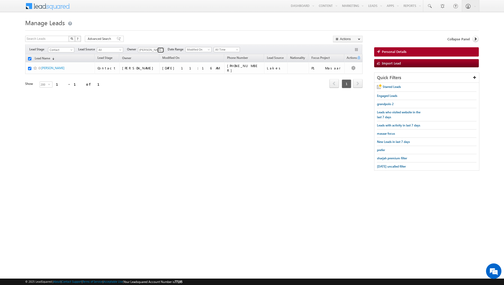
click at [159, 48] on span at bounding box center [161, 50] width 4 height 4
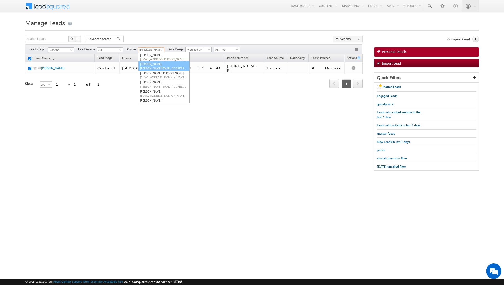
click at [158, 65] on link "Muhammad Shibily muhammad.shibily@indglobal.ae" at bounding box center [163, 66] width 51 height 10
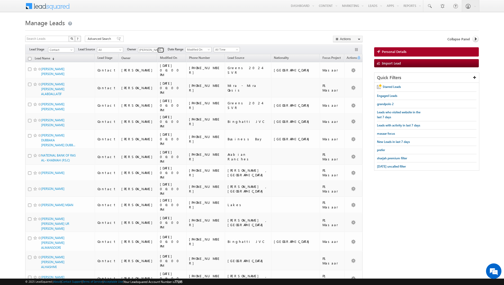
click at [157, 49] on link at bounding box center [160, 50] width 6 height 5
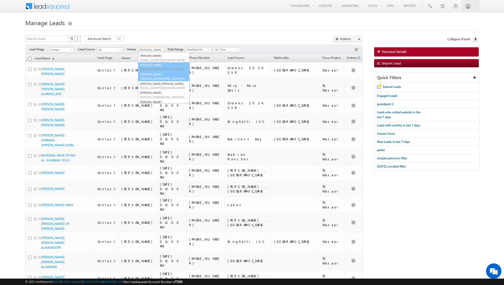
click at [157, 65] on link "Isha Mehndiratta isha.mehndiratta@indglobal.ae" at bounding box center [163, 67] width 51 height 10
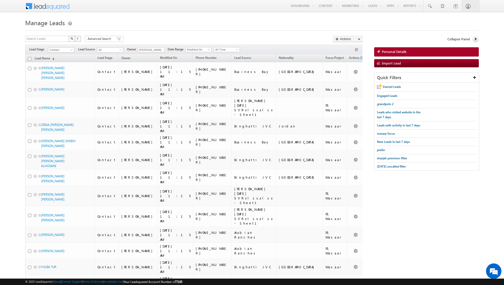
click at [29, 57] on input "checkbox" at bounding box center [29, 58] width 3 height 3
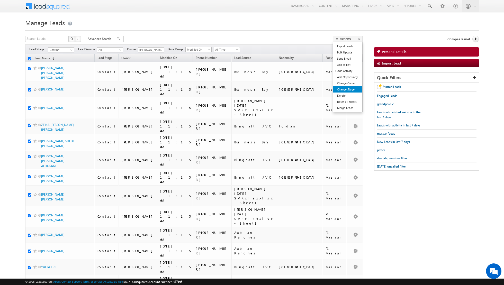
click at [350, 88] on link "Change Stage" at bounding box center [347, 89] width 29 height 6
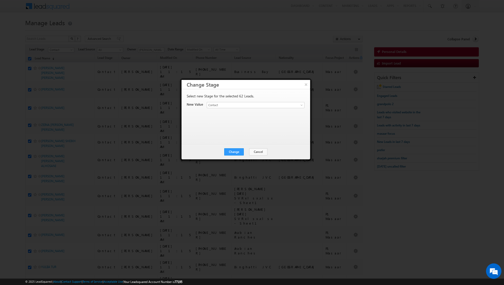
click at [235, 155] on div "Change Cancel Close" at bounding box center [246, 152] width 129 height 15
click at [235, 152] on button "Change" at bounding box center [234, 151] width 20 height 7
click at [247, 151] on button "Close" at bounding box center [246, 151] width 16 height 7
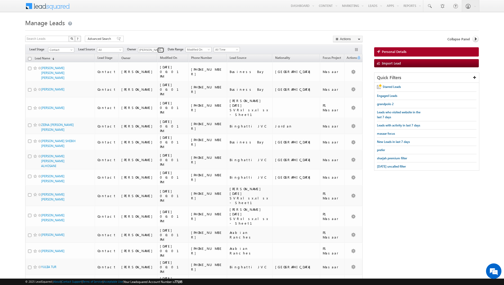
click at [161, 51] on span at bounding box center [161, 50] width 4 height 4
click at [157, 65] on span "[EMAIL_ADDRESS][DOMAIN_NAME]" at bounding box center [163, 67] width 46 height 4
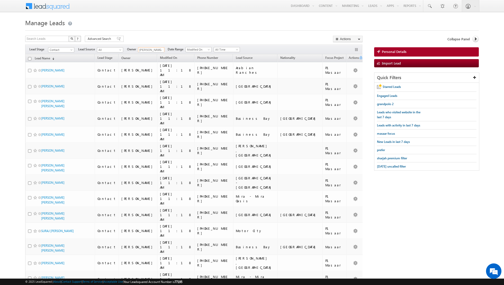
click at [30, 58] on input "checkbox" at bounding box center [29, 58] width 3 height 3
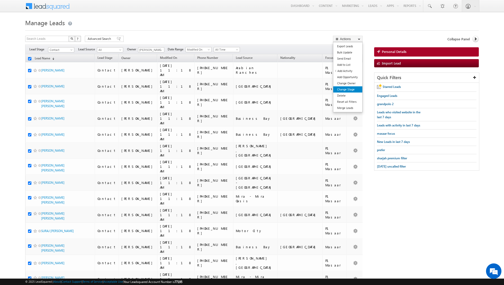
click at [346, 88] on link "Change Stage" at bounding box center [347, 89] width 29 height 6
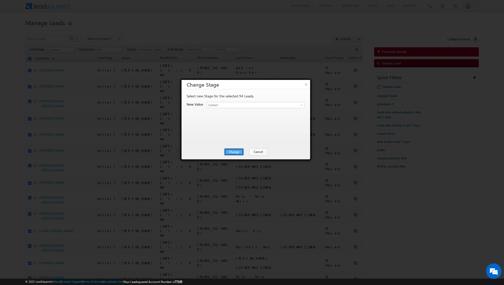
click at [234, 151] on button "Change" at bounding box center [234, 151] width 20 height 7
click at [245, 149] on button "Close" at bounding box center [246, 151] width 16 height 7
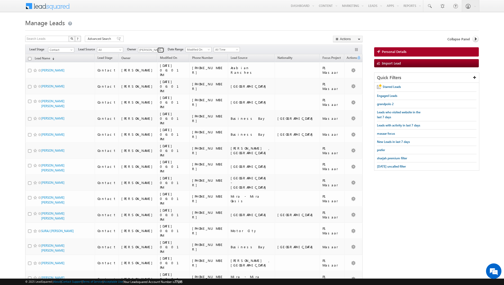
click at [159, 51] on span at bounding box center [161, 50] width 4 height 4
click at [157, 61] on span "[EMAIL_ADDRESS][DOMAIN_NAME]" at bounding box center [163, 62] width 46 height 4
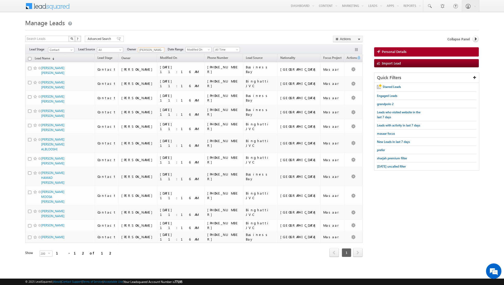
click at [29, 59] on input "checkbox" at bounding box center [29, 58] width 3 height 3
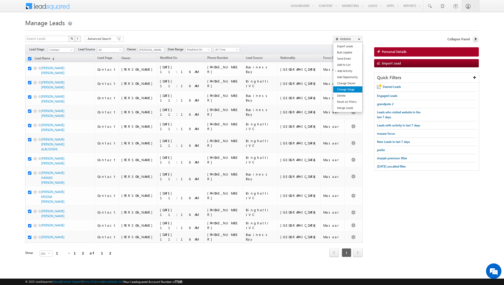
click at [341, 87] on link "Change Stage" at bounding box center [347, 89] width 29 height 6
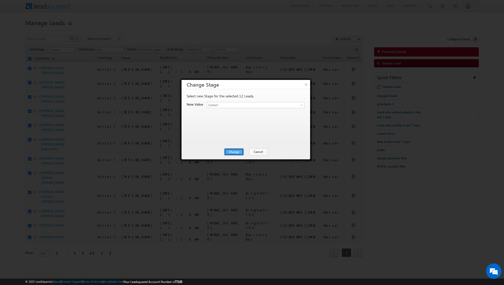
click at [232, 150] on button "Change" at bounding box center [234, 151] width 20 height 7
click at [248, 151] on button "Close" at bounding box center [246, 151] width 16 height 7
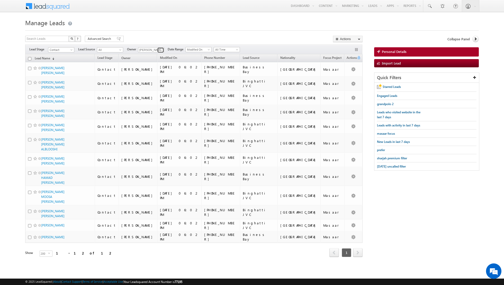
click at [159, 50] on span at bounding box center [161, 50] width 4 height 4
click at [157, 64] on link "Aakash Arora aakash.arora@indglobal.ae" at bounding box center [163, 68] width 51 height 10
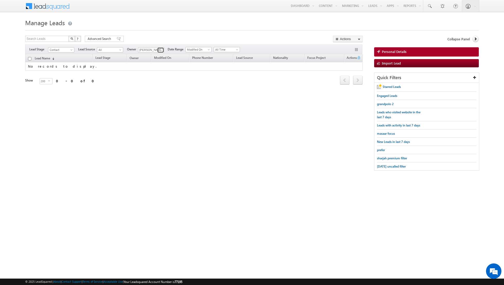
click at [160, 49] on span at bounding box center [161, 50] width 4 height 4
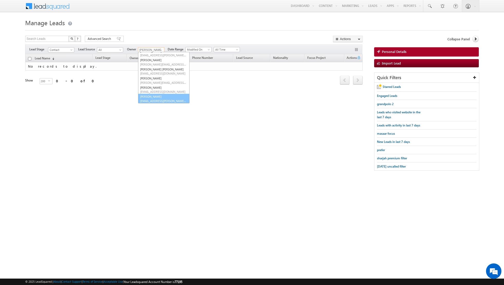
scroll to position [42, 0]
click at [157, 95] on link "[PERSON_NAME] [EMAIL_ADDRESS][PERSON_NAME][DOMAIN_NAME]" at bounding box center [163, 99] width 51 height 10
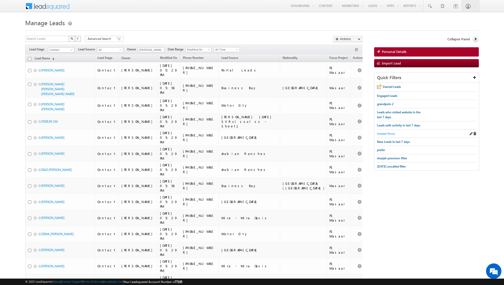
click at [386, 132] on span "masaar focus" at bounding box center [386, 134] width 18 height 4
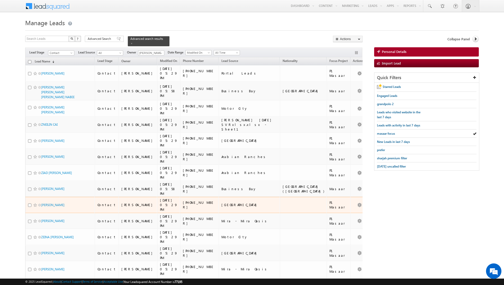
click at [192, 200] on div "+971-559096751" at bounding box center [199, 204] width 33 height 9
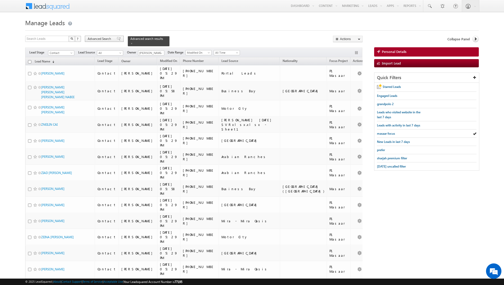
click at [114, 37] on div "Advanced Search" at bounding box center [104, 39] width 39 height 6
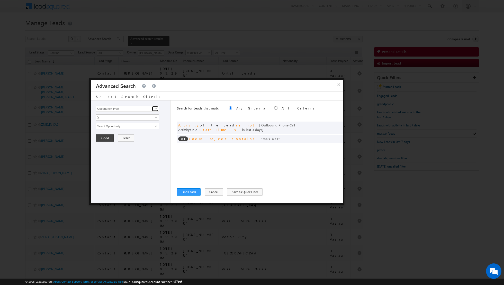
click at [157, 109] on span at bounding box center [156, 109] width 4 height 4
click at [142, 117] on link "Is" at bounding box center [127, 117] width 63 height 6
click at [156, 110] on span at bounding box center [156, 109] width 4 height 4
click at [141, 113] on link "Lead Activity" at bounding box center [127, 115] width 63 height 6
click at [154, 116] on link "Is" at bounding box center [127, 117] width 63 height 6
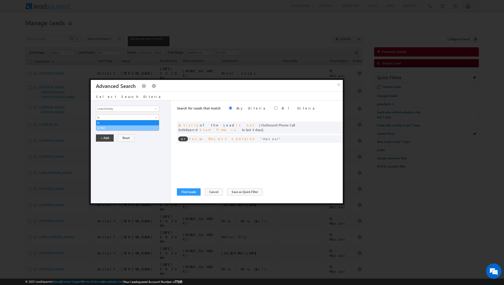
click at [144, 126] on link "Is Not" at bounding box center [127, 128] width 63 height 5
click at [156, 126] on span at bounding box center [156, 126] width 4 height 4
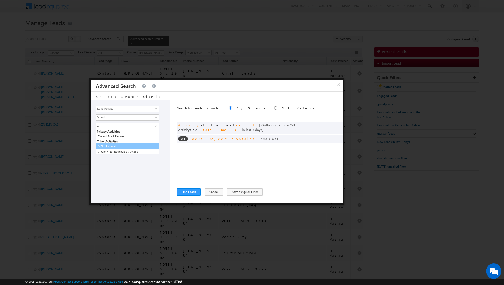
click at [126, 147] on link "6. Not Interested" at bounding box center [127, 147] width 63 height 6
click at [104, 154] on button "+ Add" at bounding box center [105, 155] width 18 height 7
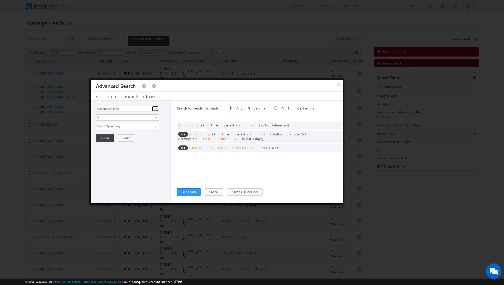
click at [154, 107] on span at bounding box center [156, 109] width 4 height 4
click at [142, 115] on link "Lead Activity" at bounding box center [127, 115] width 63 height 6
click at [153, 115] on link "Is" at bounding box center [127, 117] width 63 height 6
click at [136, 128] on link "Is Not" at bounding box center [127, 128] width 63 height 5
click at [155, 126] on span at bounding box center [156, 126] width 4 height 4
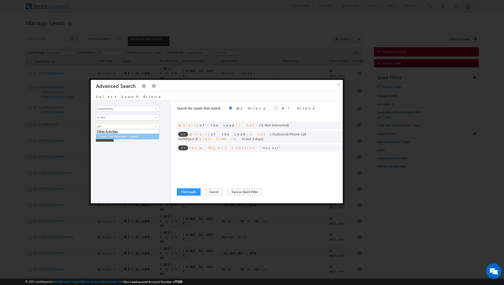
click at [140, 134] on link "7. Junk / Not Reachable / Invalid" at bounding box center [127, 137] width 63 height 6
click at [103, 157] on button "+ Add" at bounding box center [105, 155] width 18 height 7
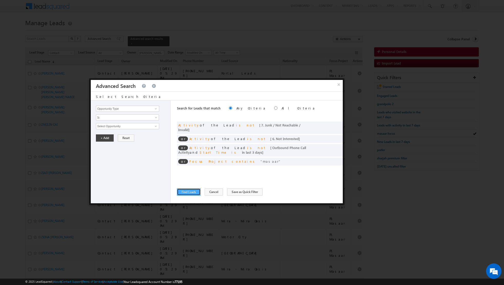
click at [186, 190] on button "Find Leads" at bounding box center [189, 192] width 24 height 7
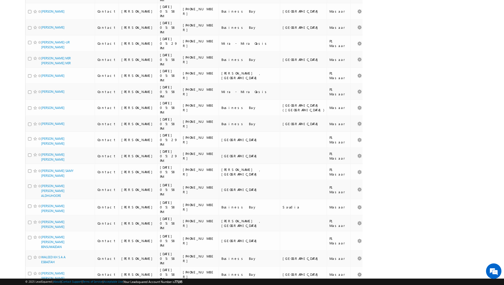
scroll to position [2341, 0]
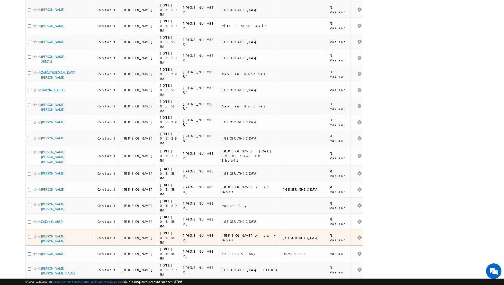
scroll to position [0, 0]
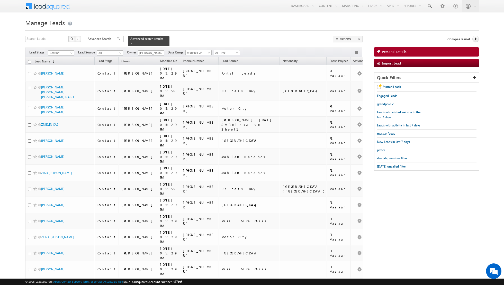
click at [29, 60] on input "checkbox" at bounding box center [29, 61] width 3 height 3
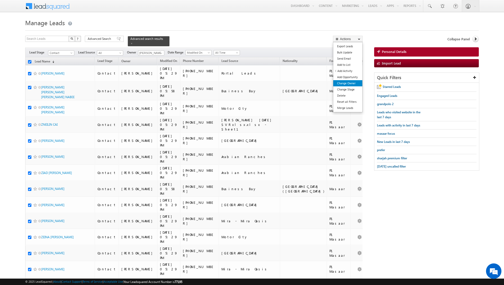
click at [348, 82] on link "Change Owner" at bounding box center [347, 83] width 29 height 6
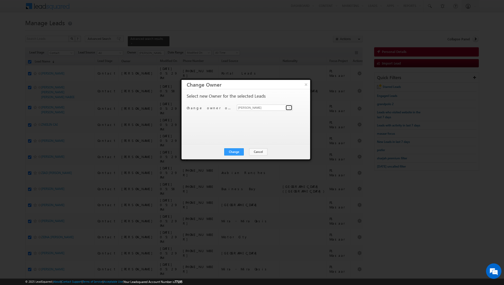
click at [290, 107] on span at bounding box center [290, 108] width 4 height 4
click at [251, 136] on span "riya.raj@indglobal.ae" at bounding box center [262, 136] width 46 height 4
click at [233, 150] on button "Change" at bounding box center [234, 151] width 20 height 7
click at [245, 150] on button "Close" at bounding box center [246, 151] width 16 height 7
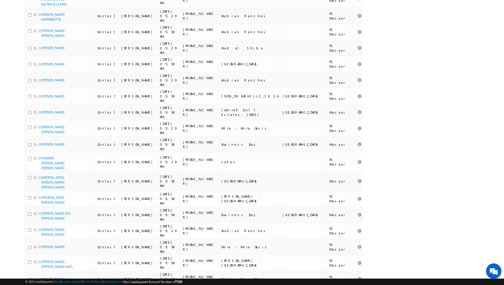
scroll to position [1055, 0]
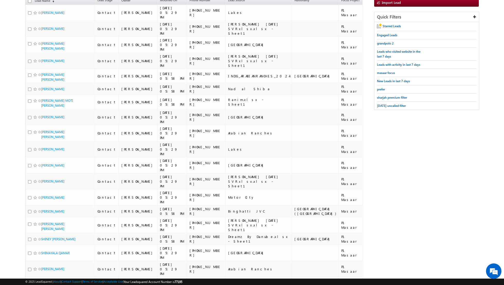
scroll to position [0, 0]
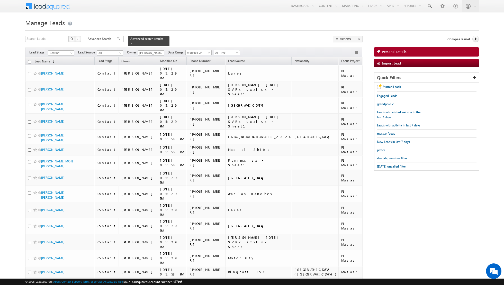
click at [29, 60] on input "checkbox" at bounding box center [29, 61] width 3 height 3
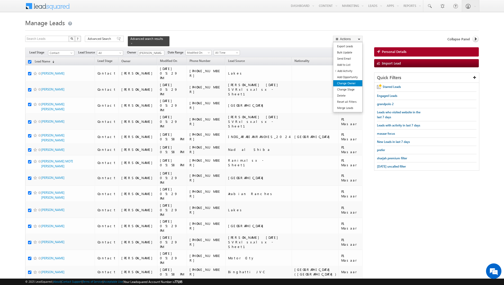
click at [341, 84] on link "Change Owner" at bounding box center [347, 83] width 29 height 6
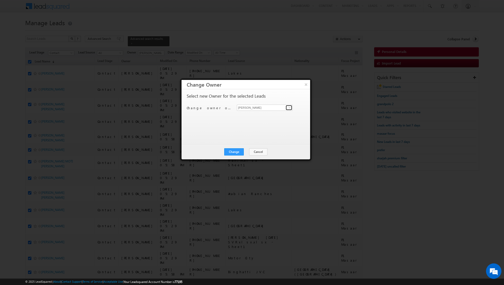
click at [288, 109] on span at bounding box center [290, 108] width 4 height 4
click at [256, 117] on span "aakash.arora@indglobal.ae" at bounding box center [262, 118] width 46 height 4
click at [233, 149] on button "Change" at bounding box center [234, 151] width 20 height 7
click at [246, 150] on button "Close" at bounding box center [246, 151] width 16 height 7
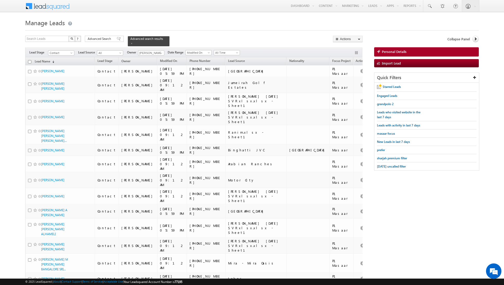
click at [31, 61] on input "checkbox" at bounding box center [29, 61] width 3 height 3
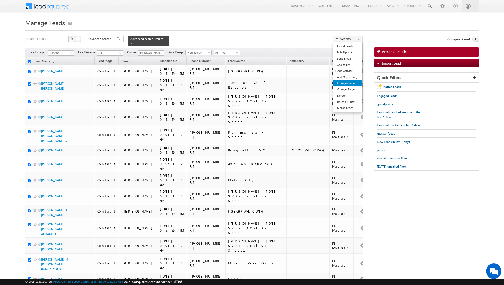
click at [347, 82] on link "Change Owner" at bounding box center [347, 83] width 29 height 6
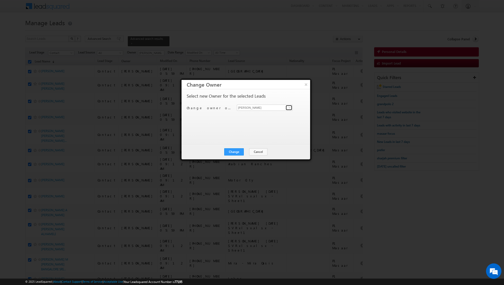
click at [289, 108] on span at bounding box center [290, 108] width 4 height 4
click at [308, 83] on button "×" at bounding box center [306, 84] width 8 height 9
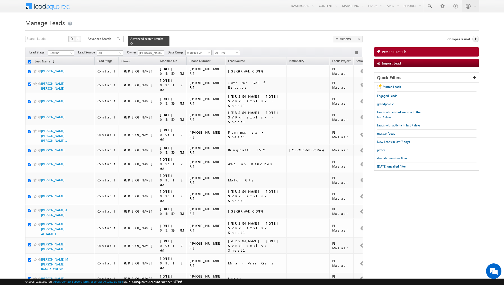
click at [130, 43] on span at bounding box center [131, 43] width 3 height 3
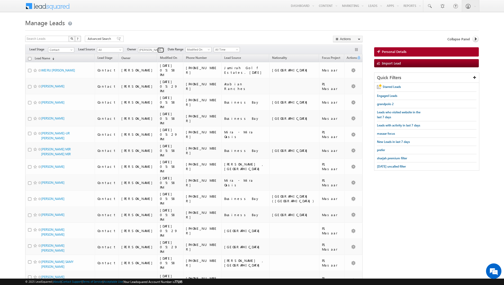
click at [157, 49] on link at bounding box center [160, 50] width 6 height 5
click at [153, 67] on link "Aakash Arora aakash.arora@indglobal.ae" at bounding box center [163, 68] width 51 height 10
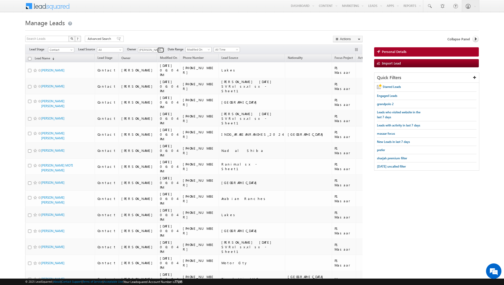
click at [160, 49] on span at bounding box center [161, 50] width 4 height 4
click at [151, 74] on link "Asma Kazi asma.kazi@indglobal.ae" at bounding box center [163, 77] width 51 height 10
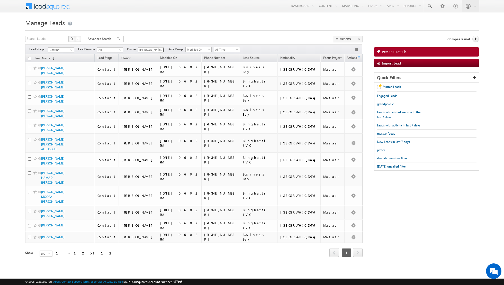
click at [161, 49] on span at bounding box center [161, 50] width 4 height 4
click at [152, 84] on link "Dinesh Kumar dinesh.kumar@indglobal.ae" at bounding box center [163, 86] width 51 height 10
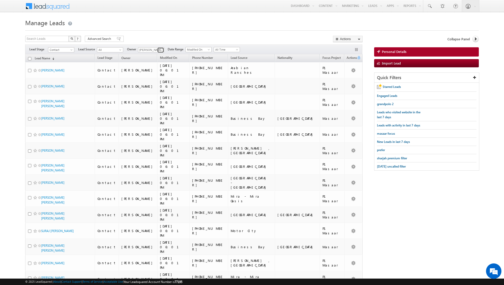
click at [159, 49] on span at bounding box center [161, 50] width 4 height 4
click at [155, 92] on link "Isha Mehndiratta isha.mehndiratta@indglobal.ae" at bounding box center [163, 95] width 51 height 10
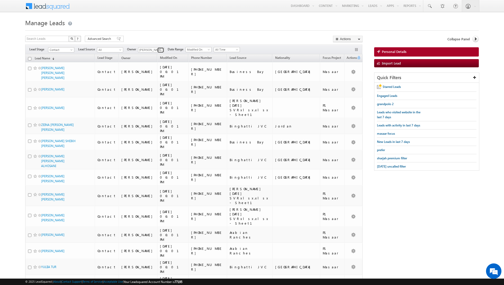
click at [159, 48] on span at bounding box center [161, 50] width 4 height 4
click at [159, 89] on span "muhammad.shibily@indglobal.ae" at bounding box center [163, 90] width 46 height 4
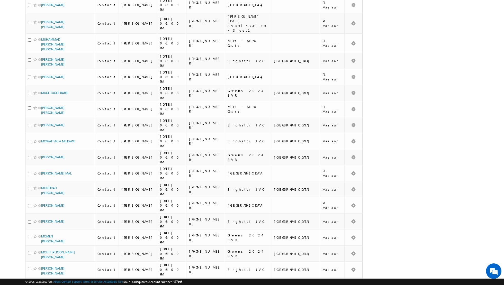
scroll to position [0, 0]
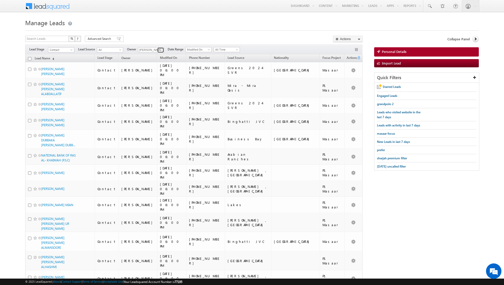
click at [159, 50] on span at bounding box center [161, 50] width 4 height 4
click at [155, 90] on span "nandhana.anil@indglobal.ae" at bounding box center [163, 91] width 46 height 4
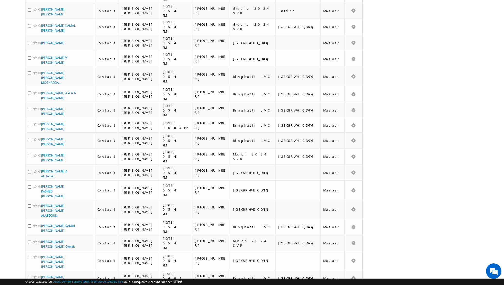
scroll to position [0, 0]
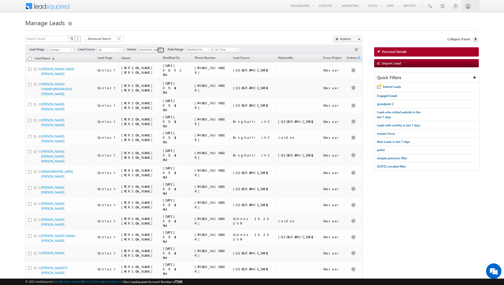
click at [160, 49] on span at bounding box center [161, 50] width 4 height 4
click at [158, 85] on span "riya.raj@indglobal.ae" at bounding box center [163, 86] width 46 height 4
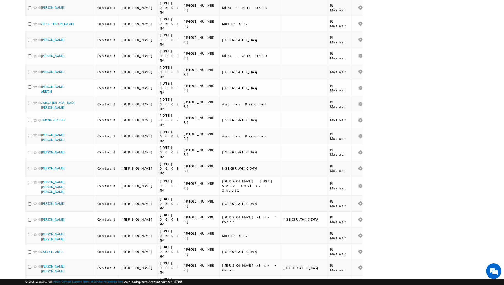
scroll to position [0, 0]
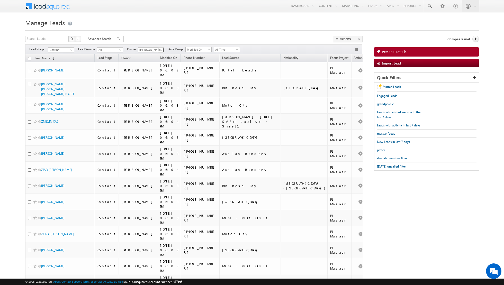
click at [160, 50] on span at bounding box center [161, 50] width 4 height 4
click at [159, 92] on span "shaik.basha@indglobal.ae" at bounding box center [163, 92] width 46 height 4
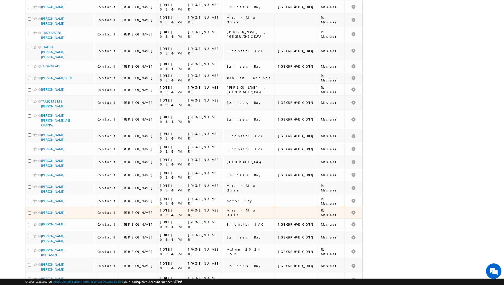
scroll to position [0, 0]
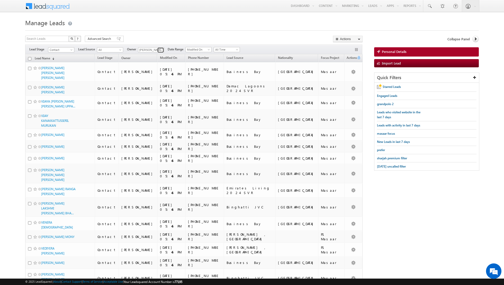
click at [159, 50] on span at bounding box center [161, 50] width 4 height 4
click at [154, 100] on span "shiva.sisodia@indglobal.ae" at bounding box center [163, 101] width 46 height 4
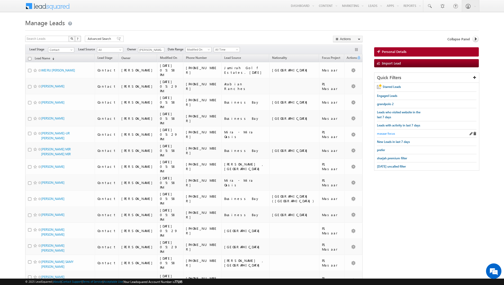
click at [386, 132] on span "masaar focus" at bounding box center [386, 134] width 18 height 4
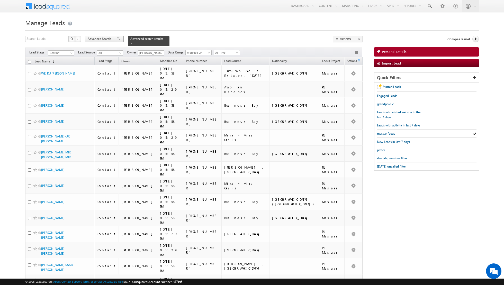
click at [117, 40] on span at bounding box center [119, 39] width 4 height 4
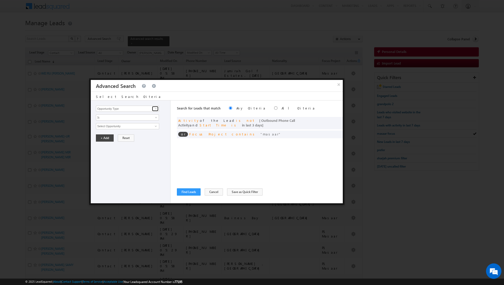
click at [155, 109] on span at bounding box center [156, 109] width 4 height 4
click at [145, 114] on link "Lead Activity" at bounding box center [127, 115] width 63 height 6
click at [150, 114] on link "Is" at bounding box center [127, 117] width 63 height 6
click at [128, 127] on link "Is Not" at bounding box center [127, 128] width 63 height 5
click at [144, 125] on input "Select Activity" at bounding box center [127, 126] width 63 height 6
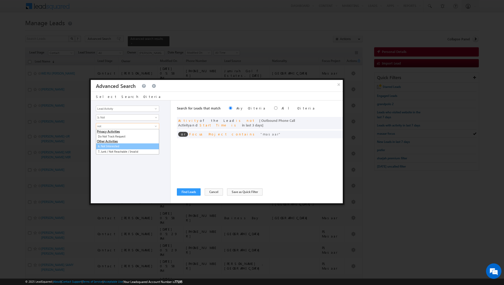
click at [121, 146] on link "6. Not Interested" at bounding box center [127, 147] width 63 height 6
click at [103, 157] on button "+ Add" at bounding box center [105, 155] width 18 height 7
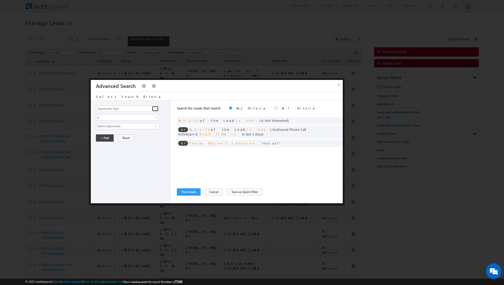
click at [156, 109] on span at bounding box center [156, 109] width 4 height 4
click at [143, 114] on link "Lead Activity" at bounding box center [127, 115] width 63 height 6
click at [144, 116] on span "Is" at bounding box center [124, 117] width 56 height 5
click at [133, 126] on link "Is Not" at bounding box center [127, 128] width 63 height 5
click at [140, 126] on input "Select Activity" at bounding box center [127, 126] width 63 height 6
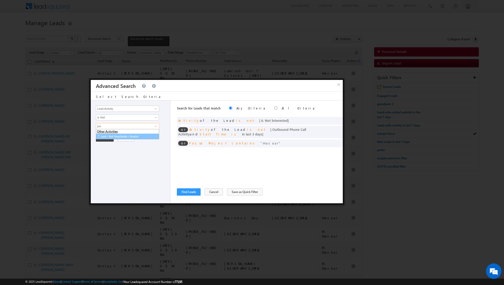
click at [126, 136] on link "7. Junk / Not Reachable / Invalid" at bounding box center [127, 137] width 63 height 6
click at [105, 153] on button "+ Add" at bounding box center [105, 155] width 18 height 7
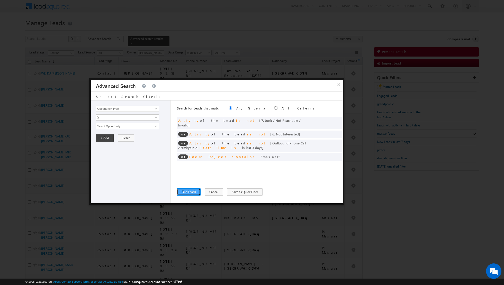
click at [187, 193] on button "Find Leads" at bounding box center [189, 192] width 24 height 7
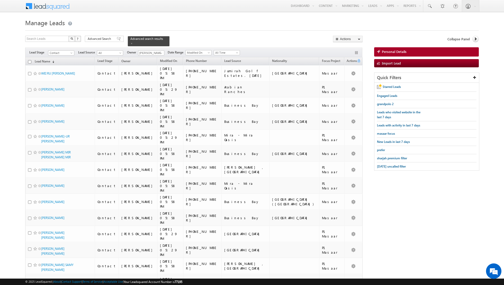
click at [29, 60] on input "checkbox" at bounding box center [29, 61] width 3 height 3
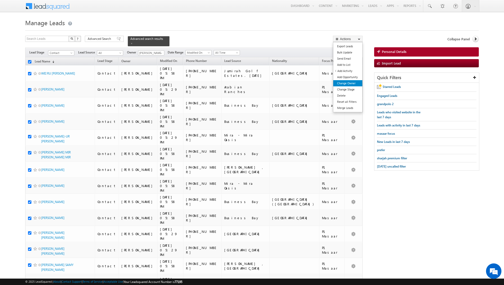
click at [348, 82] on link "Change Owner" at bounding box center [347, 83] width 29 height 6
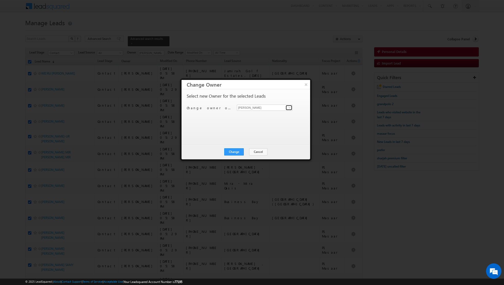
click at [288, 107] on span at bounding box center [290, 108] width 4 height 4
click at [309, 85] on button "×" at bounding box center [306, 84] width 8 height 9
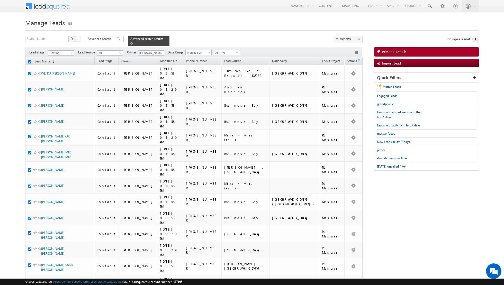
click at [130, 43] on span at bounding box center [131, 43] width 3 height 3
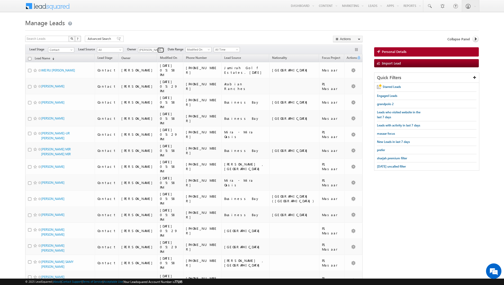
click at [160, 50] on span at bounding box center [161, 50] width 4 height 4
click at [153, 75] on link "Asma Kazi asma.kazi@indglobal.ae" at bounding box center [163, 77] width 51 height 10
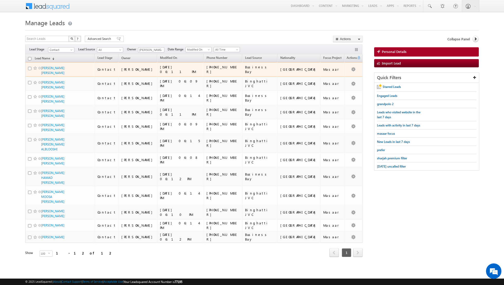
click at [54, 70] on span "GREGORY EMMANUEL MARIE LE HENAND" at bounding box center [58, 71] width 35 height 10
click at [54, 67] on link "GREGORY EMMANUEL MARIE LE HENAND" at bounding box center [52, 70] width 23 height 9
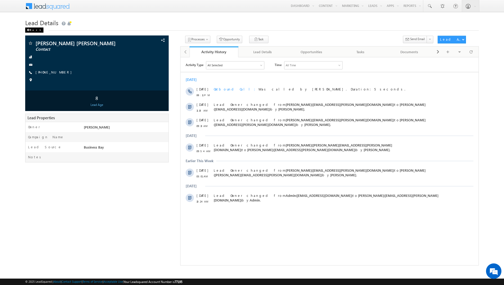
click at [28, 30] on span at bounding box center [28, 30] width 3 height 3
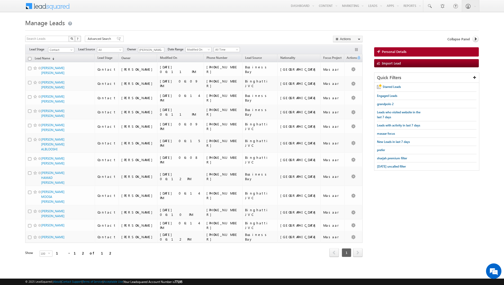
click at [30, 58] on input "checkbox" at bounding box center [29, 58] width 3 height 3
checkbox input "true"
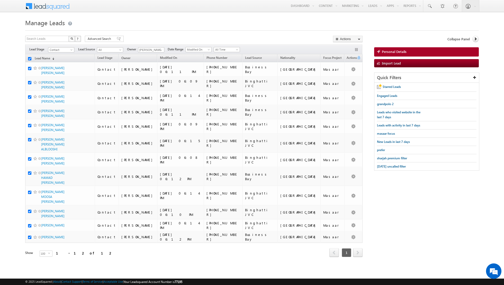
checkbox input "true"
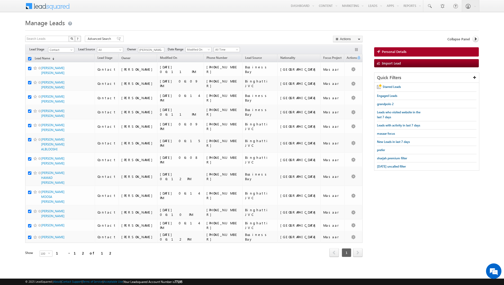
checkbox input "true"
click at [345, 83] on link "Change Owner" at bounding box center [347, 83] width 29 height 6
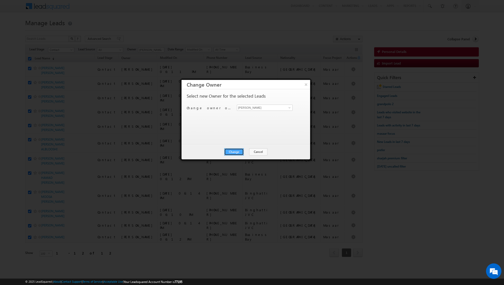
click at [234, 149] on button "Change" at bounding box center [234, 151] width 20 height 7
click at [246, 151] on button "Close" at bounding box center [246, 151] width 16 height 7
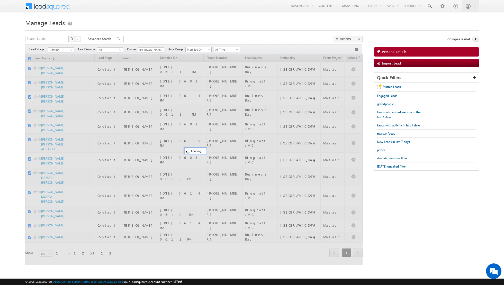
checkbox input "false"
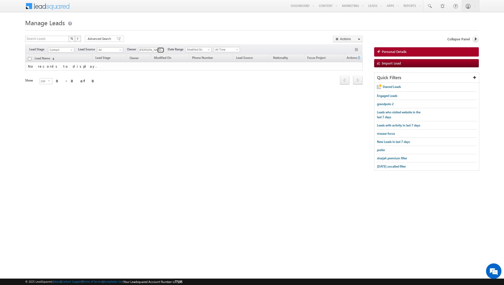
click at [159, 51] on span at bounding box center [161, 50] width 4 height 4
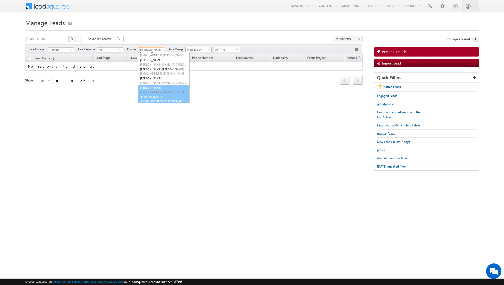
scroll to position [42, 0]
click at [150, 96] on link "[PERSON_NAME] [EMAIL_ADDRESS][PERSON_NAME][DOMAIN_NAME]" at bounding box center [163, 99] width 51 height 10
type input "[PERSON_NAME]"
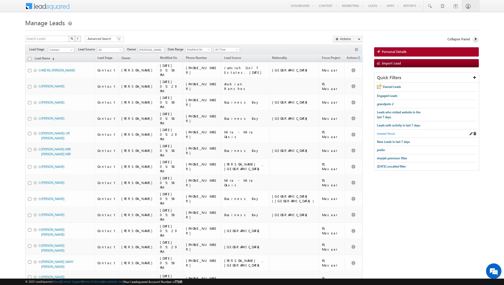
click at [385, 132] on span "masaar focus" at bounding box center [386, 134] width 18 height 4
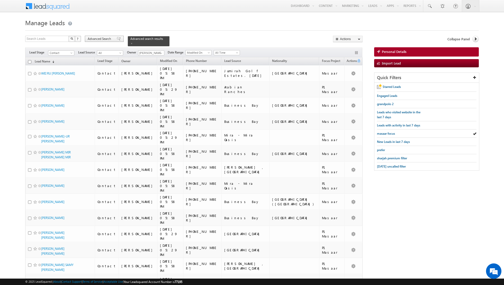
click at [117, 40] on span at bounding box center [119, 39] width 4 height 4
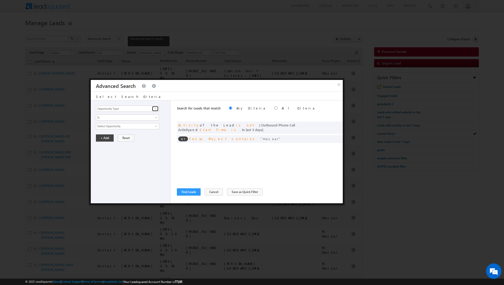
click at [155, 108] on span at bounding box center [156, 109] width 4 height 4
click at [141, 114] on link "Lead Activity" at bounding box center [127, 115] width 63 height 6
type input "Lead Activity"
click at [150, 114] on link "Is" at bounding box center [127, 117] width 63 height 6
click at [132, 128] on link "Is Not" at bounding box center [127, 128] width 63 height 5
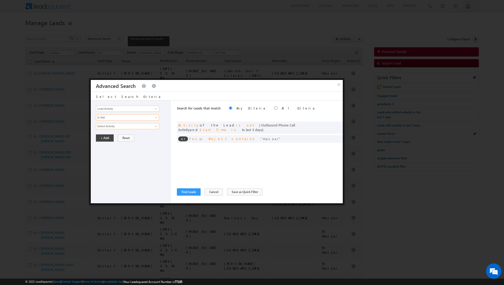
click at [148, 127] on input "Select Activity" at bounding box center [127, 126] width 63 height 6
click at [130, 136] on link "6. Not Interested" at bounding box center [127, 137] width 63 height 6
type input "6. Not Interested"
click at [138, 134] on span at bounding box center [124, 135] width 56 height 5
click at [141, 179] on div "Opportunity Type Lead Activity Task Sales Group Prospect Id Address 1 Address 2…" at bounding box center [131, 152] width 80 height 103
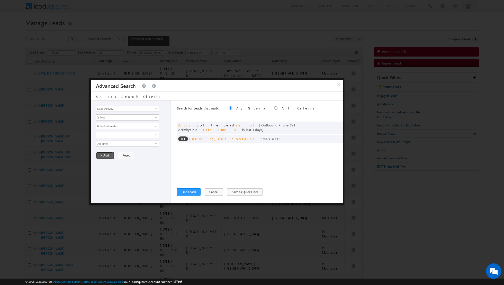
click at [103, 155] on button "+ Add" at bounding box center [105, 155] width 18 height 7
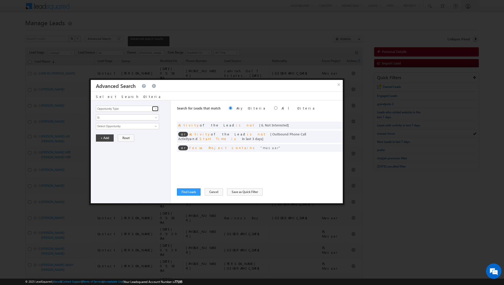
click at [155, 110] on span at bounding box center [156, 109] width 4 height 4
click at [149, 116] on link "Lead Activity" at bounding box center [127, 115] width 63 height 6
type input "Lead Activity"
click at [157, 117] on span at bounding box center [157, 119] width 4 height 4
click at [139, 127] on link "Is Not" at bounding box center [127, 128] width 63 height 5
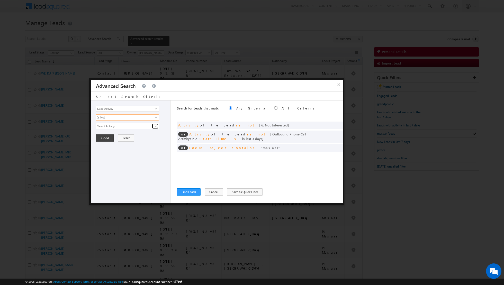
click at [156, 125] on span at bounding box center [156, 126] width 4 height 4
click at [140, 136] on link "7. Junk / Not Reachable / Invalid" at bounding box center [127, 137] width 63 height 6
type input "7. Junk / Not Reachable / Invalid"
click at [104, 155] on button "+ Add" at bounding box center [105, 155] width 18 height 7
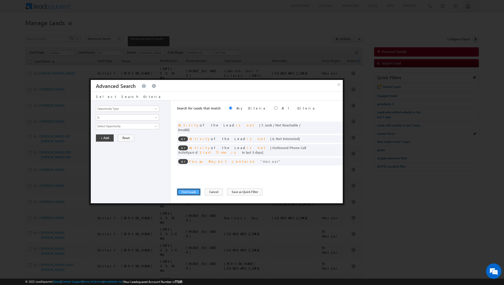
click at [187, 189] on button "Find Leads" at bounding box center [189, 192] width 24 height 7
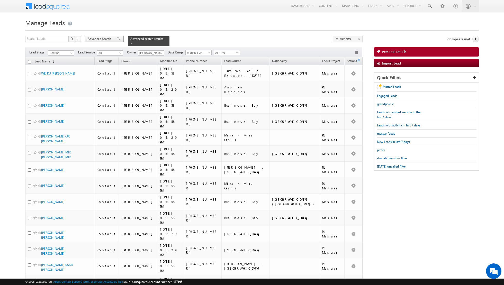
click at [117, 38] on span at bounding box center [119, 39] width 4 height 4
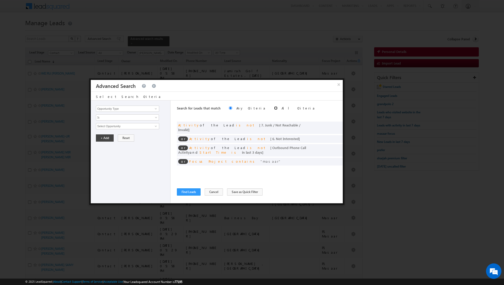
click at [274, 108] on input "radio" at bounding box center [275, 108] width 3 height 3
radio input "true"
click at [188, 192] on button "Find Leads" at bounding box center [189, 192] width 24 height 7
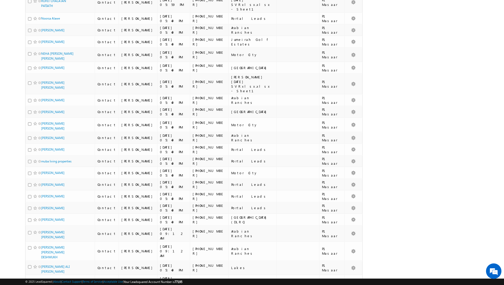
scroll to position [0, 0]
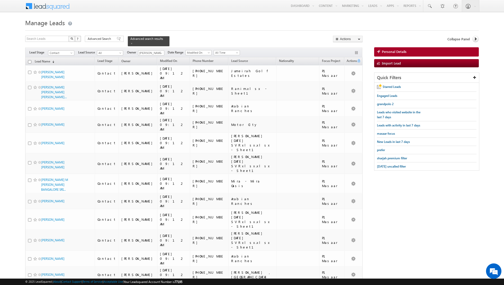
click at [29, 61] on input "checkbox" at bounding box center [29, 61] width 3 height 3
checkbox input "true"
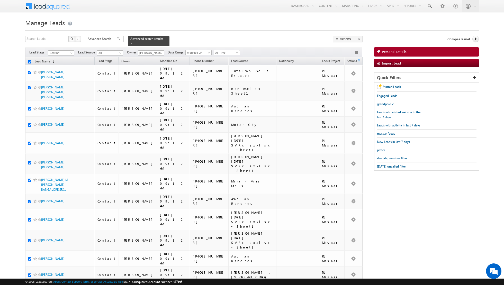
checkbox input "true"
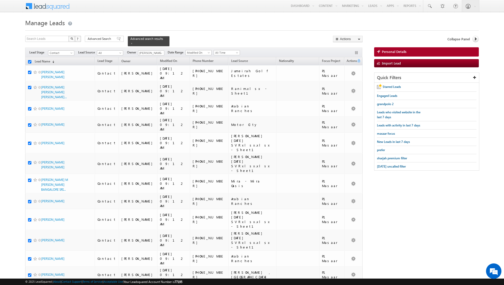
checkbox input "true"
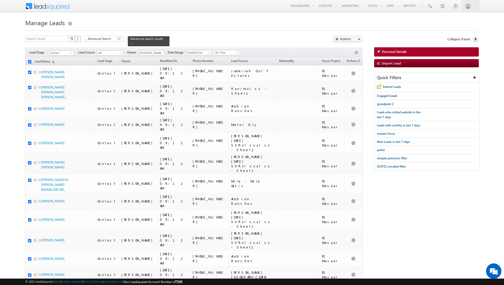
checkbox input "true"
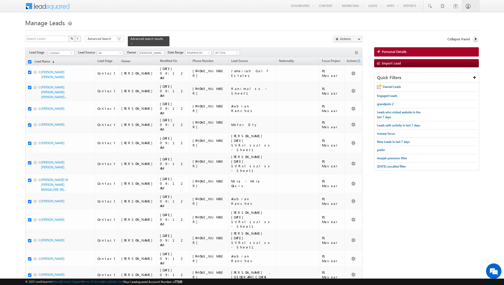
checkbox input "true"
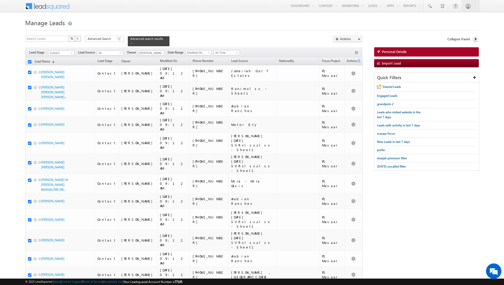
checkbox input "true"
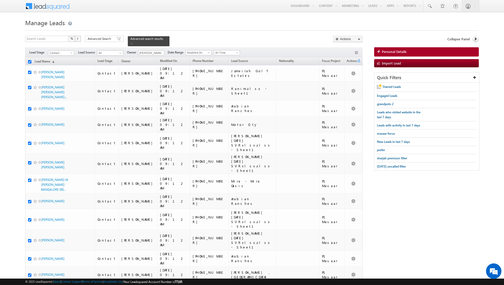
checkbox input "true"
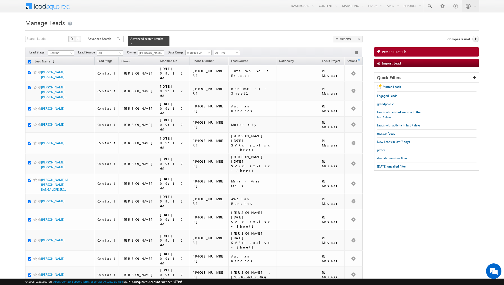
checkbox input "true"
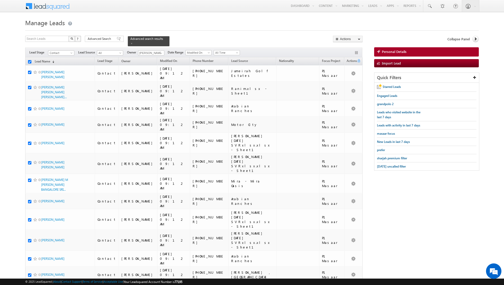
checkbox input "true"
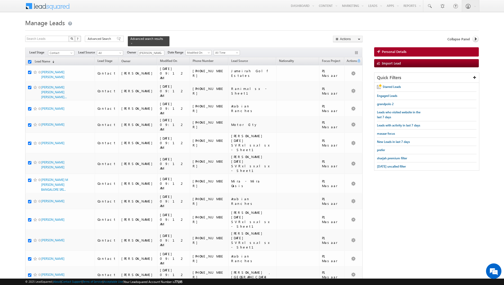
checkbox input "true"
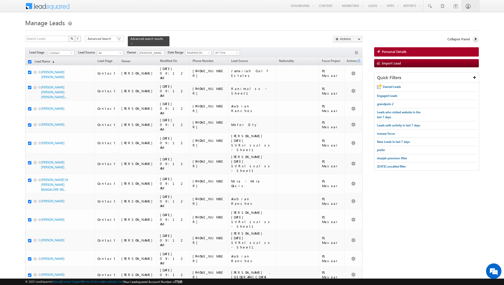
checkbox input "true"
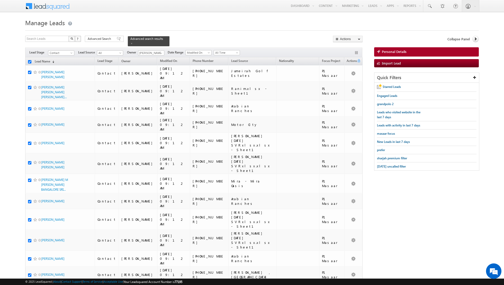
checkbox input "true"
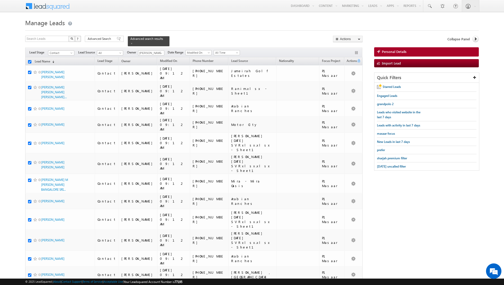
checkbox input "true"
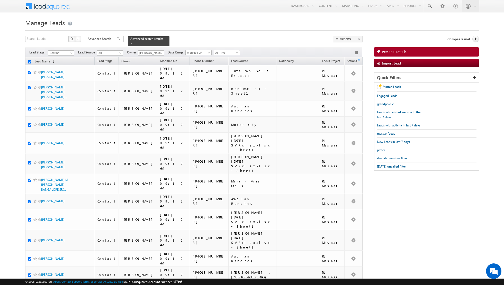
checkbox input "true"
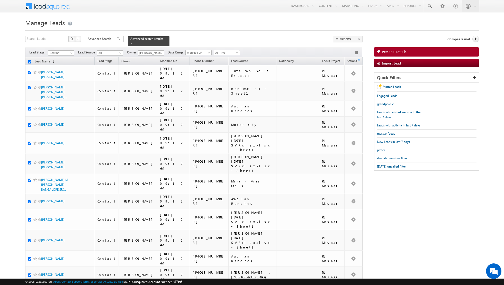
checkbox input "true"
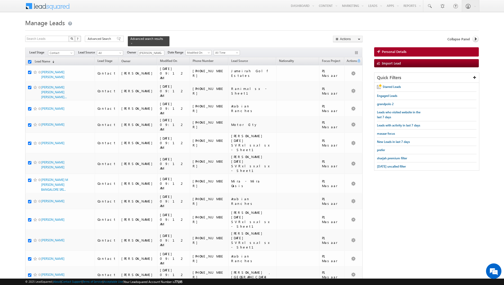
checkbox input "true"
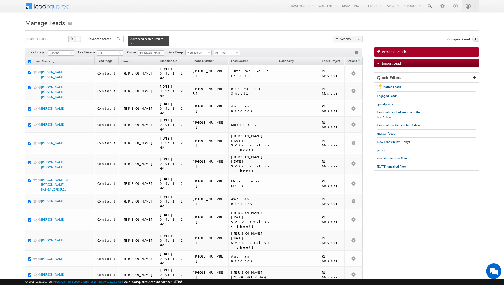
checkbox input "true"
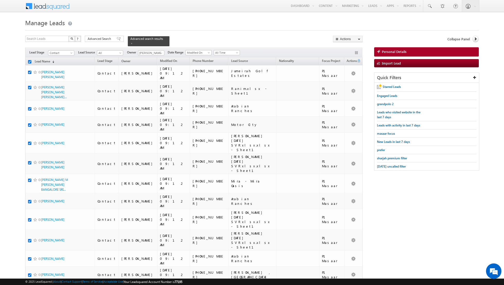
checkbox input "true"
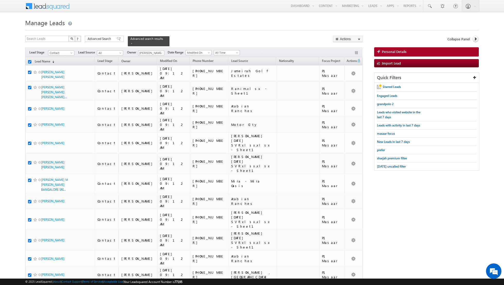
checkbox input "true"
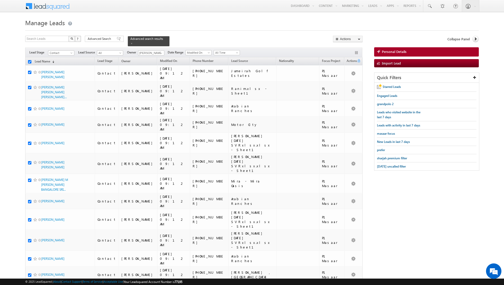
checkbox input "true"
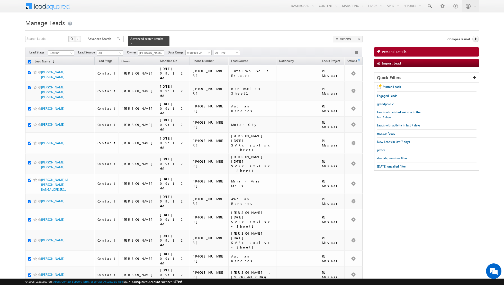
checkbox input "true"
click at [347, 83] on link "Change Owner" at bounding box center [347, 83] width 29 height 6
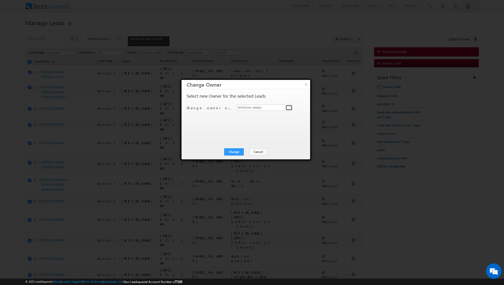
click at [289, 106] on span at bounding box center [290, 108] width 4 height 4
click at [261, 116] on span "[EMAIL_ADDRESS][DOMAIN_NAME]" at bounding box center [262, 118] width 46 height 4
type input "[PERSON_NAME]"
click at [233, 148] on button "Change" at bounding box center [234, 151] width 20 height 7
click at [246, 151] on button "Close" at bounding box center [246, 151] width 16 height 7
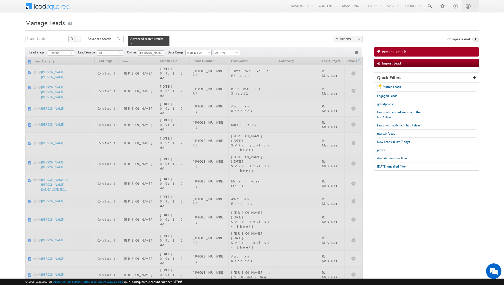
checkbox input "false"
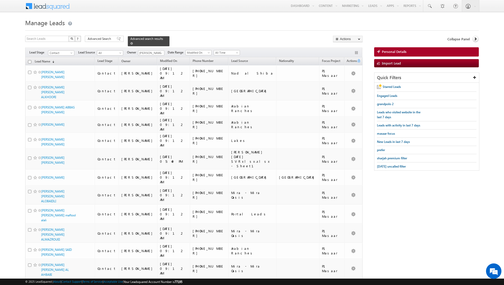
click at [128, 43] on div "Advanced search results" at bounding box center [149, 41] width 42 height 10
click at [130, 43] on span at bounding box center [131, 43] width 3 height 3
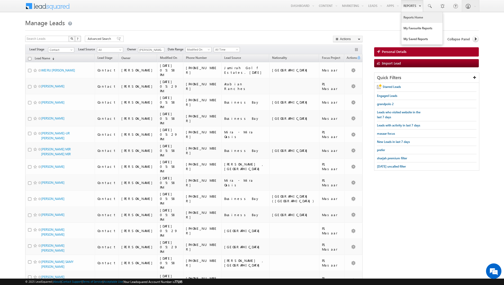
click at [415, 17] on link "Reports Home" at bounding box center [422, 17] width 41 height 11
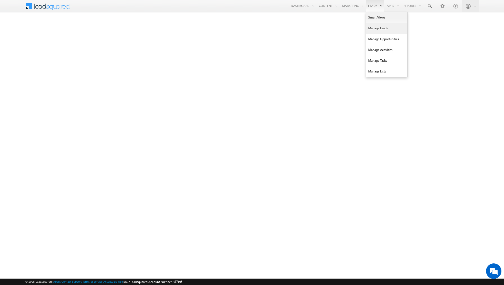
click at [374, 27] on link "Manage Leads" at bounding box center [386, 28] width 41 height 11
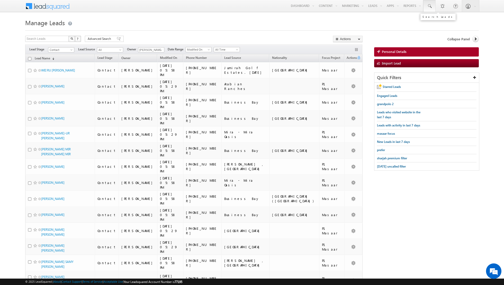
click at [432, 6] on span at bounding box center [429, 6] width 5 height 5
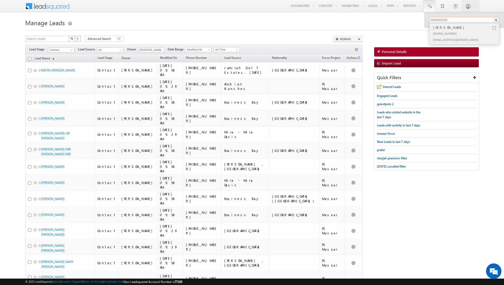
type input "504465025"
click at [442, 30] on div "[PHONE_NUMBER]" at bounding box center [466, 33] width 69 height 6
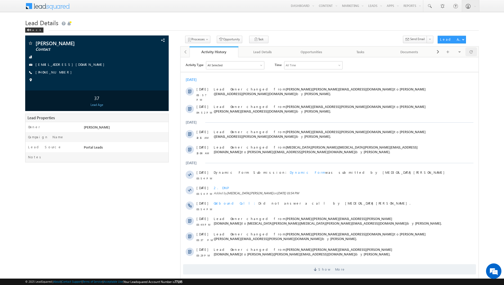
click at [470, 53] on span at bounding box center [471, 51] width 3 height 9
click at [452, 55] on link "Change Owner" at bounding box center [458, 54] width 41 height 6
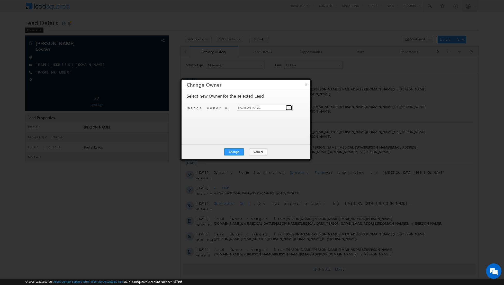
click at [288, 106] on span at bounding box center [290, 108] width 4 height 4
click at [262, 116] on span "[PERSON_NAME][EMAIL_ADDRESS][DOMAIN_NAME]" at bounding box center [262, 118] width 46 height 4
type input "[PERSON_NAME]"
click at [234, 151] on button "Change" at bounding box center [234, 151] width 20 height 7
click at [248, 152] on button "Close" at bounding box center [246, 151] width 16 height 7
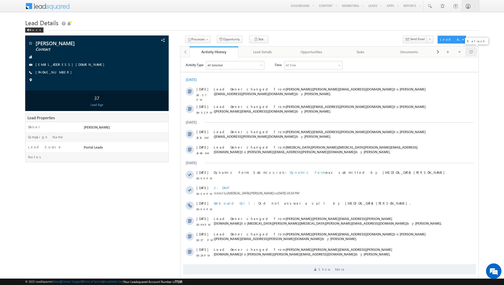
click at [473, 51] on div at bounding box center [472, 51] width 12 height 9
click at [472, 51] on span at bounding box center [471, 51] width 3 height 9
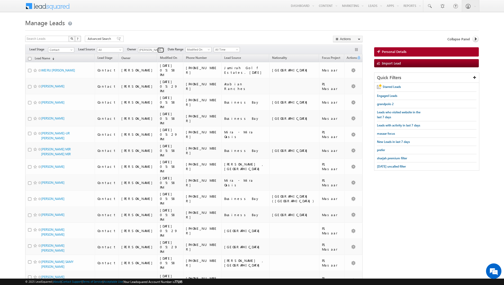
click at [159, 49] on span at bounding box center [161, 50] width 4 height 4
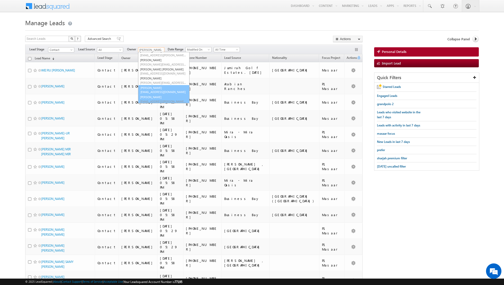
scroll to position [42, 0]
click at [155, 88] on link "Shaik Basha shaik.basha@indglobal.ae" at bounding box center [163, 90] width 51 height 10
type input "[PERSON_NAME]"
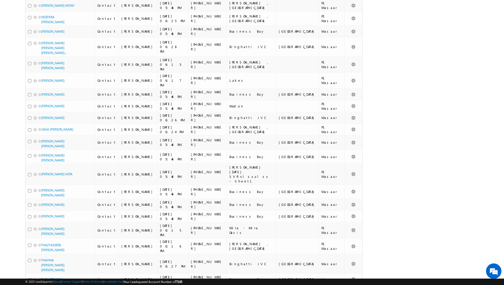
scroll to position [435, 0]
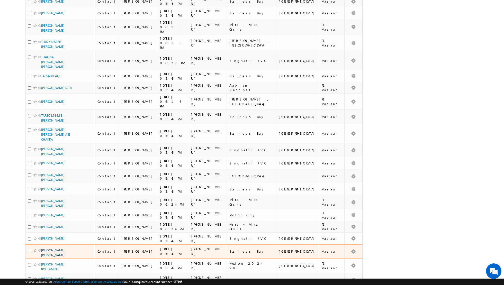
click at [51, 249] on link "[PERSON_NAME] [PERSON_NAME]" at bounding box center [52, 253] width 23 height 9
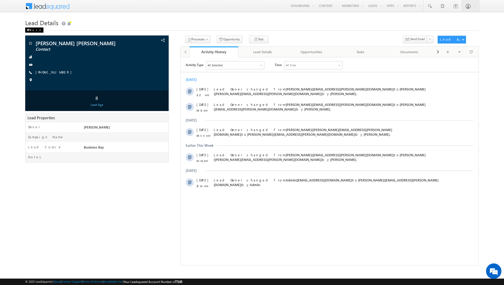
click at [33, 30] on div "Back" at bounding box center [34, 30] width 18 height 5
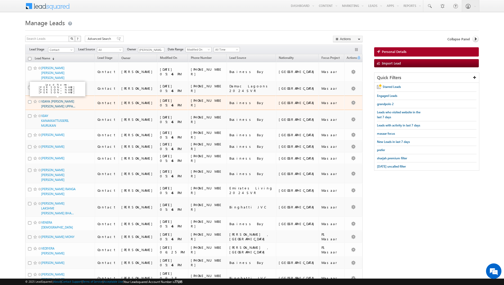
click at [54, 100] on link "VIJAYA [PERSON_NAME] [PERSON_NAME] UPPA..." at bounding box center [58, 104] width 34 height 9
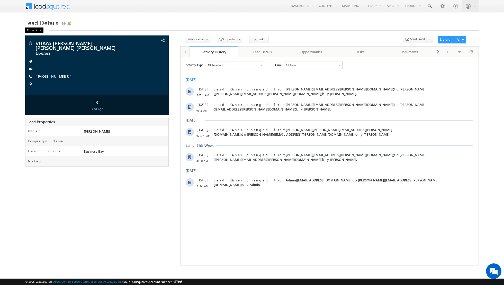
click at [29, 29] on span at bounding box center [28, 30] width 3 height 3
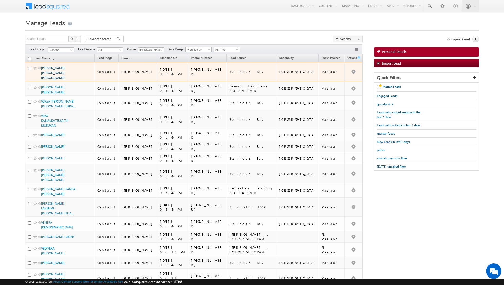
click at [58, 69] on link "[PERSON_NAME] [PERSON_NAME] [PERSON_NAME]" at bounding box center [52, 73] width 23 height 14
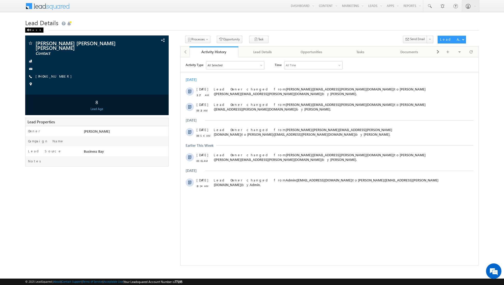
click at [29, 29] on span at bounding box center [28, 30] width 3 height 3
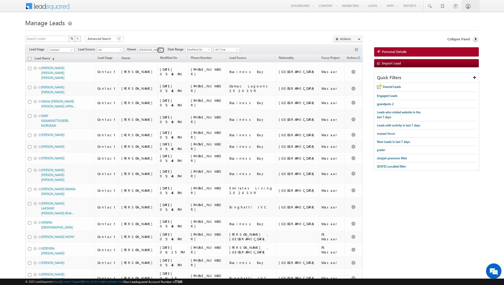
click at [160, 51] on span at bounding box center [161, 50] width 4 height 4
click at [157, 99] on span "muhammad.shibily@indglobal.ae" at bounding box center [163, 101] width 46 height 4
type input "[PERSON_NAME]"
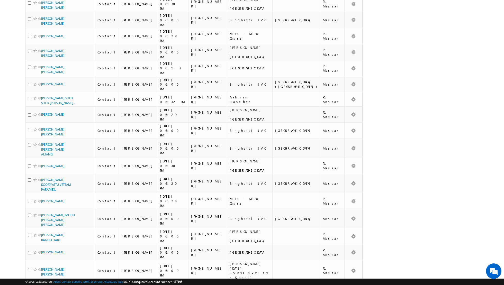
scroll to position [513, 0]
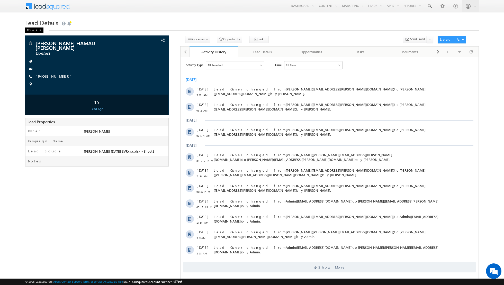
click at [28, 28] on div "Back" at bounding box center [34, 30] width 18 height 5
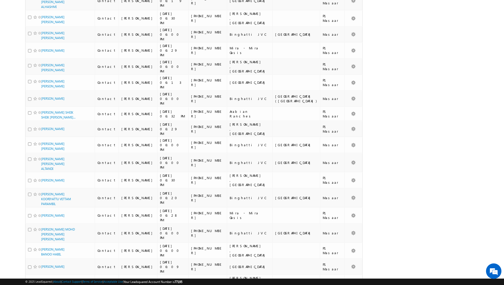
scroll to position [402, 0]
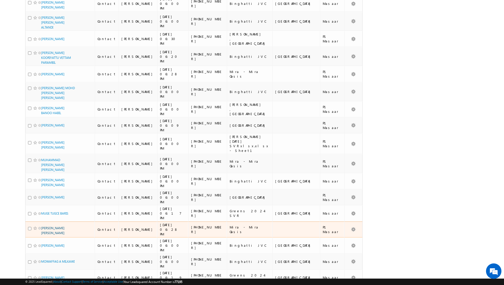
click at [56, 226] on link "[PERSON_NAME] [PERSON_NAME]" at bounding box center [52, 230] width 23 height 9
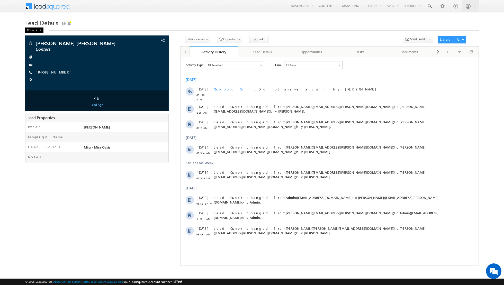
click at [29, 28] on div "Back" at bounding box center [34, 30] width 18 height 5
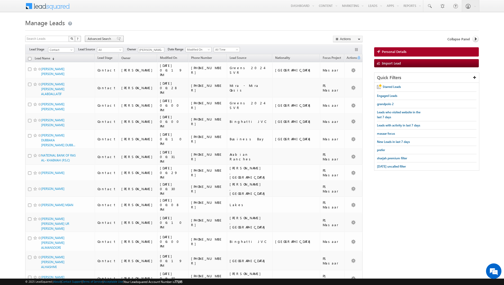
click at [117, 38] on span at bounding box center [119, 39] width 4 height 4
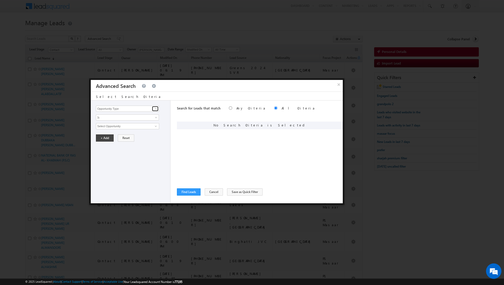
click at [155, 108] on span at bounding box center [156, 109] width 4 height 4
click at [143, 113] on link "Lead Activity" at bounding box center [127, 115] width 63 height 6
type input "Lead Activity"
click at [148, 125] on input "Select Activity" at bounding box center [127, 126] width 63 height 6
click at [131, 136] on link "Outbound Phone Call Activity" at bounding box center [127, 137] width 63 height 6
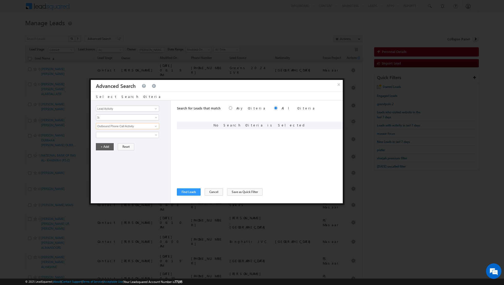
type input "Outbound Phone Call Activity"
click at [108, 147] on button "+ Add" at bounding box center [105, 146] width 18 height 7
click at [193, 187] on div "Search for Leads that match Any Criteria All Criteria Note that the current tri…" at bounding box center [260, 152] width 166 height 103
click at [190, 191] on button "Find Leads" at bounding box center [189, 192] width 24 height 7
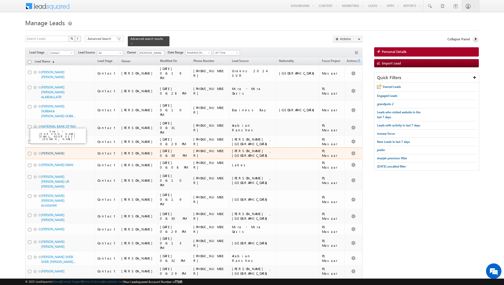
click at [51, 152] on link "[PERSON_NAME]" at bounding box center [52, 154] width 23 height 4
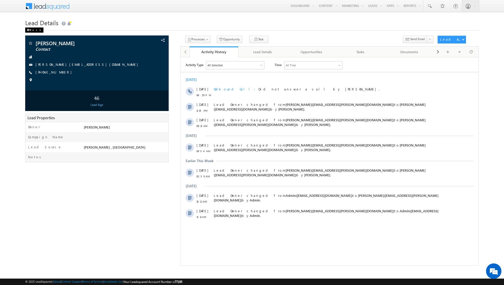
click at [31, 30] on div "Back" at bounding box center [34, 30] width 18 height 5
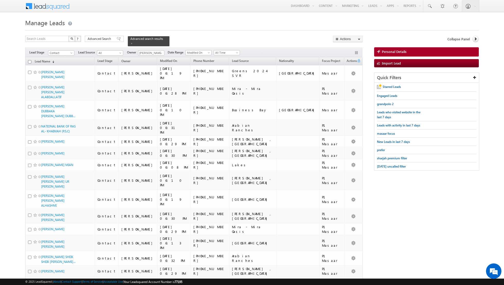
click at [30, 61] on input "checkbox" at bounding box center [29, 61] width 3 height 3
checkbox input "true"
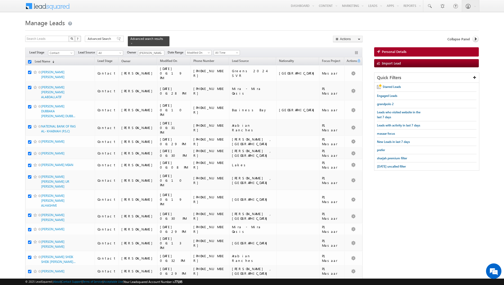
checkbox input "true"
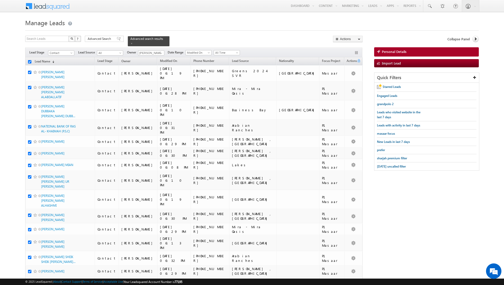
checkbox input "true"
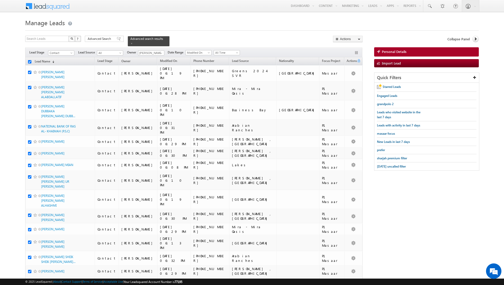
checkbox input "true"
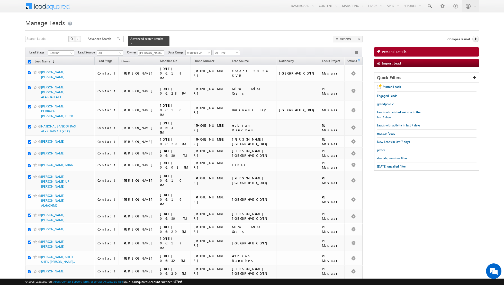
checkbox input "true"
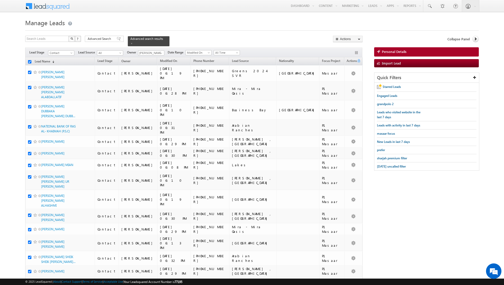
checkbox input "true"
click at [348, 85] on link "Change Owner" at bounding box center [347, 83] width 29 height 6
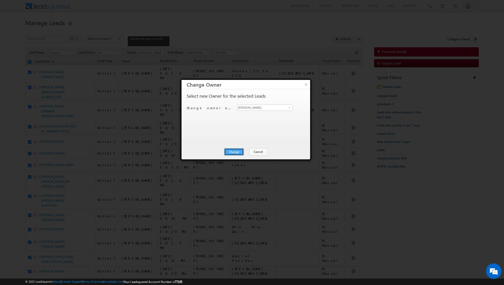
click at [235, 151] on button "Change" at bounding box center [234, 151] width 20 height 7
click at [250, 152] on button "Close" at bounding box center [246, 151] width 16 height 7
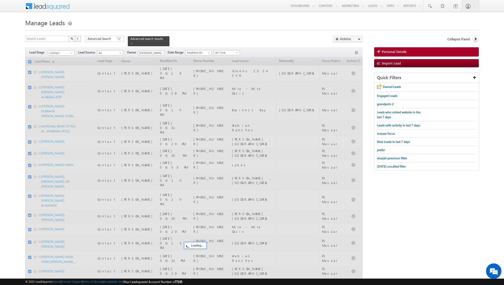
checkbox input "false"
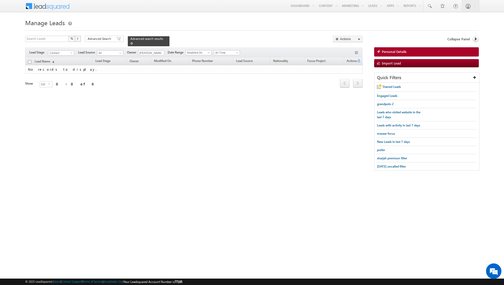
click at [130, 44] on span at bounding box center [131, 43] width 3 height 3
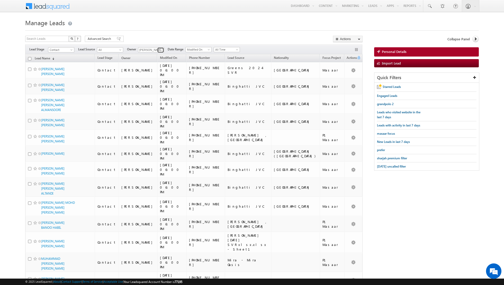
click at [161, 50] on span at bounding box center [161, 50] width 4 height 4
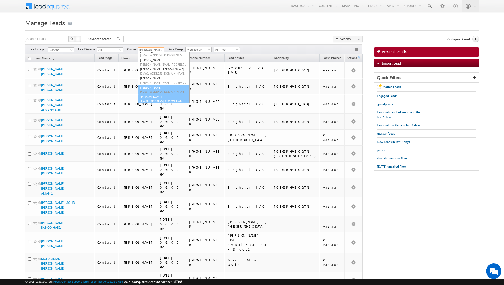
scroll to position [42, 0]
click at [150, 96] on link "Shiva Sisodia shiva.sisodia@indglobal.ae" at bounding box center [163, 99] width 51 height 10
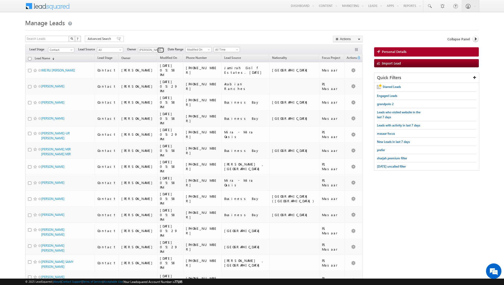
click at [161, 50] on span at bounding box center [161, 50] width 4 height 4
click at [156, 90] on span "shaik.basha@indglobal.ae" at bounding box center [163, 92] width 46 height 4
type input "[PERSON_NAME]"
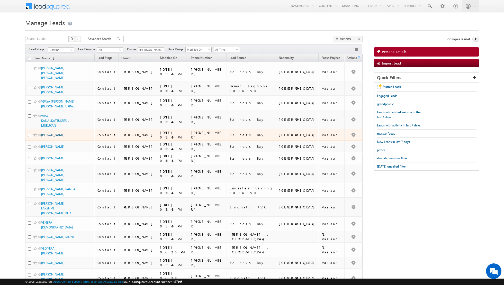
click at [54, 133] on link "[PERSON_NAME]" at bounding box center [52, 135] width 23 height 4
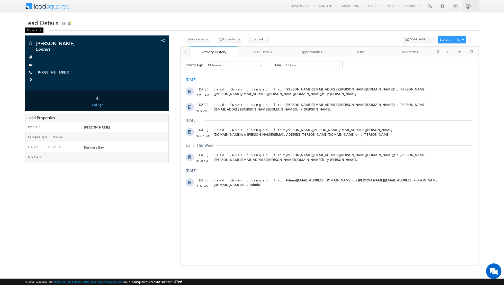
click at [32, 31] on div "Back" at bounding box center [34, 30] width 18 height 5
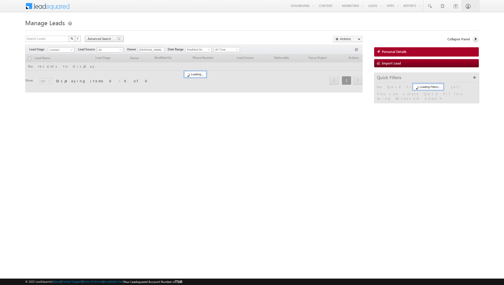
click at [117, 38] on span at bounding box center [119, 39] width 4 height 4
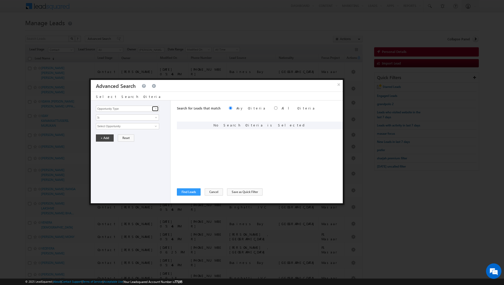
click at [155, 108] on span at bounding box center [156, 109] width 4 height 4
click at [147, 113] on link "Lead Activity" at bounding box center [127, 115] width 63 height 6
type input "Lead Activity"
click at [146, 126] on input "Select Activity" at bounding box center [127, 126] width 63 height 6
click at [136, 135] on link "Outbound Phone Call Activity" at bounding box center [127, 137] width 63 height 6
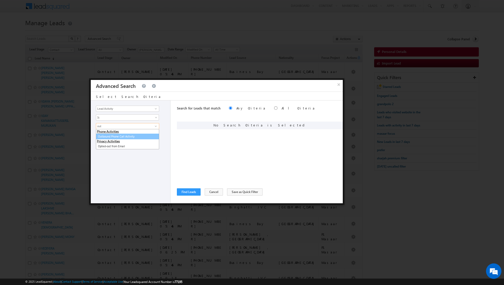
type input "Outbound Phone Call Activity"
click at [106, 146] on button "+ Add" at bounding box center [105, 146] width 18 height 7
click at [190, 191] on button "Find Leads" at bounding box center [189, 192] width 24 height 7
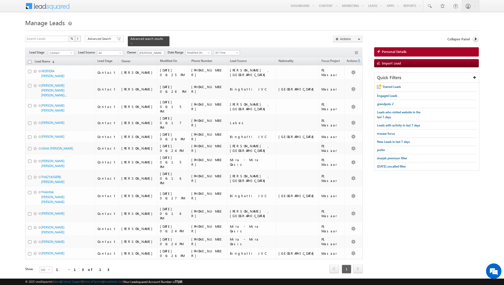
click at [30, 61] on input "checkbox" at bounding box center [29, 61] width 3 height 3
checkbox input "true"
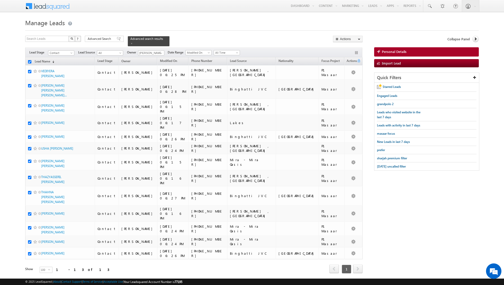
checkbox input "true"
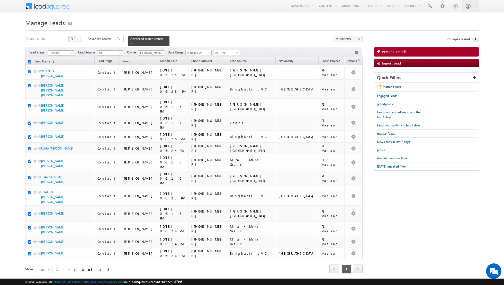
checkbox input "true"
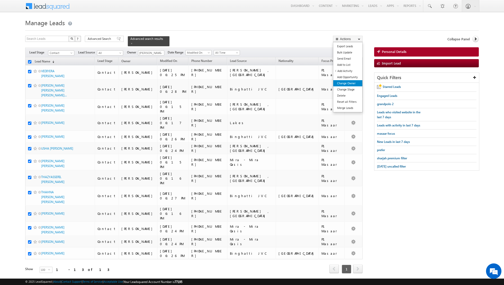
click at [345, 82] on link "Change Owner" at bounding box center [347, 83] width 29 height 6
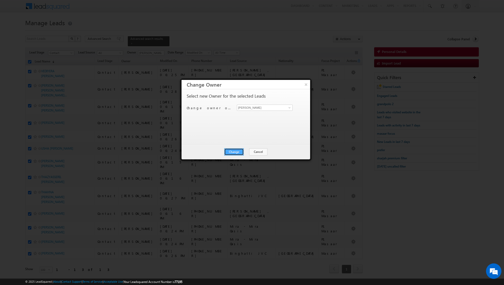
click at [236, 153] on button "Change" at bounding box center [234, 151] width 20 height 7
click at [247, 152] on button "Close" at bounding box center [246, 151] width 16 height 7
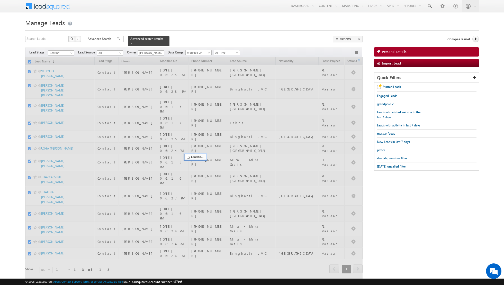
checkbox input "false"
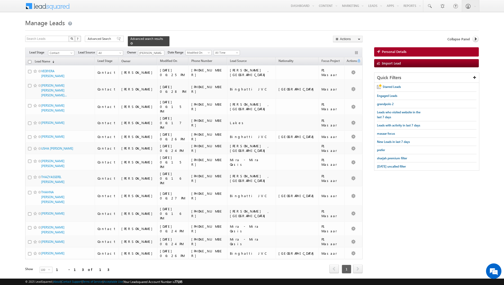
click at [130, 43] on span at bounding box center [131, 43] width 3 height 3
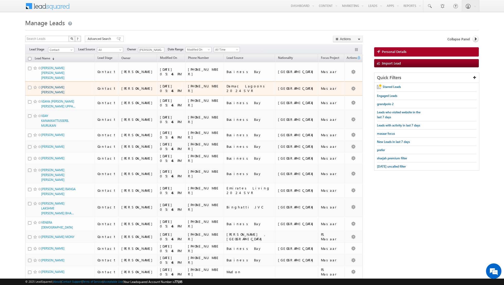
click at [49, 85] on link "[PERSON_NAME] [PERSON_NAME]" at bounding box center [52, 89] width 23 height 9
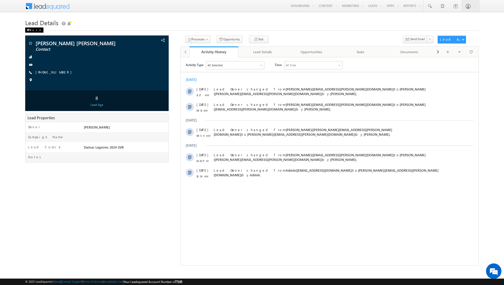
click at [29, 29] on span at bounding box center [28, 30] width 3 height 3
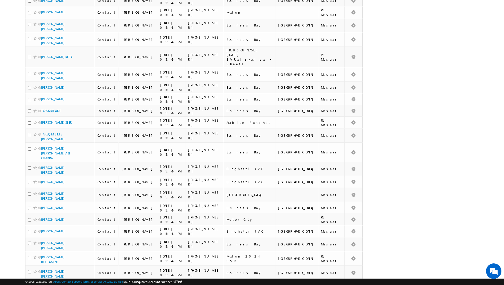
scroll to position [268, 0]
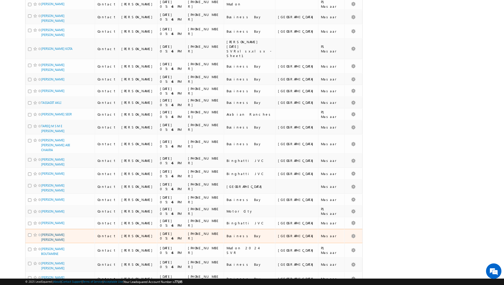
click at [56, 233] on link "[PERSON_NAME] [PERSON_NAME]" at bounding box center [52, 237] width 23 height 9
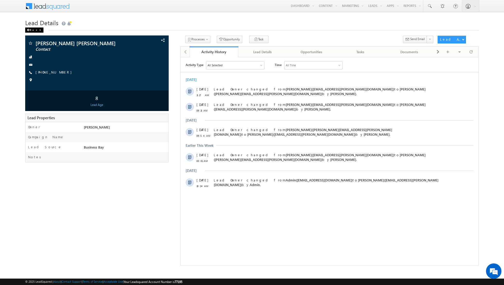
click at [29, 28] on div "Back" at bounding box center [34, 30] width 18 height 5
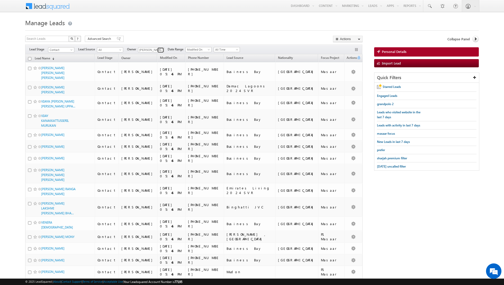
click at [159, 50] on span at bounding box center [161, 50] width 4 height 4
click at [156, 84] on link "[PERSON_NAME] [PERSON_NAME][EMAIL_ADDRESS][DOMAIN_NAME]" at bounding box center [163, 86] width 51 height 10
type input "[PERSON_NAME]"
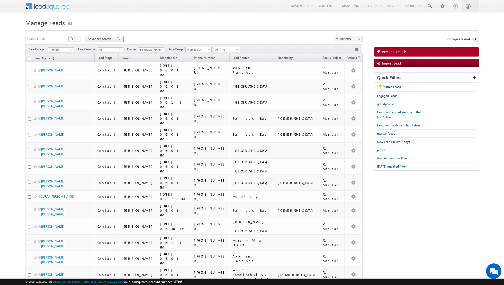
click at [114, 37] on div "Advanced Search" at bounding box center [104, 39] width 39 height 6
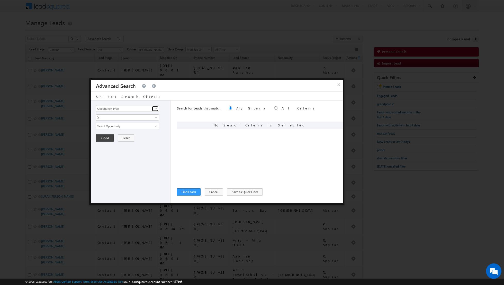
click at [157, 108] on span at bounding box center [156, 109] width 4 height 4
click at [140, 114] on link "Lead Activity" at bounding box center [127, 115] width 63 height 6
type input "Lead Activity"
click at [133, 125] on input "Select Activity" at bounding box center [127, 126] width 63 height 6
click at [120, 134] on link "Outbound Phone Call Activity" at bounding box center [127, 137] width 63 height 6
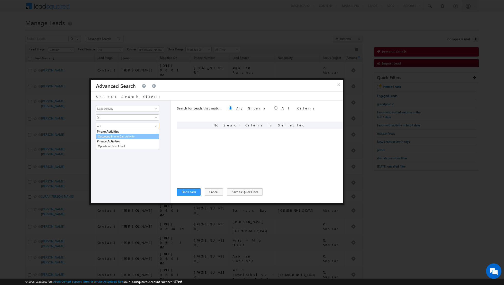
type input "Outbound Phone Call Activity"
click at [105, 146] on button "+ Add" at bounding box center [105, 146] width 18 height 7
click at [189, 192] on button "Find Leads" at bounding box center [189, 192] width 24 height 7
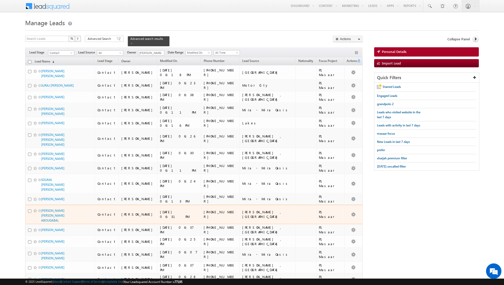
scroll to position [164, 0]
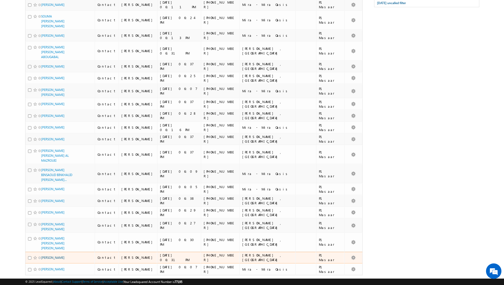
click at [51, 256] on link "[PERSON_NAME]" at bounding box center [52, 258] width 23 height 4
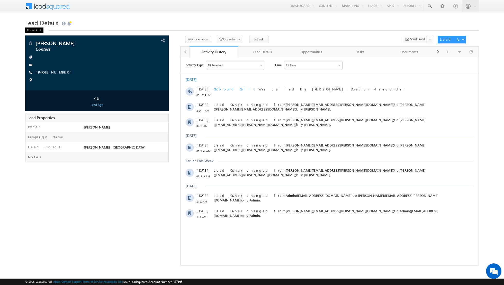
click at [32, 28] on div "Back" at bounding box center [34, 30] width 18 height 5
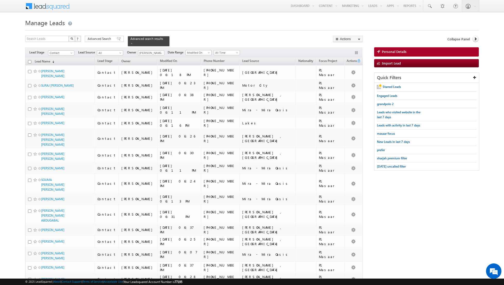
click at [30, 62] on input "checkbox" at bounding box center [29, 61] width 3 height 3
checkbox input "true"
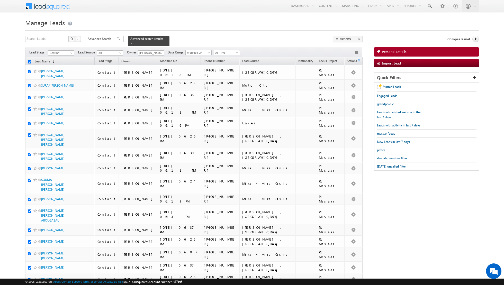
checkbox input "true"
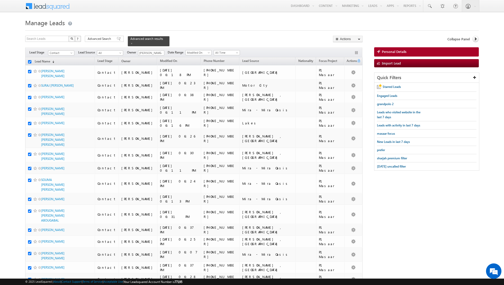
checkbox input "true"
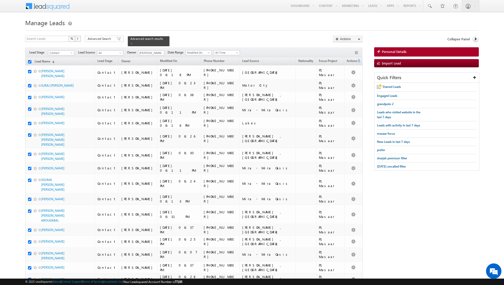
checkbox input "true"
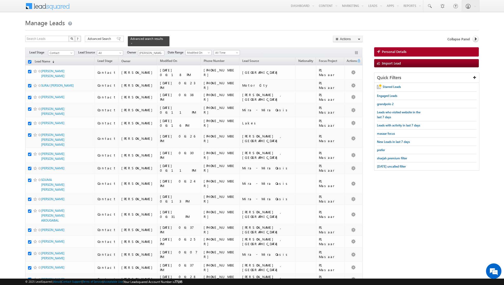
checkbox input "true"
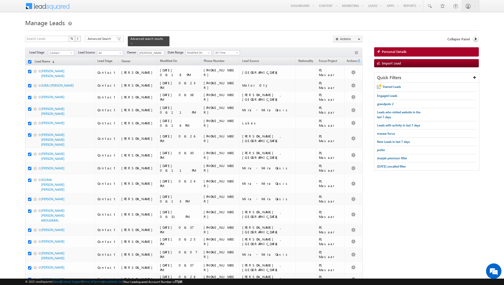
checkbox input "true"
click at [352, 84] on link "Change Owner" at bounding box center [347, 83] width 29 height 6
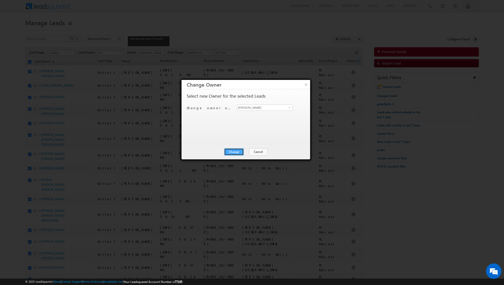
click at [234, 150] on button "Change" at bounding box center [234, 151] width 20 height 7
click at [244, 152] on button "Close" at bounding box center [246, 151] width 16 height 7
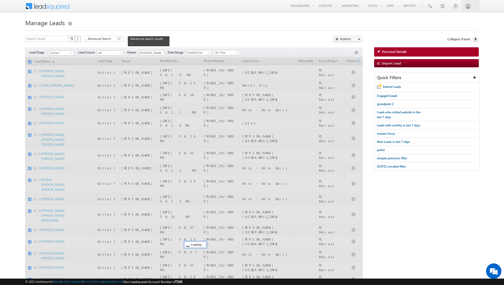
checkbox input "false"
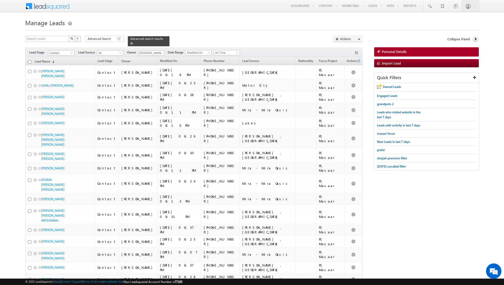
click at [130, 43] on span at bounding box center [131, 43] width 3 height 3
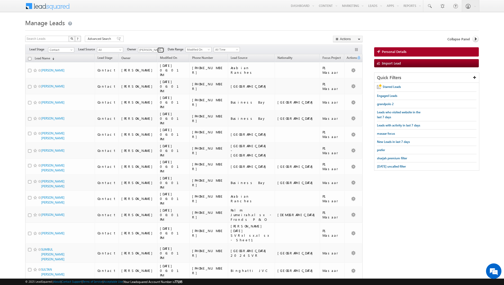
click at [158, 50] on link at bounding box center [160, 50] width 6 height 5
click at [155, 84] on link "Isha Mehndiratta isha.mehndiratta@indglobal.ae" at bounding box center [163, 86] width 51 height 10
type input "[PERSON_NAME]"
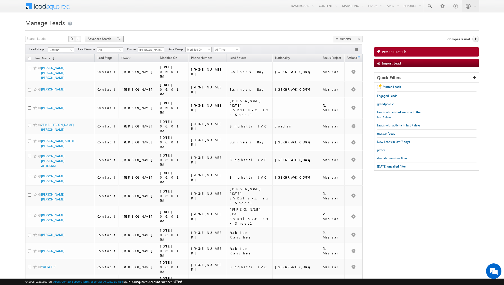
click at [117, 40] on span at bounding box center [119, 39] width 4 height 4
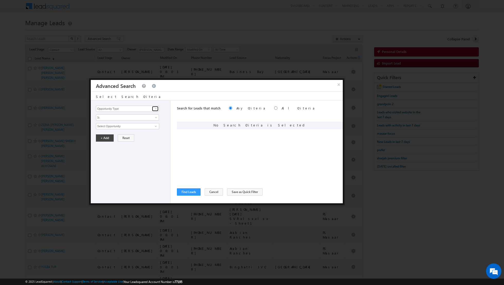
click at [154, 109] on span at bounding box center [156, 109] width 4 height 4
click at [137, 116] on link "Lead Activity" at bounding box center [127, 115] width 63 height 6
type input "Lead Activity"
click at [153, 127] on link at bounding box center [155, 126] width 6 height 5
click at [129, 135] on link "Outbound Phone Call Activity" at bounding box center [127, 137] width 63 height 6
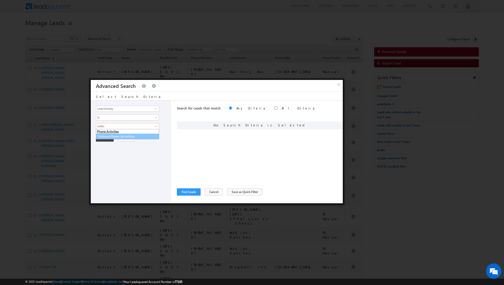
type input "Outbound Phone Call Activity"
click at [105, 145] on button "+ Add" at bounding box center [105, 146] width 18 height 7
click at [187, 193] on button "Find Leads" at bounding box center [189, 192] width 24 height 7
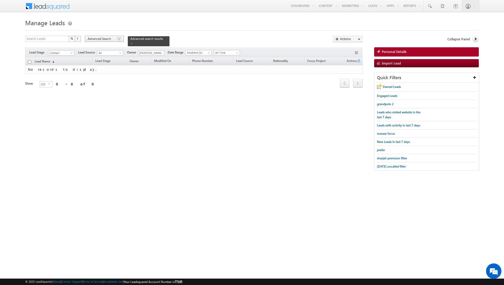
click at [117, 38] on span at bounding box center [119, 39] width 4 height 4
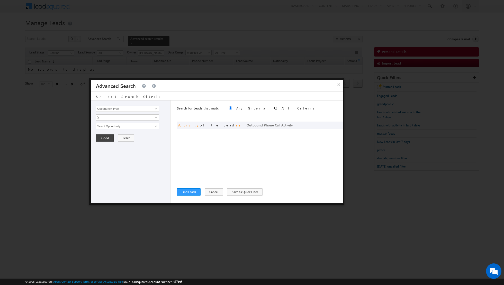
click at [274, 107] on input "radio" at bounding box center [275, 108] width 3 height 3
radio input "true"
click at [188, 190] on button "Find Leads" at bounding box center [189, 192] width 24 height 7
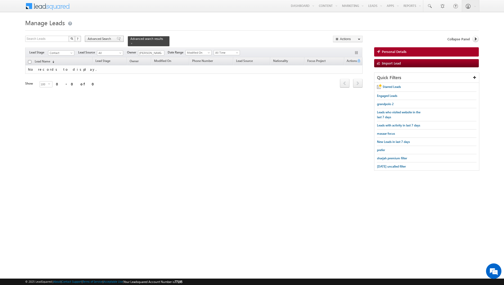
click at [117, 39] on span at bounding box center [119, 39] width 4 height 4
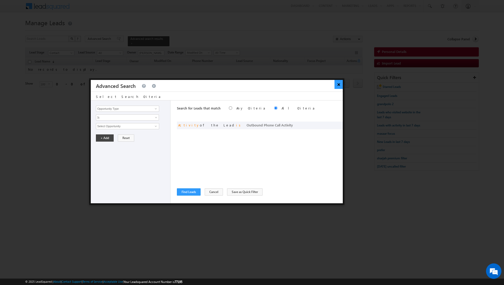
click at [338, 84] on button "×" at bounding box center [339, 84] width 8 height 9
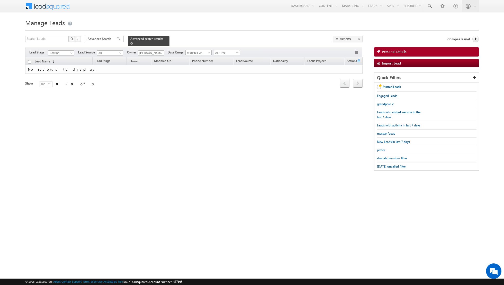
click at [130, 43] on span at bounding box center [131, 43] width 3 height 3
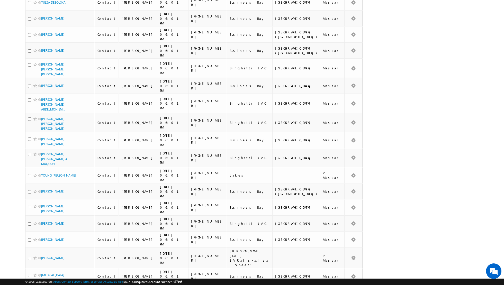
scroll to position [598, 0]
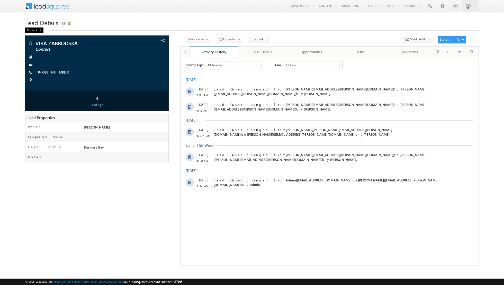
click at [31, 30] on div "Back" at bounding box center [34, 30] width 18 height 5
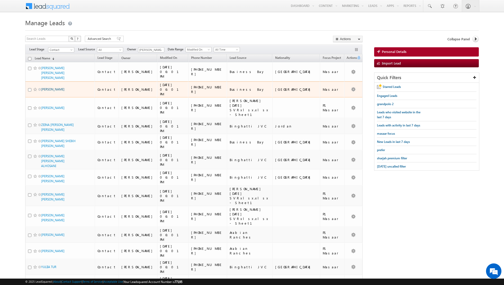
click at [55, 87] on link "[PERSON_NAME]" at bounding box center [52, 89] width 23 height 4
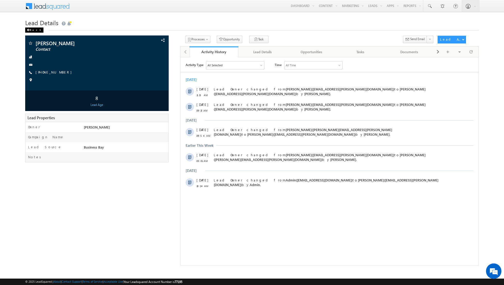
click at [32, 30] on div "Back" at bounding box center [34, 30] width 18 height 5
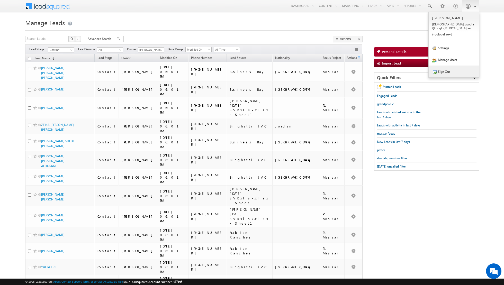
click at [450, 68] on link "Sign Out" at bounding box center [454, 72] width 50 height 12
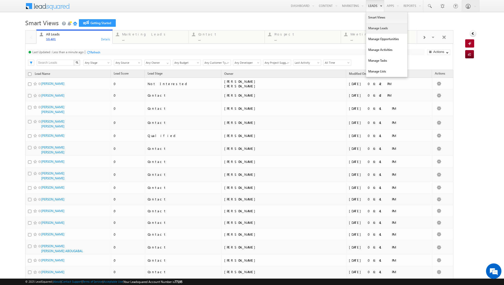
click at [377, 28] on link "Manage Leads" at bounding box center [386, 28] width 41 height 11
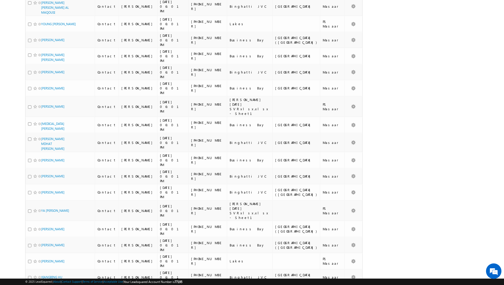
scroll to position [598, 0]
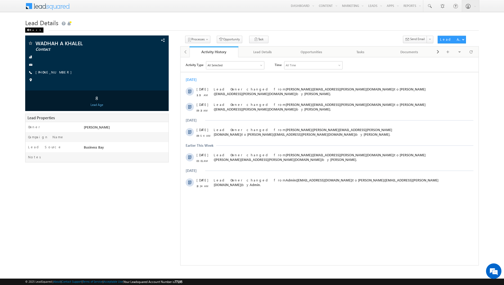
click at [32, 30] on div "Back" at bounding box center [34, 30] width 18 height 5
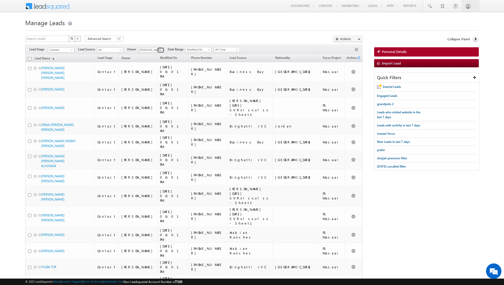
click at [160, 49] on span at bounding box center [161, 50] width 4 height 4
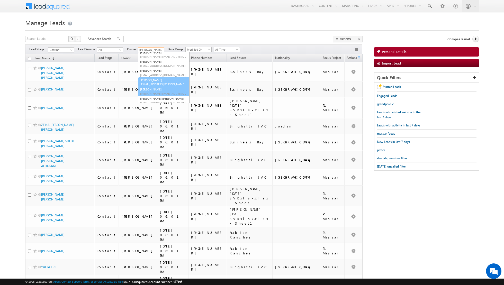
click at [155, 91] on link "Muhammad Shibily muhammad.shibily@indglobal.ae" at bounding box center [163, 92] width 51 height 10
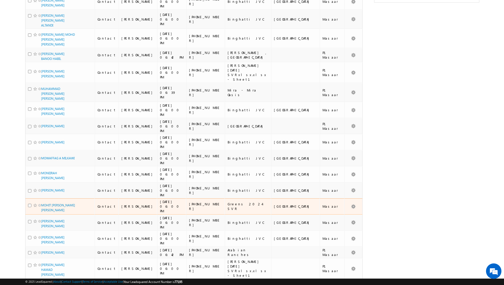
scroll to position [0, 0]
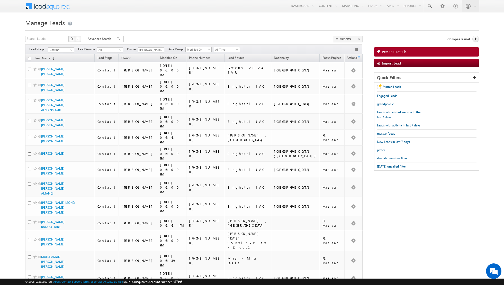
click at [209, 17] on body "Menu Shiva Sisodia shiva .siso dia@i ndglo bal.a e obal." at bounding box center [252, 255] width 504 height 511
click at [158, 49] on link at bounding box center [160, 50] width 6 height 5
click at [153, 98] on link "Shiva Sisodia shiva.sisodia@indglobal.ae" at bounding box center [163, 99] width 51 height 10
type input "[PERSON_NAME]"
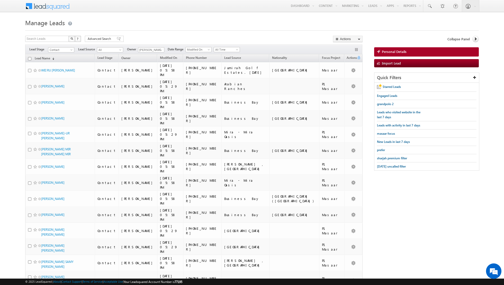
click at [384, 132] on span "masaar focus" at bounding box center [386, 134] width 18 height 4
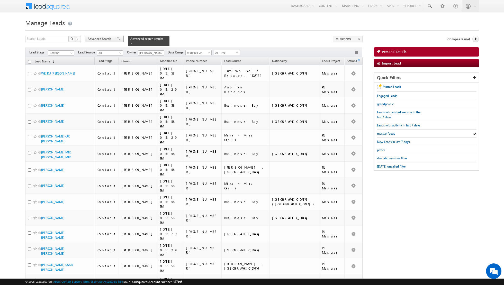
click at [117, 40] on span at bounding box center [119, 39] width 4 height 4
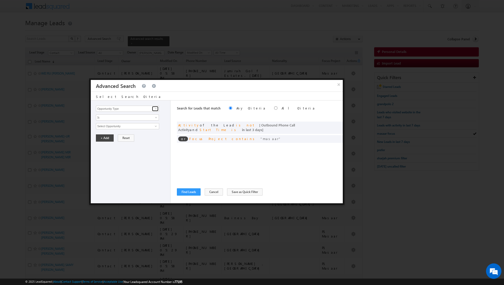
click at [156, 108] on span at bounding box center [156, 109] width 4 height 4
click at [151, 112] on link "Lead Activity" at bounding box center [127, 115] width 63 height 6
type input "Lead Activity"
click at [146, 116] on span "Is" at bounding box center [124, 117] width 56 height 5
click at [133, 126] on link "Is Not" at bounding box center [127, 128] width 63 height 5
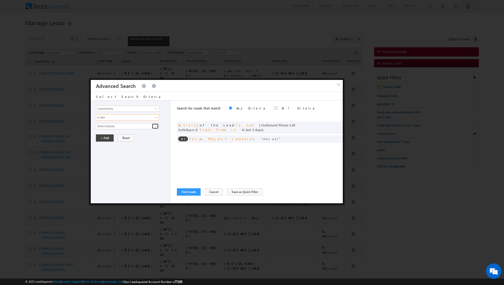
click at [155, 126] on span at bounding box center [156, 126] width 4 height 4
click at [132, 144] on link "6. Not Interested" at bounding box center [127, 147] width 63 height 6
type input "6. Not Interested"
click at [105, 155] on button "+ Add" at bounding box center [105, 155] width 18 height 7
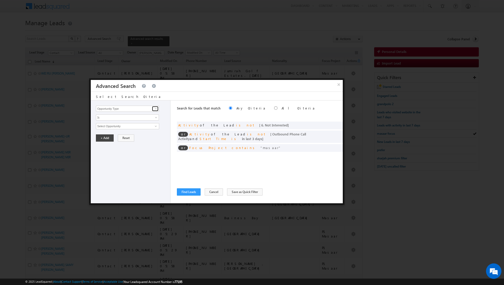
click at [157, 108] on span at bounding box center [156, 109] width 4 height 4
click at [137, 116] on link "Lead Activity" at bounding box center [127, 115] width 63 height 6
type input "Lead Activity"
click at [147, 116] on span "Is" at bounding box center [124, 117] width 56 height 5
click at [132, 127] on link "Is Not" at bounding box center [127, 128] width 63 height 5
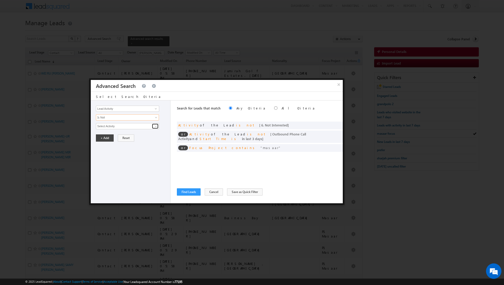
click at [154, 126] on span at bounding box center [156, 126] width 4 height 4
click at [140, 135] on link "7. Junk / Not Reachable / Invalid" at bounding box center [127, 137] width 63 height 6
type input "7. Junk / Not Reachable / Invalid"
click at [101, 155] on button "+ Add" at bounding box center [105, 155] width 18 height 7
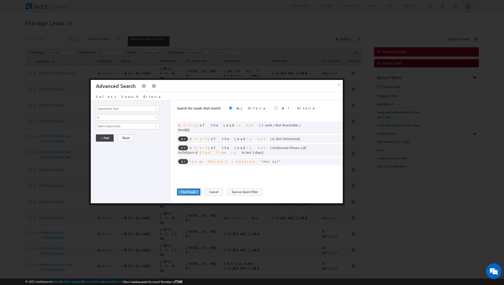
click at [188, 193] on button "Find Leads" at bounding box center [189, 192] width 24 height 7
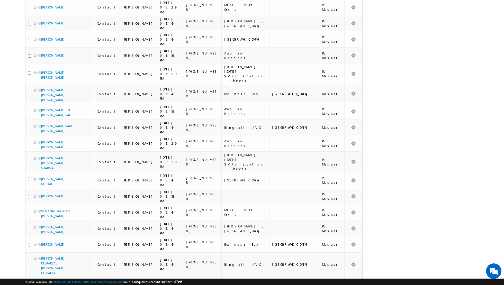
scroll to position [1113, 0]
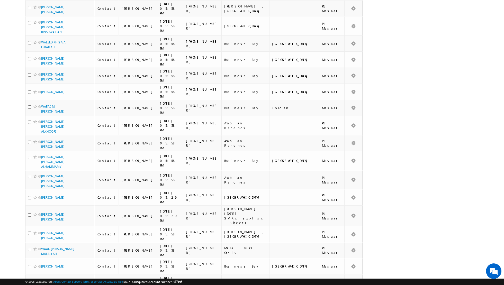
scroll to position [0, 0]
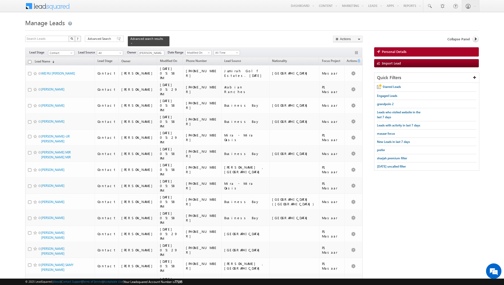
click at [29, 60] on input "checkbox" at bounding box center [29, 61] width 3 height 3
checkbox input "true"
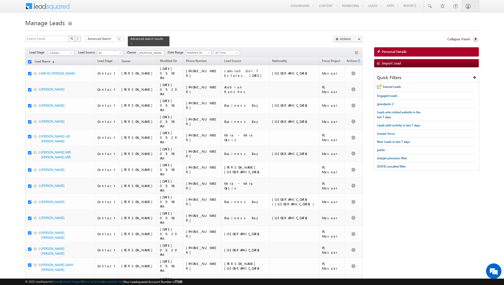
checkbox input "true"
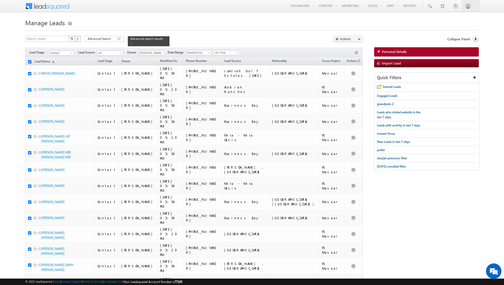
checkbox input "true"
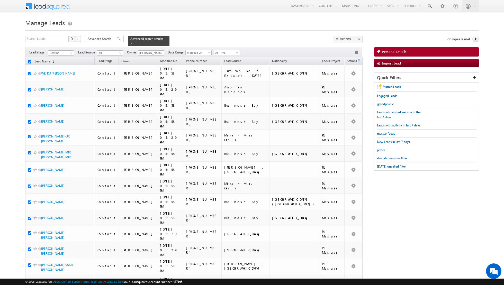
checkbox input "true"
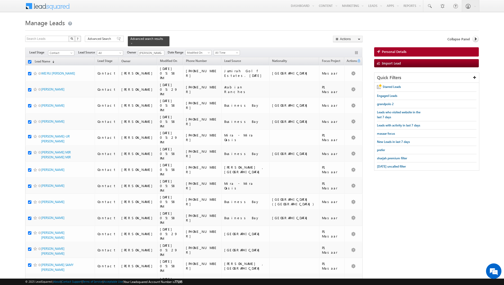
checkbox input "true"
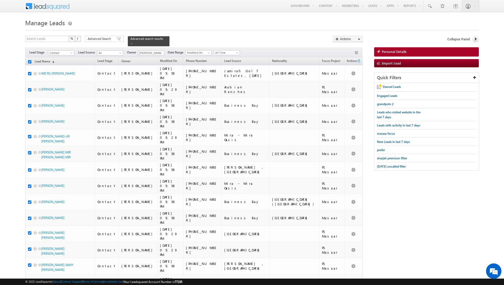
checkbox input "true"
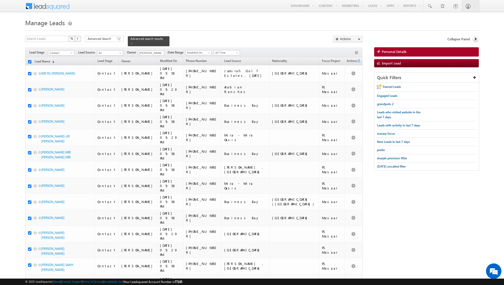
checkbox input "true"
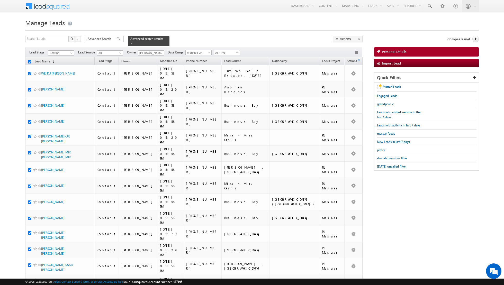
checkbox input "true"
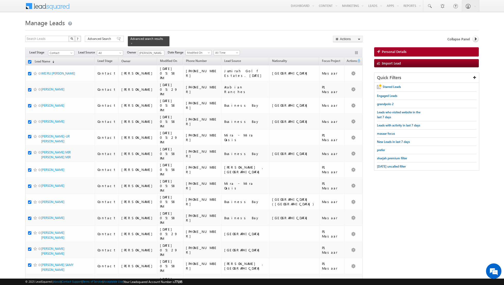
checkbox input "true"
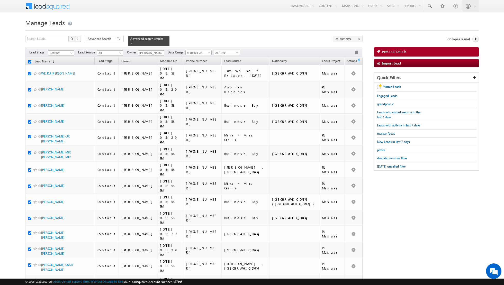
checkbox input "true"
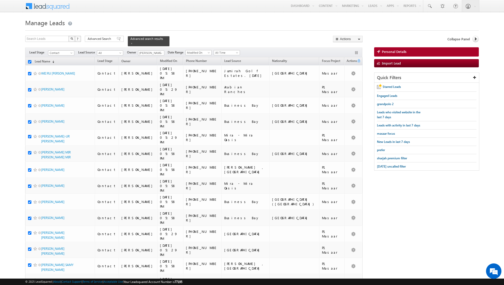
checkbox input "true"
click at [347, 84] on link "Change Owner" at bounding box center [347, 83] width 29 height 6
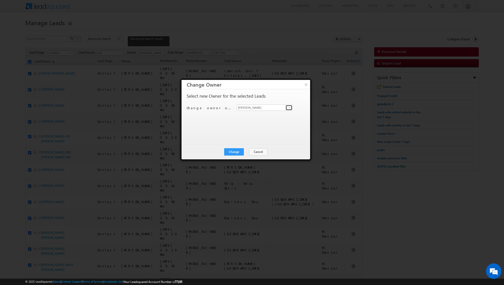
click at [288, 107] on span at bounding box center [290, 108] width 4 height 4
click at [255, 150] on link "Muhammad Shibily muhammad.shibily@indglobal.ae" at bounding box center [265, 151] width 56 height 10
type input "[PERSON_NAME]"
click at [234, 152] on button "Change" at bounding box center [234, 151] width 20 height 7
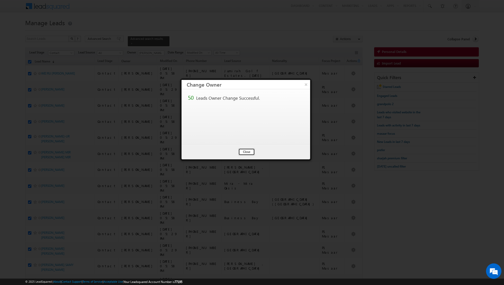
click at [246, 150] on button "Close" at bounding box center [246, 151] width 16 height 7
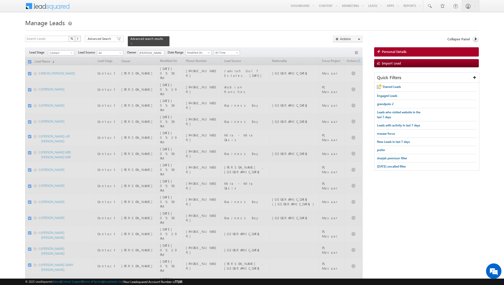
checkbox input "false"
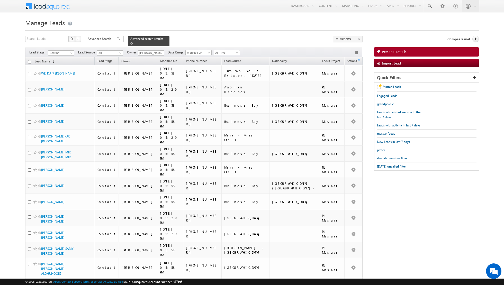
click at [130, 44] on span at bounding box center [131, 43] width 3 height 3
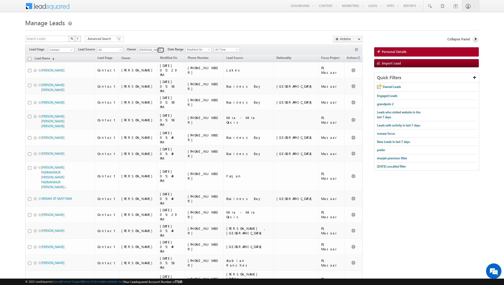
click at [161, 48] on span at bounding box center [161, 50] width 4 height 4
click at [157, 80] on link "Riya Raj riya.raj@indglobal.ae" at bounding box center [163, 81] width 51 height 10
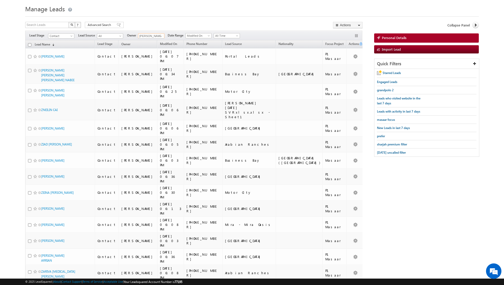
scroll to position [0, 0]
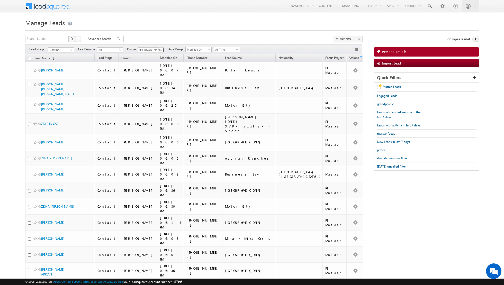
click at [159, 49] on span at bounding box center [161, 50] width 4 height 4
click at [155, 76] on span "[EMAIL_ADDRESS][DOMAIN_NAME]" at bounding box center [163, 77] width 46 height 4
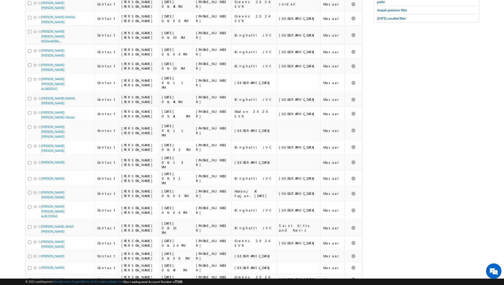
scroll to position [0, 0]
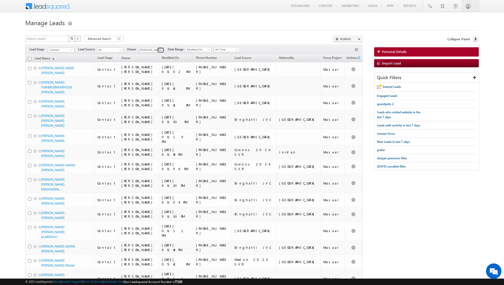
click at [159, 48] on span at bounding box center [161, 50] width 4 height 4
click at [156, 67] on span "muhammad.shibily@indglobal.ae" at bounding box center [163, 68] width 46 height 4
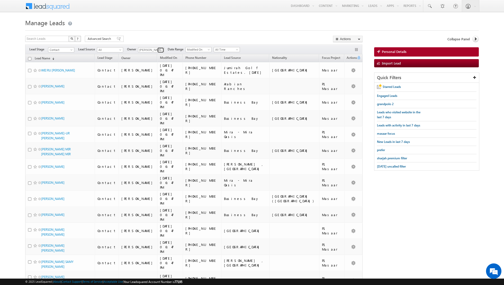
click at [160, 50] on span at bounding box center [161, 50] width 4 height 4
click at [160, 58] on span "[EMAIL_ADDRESS][PERSON_NAME][DOMAIN_NAME]" at bounding box center [163, 59] width 46 height 4
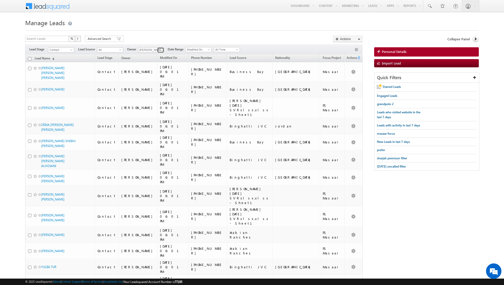
click at [160, 49] on span at bounding box center [161, 50] width 4 height 4
click at [154, 66] on span "[EMAIL_ADDRESS][DOMAIN_NAME]" at bounding box center [163, 66] width 46 height 4
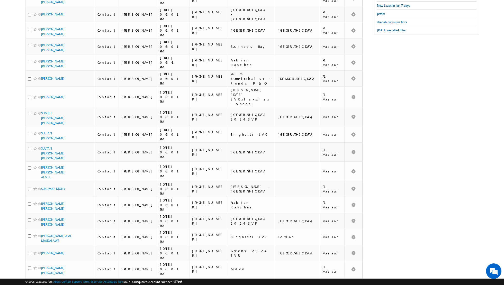
scroll to position [0, 0]
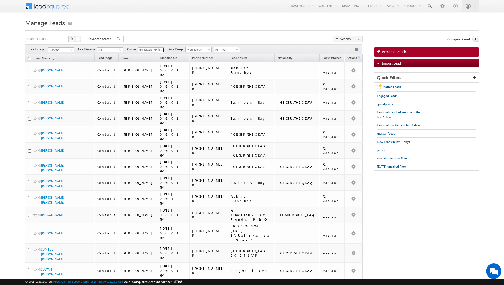
click at [159, 50] on span at bounding box center [161, 50] width 4 height 4
click at [157, 71] on span "[EMAIL_ADDRESS][DOMAIN_NAME]" at bounding box center [163, 72] width 46 height 4
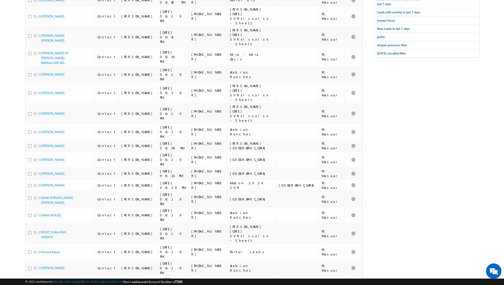
scroll to position [0, 0]
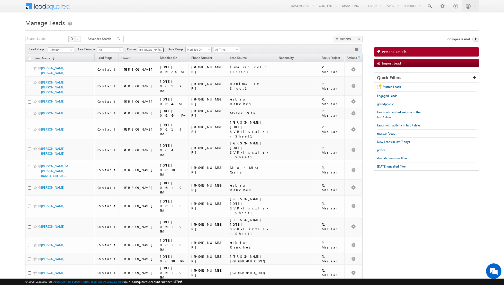
click at [161, 51] on span at bounding box center [161, 50] width 4 height 4
click at [154, 67] on link "Aakash Arora aakash.arora@indglobal.ae" at bounding box center [163, 68] width 51 height 10
type input "[PERSON_NAME]"
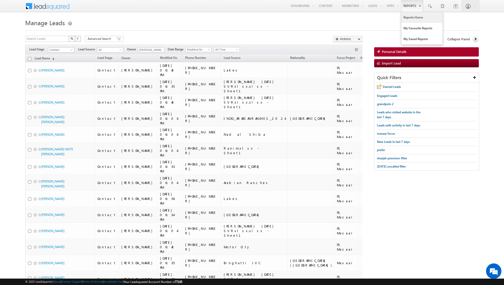
click at [414, 16] on link "Reports Home" at bounding box center [422, 17] width 41 height 11
click at [160, 50] on span at bounding box center [161, 50] width 4 height 4
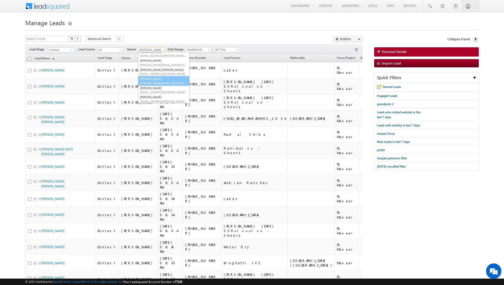
scroll to position [41, 0]
click at [157, 72] on span "[EMAIL_ADDRESS][DOMAIN_NAME]" at bounding box center [163, 74] width 46 height 4
type input "[PERSON_NAME] [PERSON_NAME]"
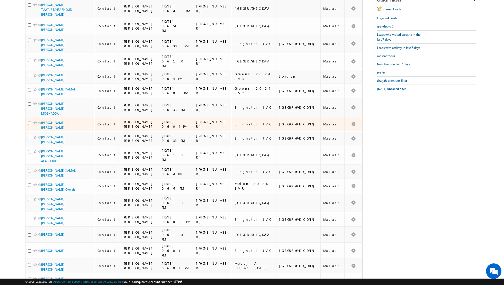
scroll to position [81, 0]
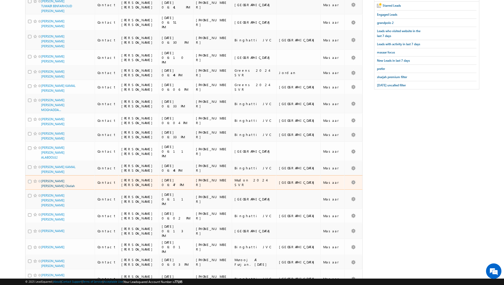
click at [53, 179] on link "[PERSON_NAME] [PERSON_NAME] Okelah" at bounding box center [58, 183] width 34 height 9
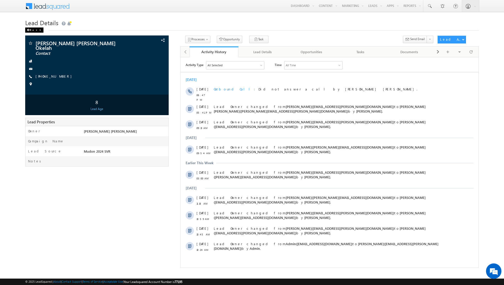
click at [34, 31] on div "Back" at bounding box center [34, 30] width 18 height 5
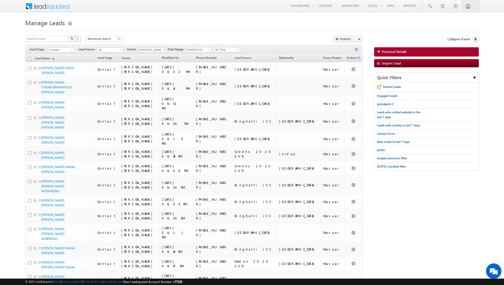
click at [31, 59] on input "checkbox" at bounding box center [29, 58] width 3 height 3
checkbox input "true"
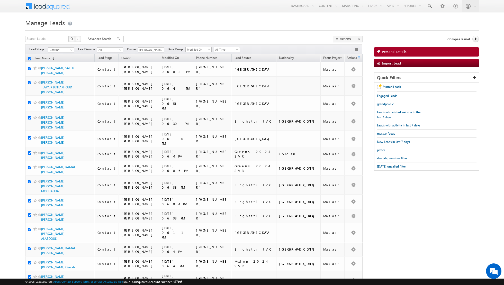
checkbox input "true"
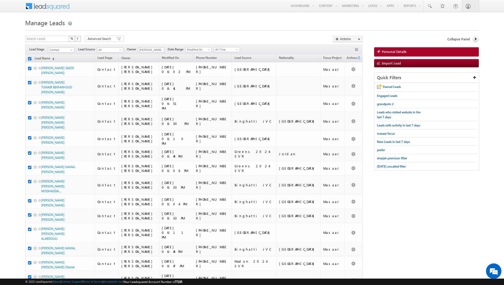
checkbox input "true"
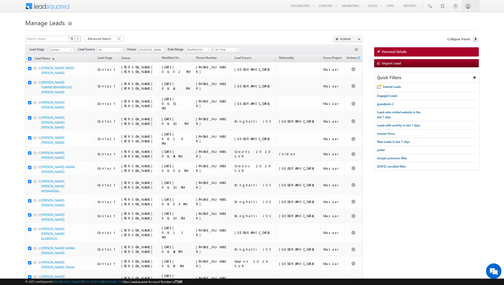
checkbox input "true"
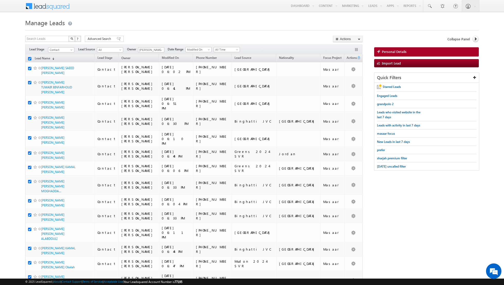
checkbox input "true"
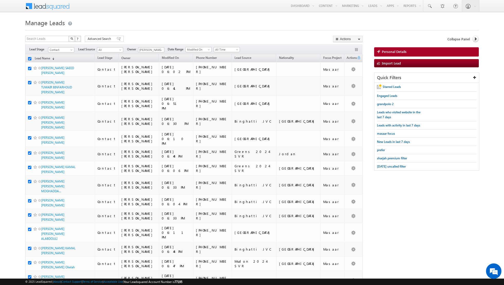
checkbox input "true"
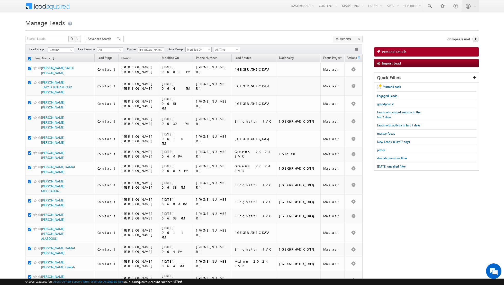
checkbox input "true"
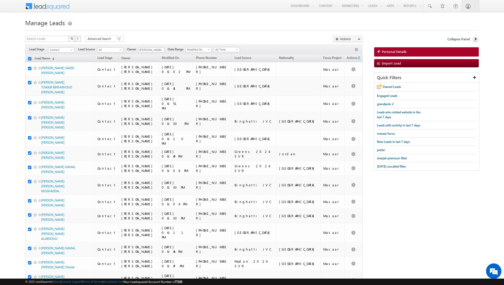
checkbox input "true"
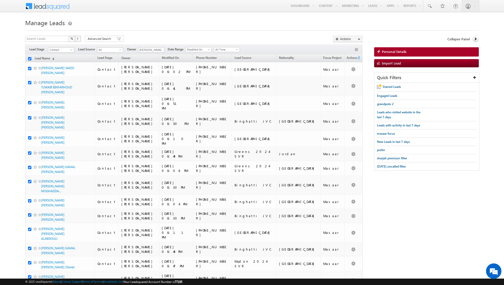
checkbox input "true"
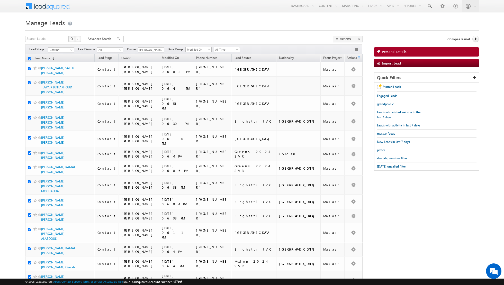
checkbox input "true"
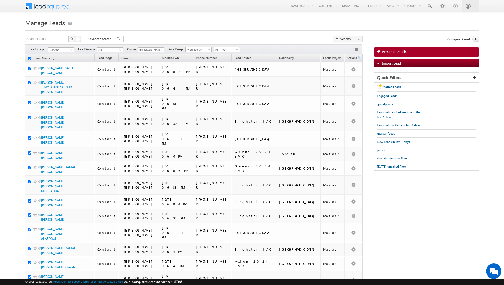
checkbox input "true"
click at [30, 59] on input "checkbox" at bounding box center [29, 58] width 3 height 3
checkbox input "false"
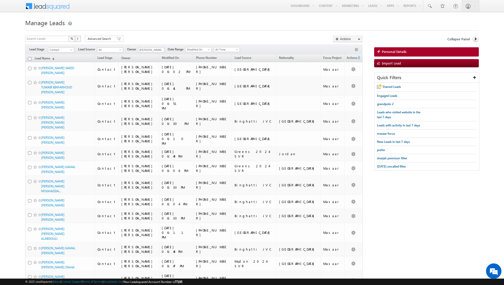
checkbox input "false"
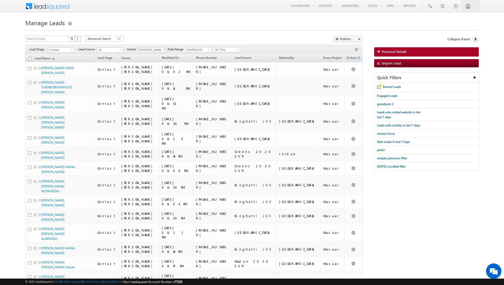
checkbox input "false"
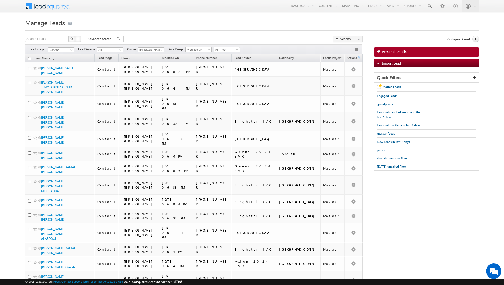
checkbox input "false"
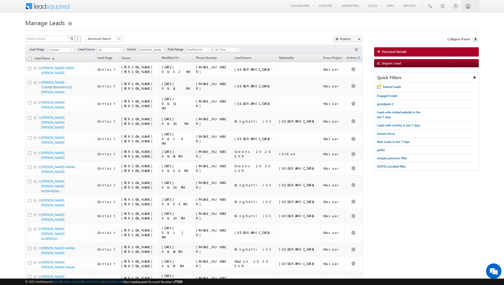
checkbox input "false"
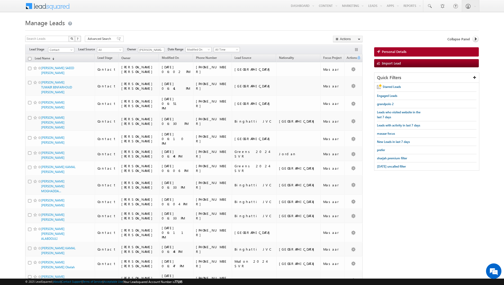
checkbox input "false"
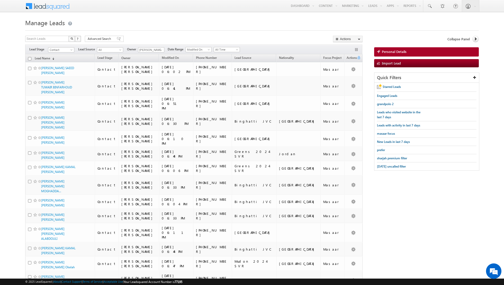
checkbox input "false"
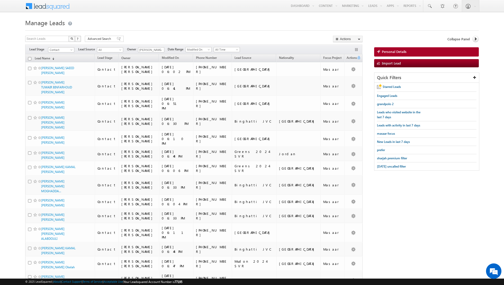
checkbox input "false"
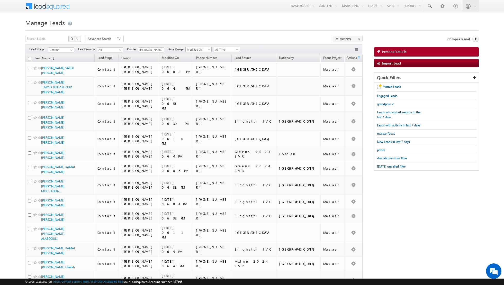
checkbox input "false"
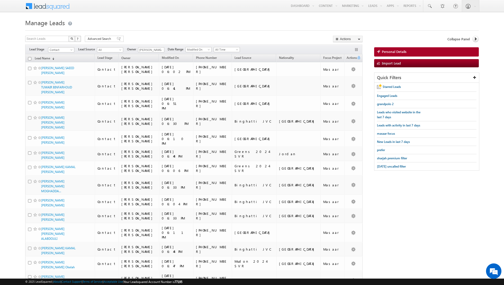
checkbox input "false"
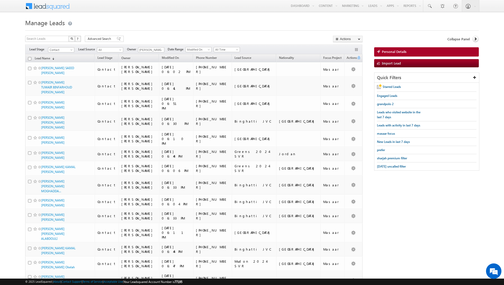
checkbox input "false"
click at [159, 49] on span at bounding box center [161, 50] width 4 height 4
click at [156, 97] on link "[PERSON_NAME] [EMAIL_ADDRESS][PERSON_NAME][DOMAIN_NAME]" at bounding box center [163, 99] width 51 height 10
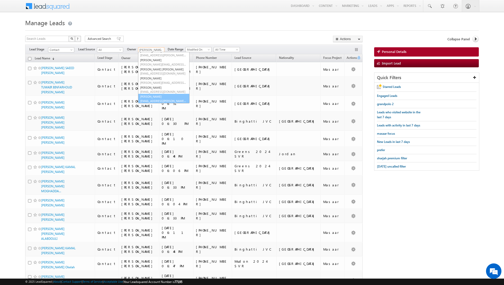
type input "[PERSON_NAME]"
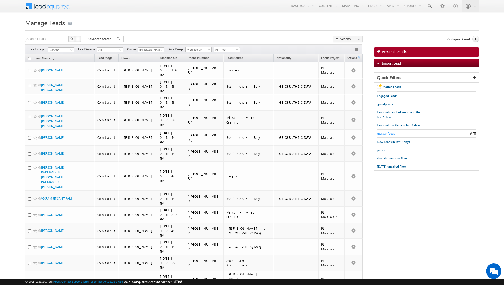
click at [387, 132] on span "masaar focus" at bounding box center [386, 134] width 18 height 4
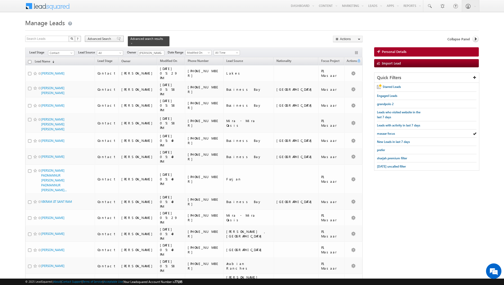
click at [117, 39] on span at bounding box center [119, 39] width 4 height 4
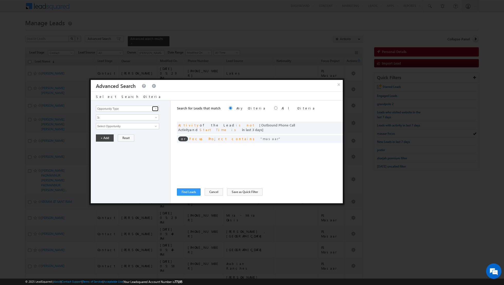
click at [154, 110] on span at bounding box center [156, 109] width 4 height 4
click at [134, 117] on ul "Lead Activity" at bounding box center [127, 115] width 63 height 6
click at [134, 116] on link "Lead Activity" at bounding box center [127, 115] width 63 height 6
type input "Lead Activity"
click at [147, 127] on input "Select Activity" at bounding box center [127, 126] width 63 height 6
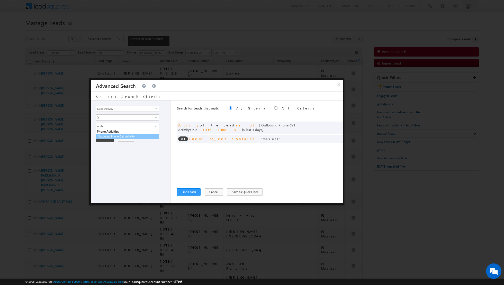
click at [135, 135] on link "Outbound Phone Call Activity" at bounding box center [127, 137] width 63 height 6
type input "Outbound Phone Call Activity"
click at [155, 125] on span at bounding box center [156, 126] width 4 height 4
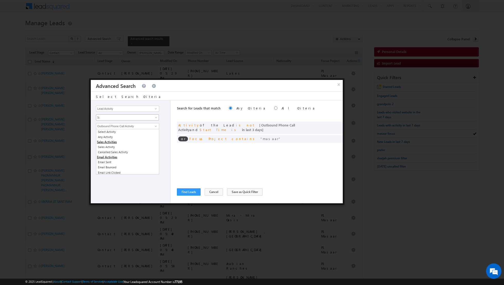
click at [149, 116] on span "Is" at bounding box center [124, 117] width 56 height 5
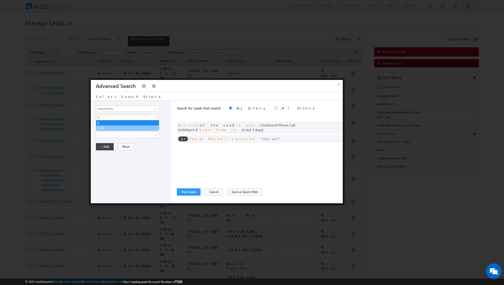
click at [130, 126] on link "Is Not" at bounding box center [127, 128] width 63 height 5
click at [141, 127] on input "Select Activity" at bounding box center [127, 126] width 63 height 6
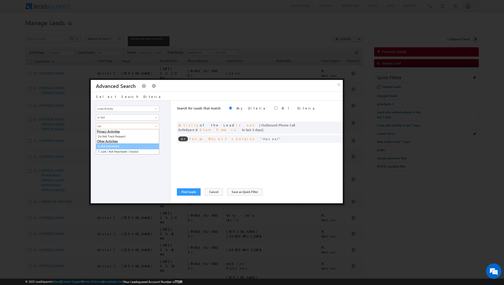
click at [120, 146] on link "6. Not Interested" at bounding box center [127, 147] width 63 height 6
type input "6. Not Interested"
click at [103, 154] on button "+ Add" at bounding box center [105, 155] width 18 height 7
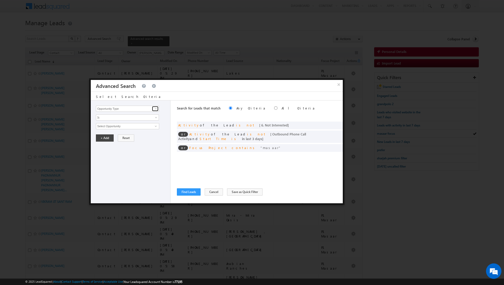
click at [153, 110] on link at bounding box center [155, 108] width 6 height 5
click at [147, 112] on link "Lead Activity" at bounding box center [127, 115] width 63 height 6
type input "Lead Activity"
click at [145, 117] on span "Is" at bounding box center [124, 117] width 56 height 5
click at [129, 127] on link "Is Not" at bounding box center [127, 128] width 63 height 5
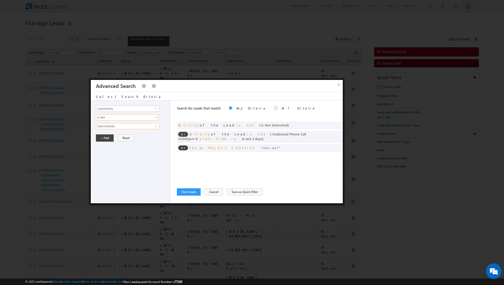
click at [133, 127] on input "Select Activity" at bounding box center [127, 126] width 63 height 6
click at [120, 136] on link "7. Junk / Not Reachable / Invalid" at bounding box center [127, 137] width 63 height 6
type input "7. Junk / Not Reachable / Invalid"
click at [104, 153] on button "+ Add" at bounding box center [105, 155] width 18 height 7
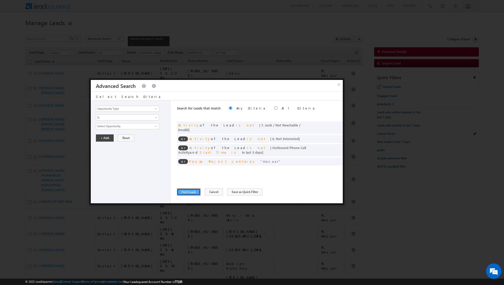
click at [188, 193] on button "Find Leads" at bounding box center [189, 192] width 24 height 7
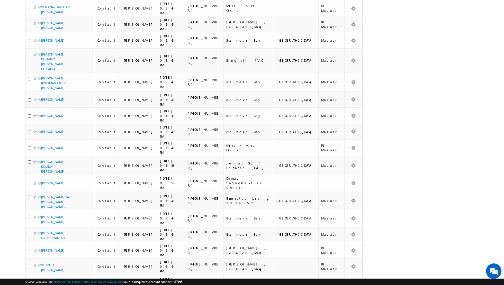
scroll to position [478, 0]
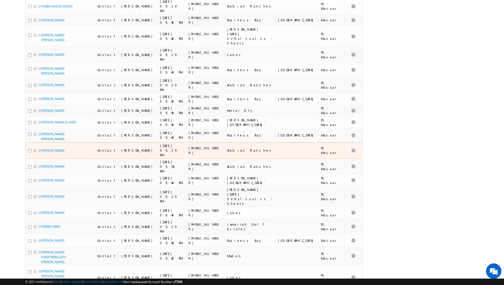
scroll to position [447, 0]
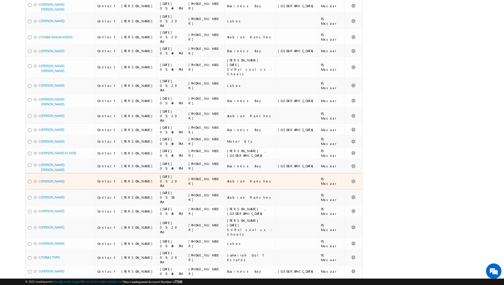
click at [46, 179] on span "[PERSON_NAME]" at bounding box center [58, 181] width 35 height 5
click at [48, 180] on link "[PERSON_NAME]" at bounding box center [52, 182] width 23 height 4
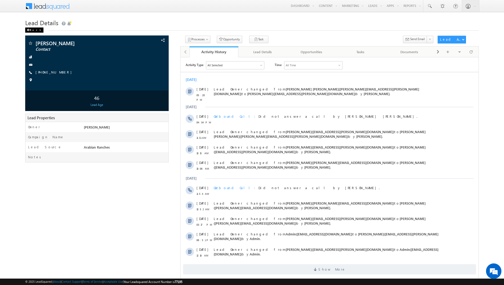
click at [33, 30] on div "Back" at bounding box center [34, 30] width 18 height 5
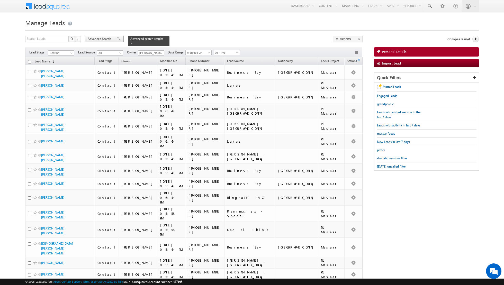
click at [117, 39] on span at bounding box center [119, 39] width 4 height 4
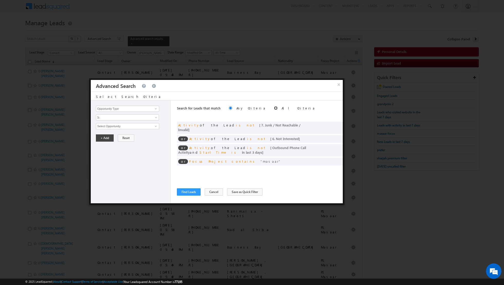
click at [274, 107] on input "radio" at bounding box center [275, 108] width 3 height 3
radio input "true"
click at [187, 192] on button "Find Leads" at bounding box center [189, 192] width 24 height 7
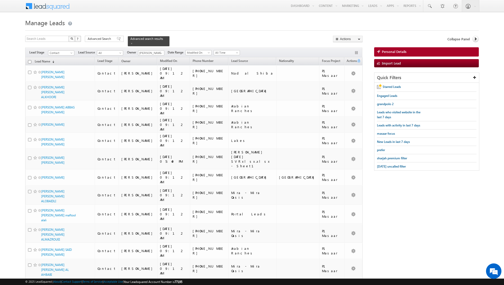
click at [30, 61] on input "checkbox" at bounding box center [29, 61] width 3 height 3
checkbox input "true"
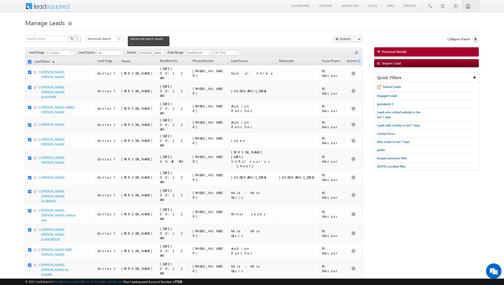
checkbox input "true"
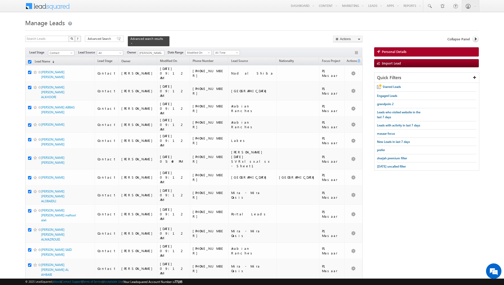
checkbox input "true"
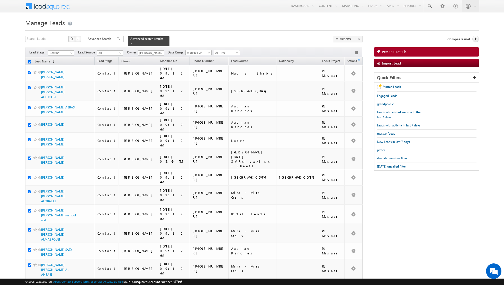
checkbox input "true"
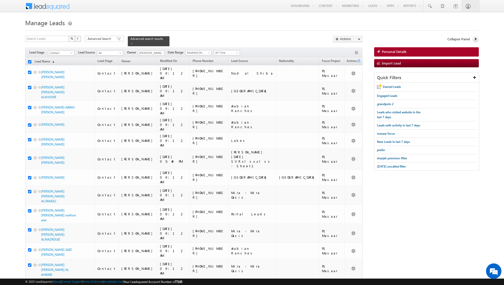
checkbox input "true"
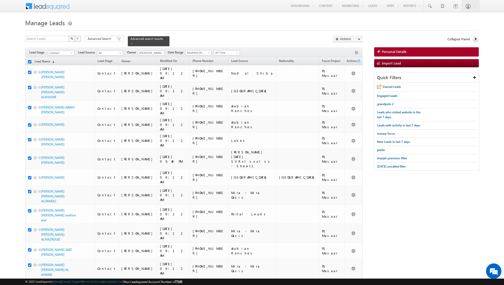
checkbox input "true"
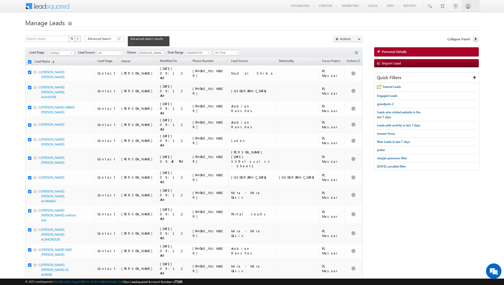
checkbox input "true"
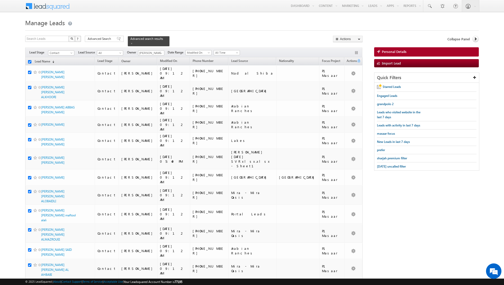
checkbox input "true"
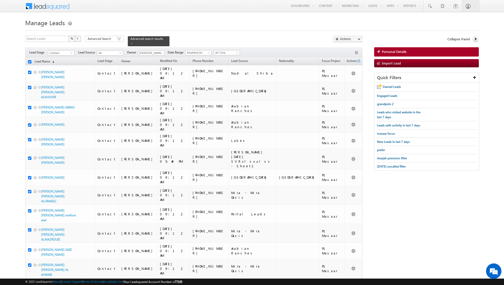
checkbox input "true"
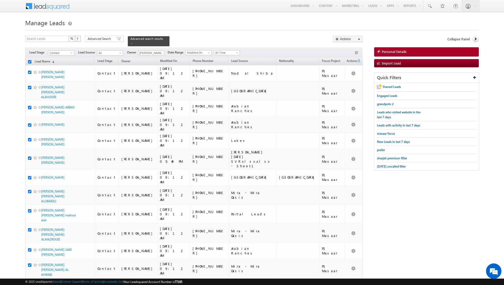
checkbox input "true"
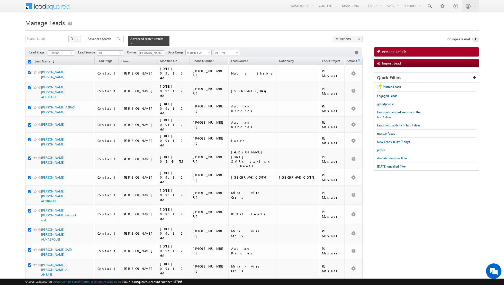
checkbox input "true"
click at [347, 83] on link "Change Owner" at bounding box center [347, 83] width 29 height 6
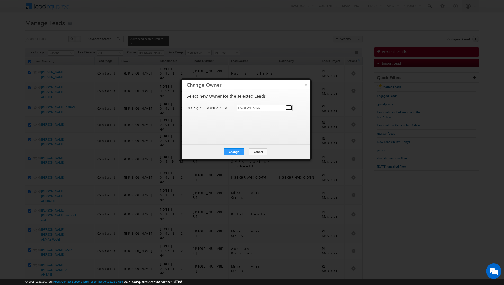
click at [288, 108] on span at bounding box center [290, 108] width 4 height 4
click at [271, 118] on span "nandhana.anil@indglobal.ae" at bounding box center [262, 118] width 46 height 4
type input "Nandhana Anil"
click at [236, 151] on button "Change" at bounding box center [234, 151] width 20 height 7
click at [247, 152] on button "Close" at bounding box center [246, 151] width 16 height 7
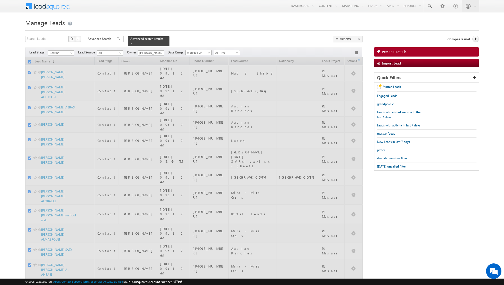
checkbox input "false"
